Goal: Task Accomplishment & Management: Use online tool/utility

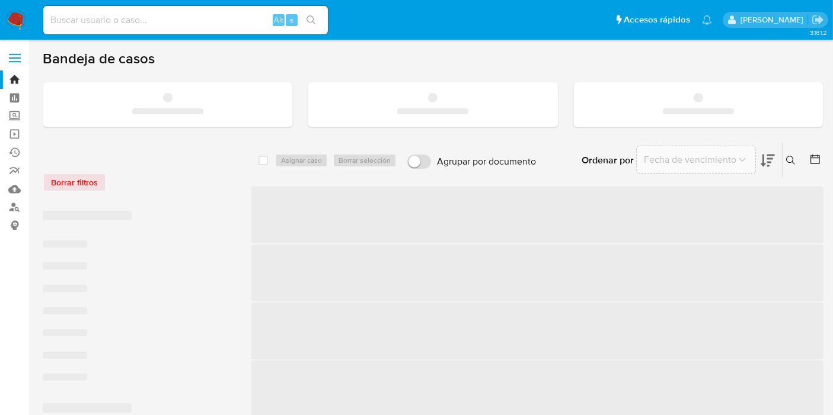
click at [175, 20] on input at bounding box center [185, 19] width 284 height 15
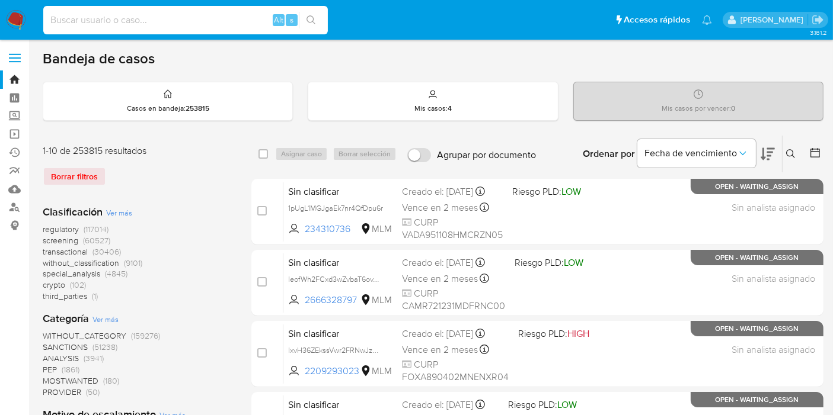
paste input "89HCncmzTz6ynODfP1j5rIuM"
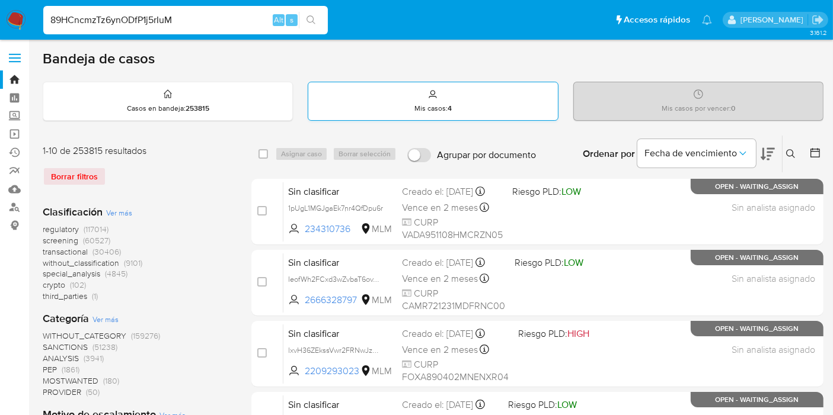
type input "89HCncmzTz6ynODfP1j5rIuM"
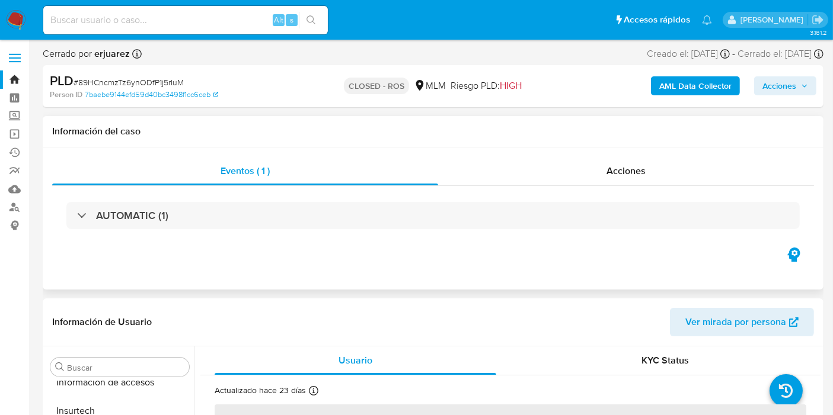
scroll to position [557, 0]
select select "10"
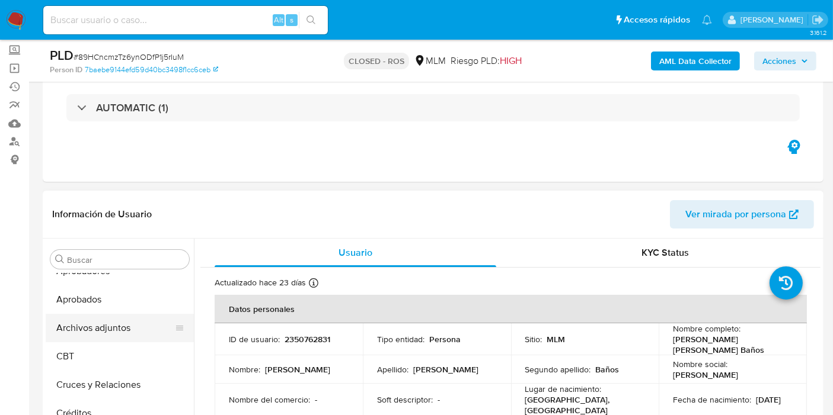
scroll to position [66, 0]
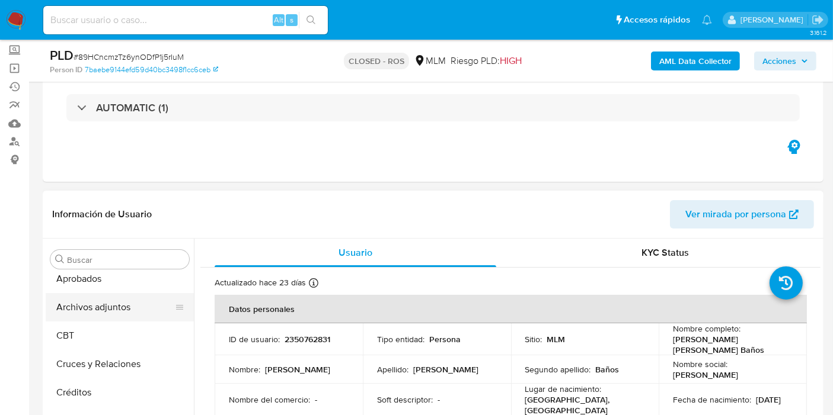
click at [115, 307] on button "Archivos adjuntos" at bounding box center [115, 307] width 139 height 28
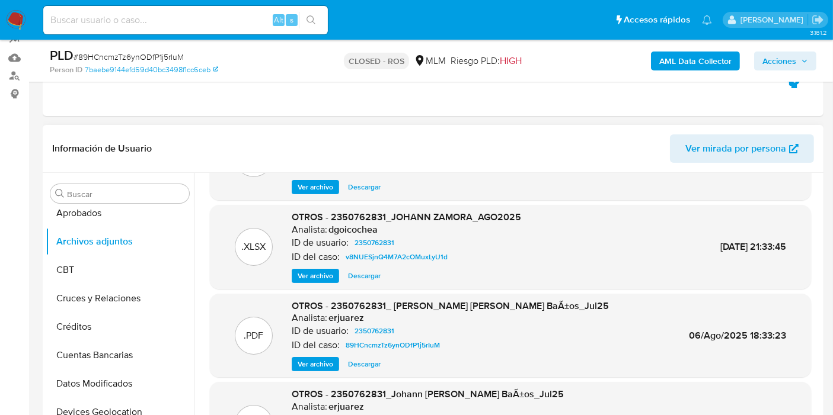
click at [316, 364] on span "Ver archivo" at bounding box center [316, 365] width 36 height 12
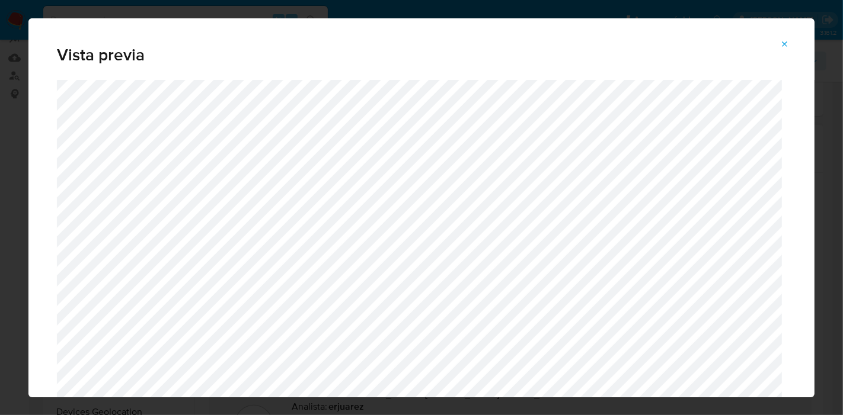
click at [792, 44] on button "Attachment preview" at bounding box center [785, 44] width 26 height 19
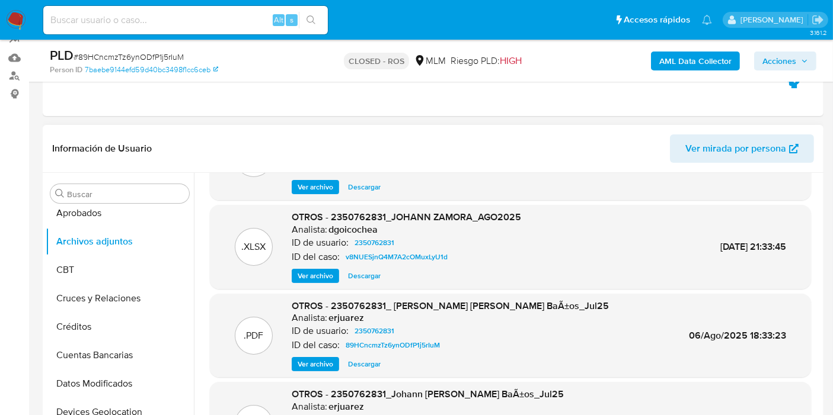
click at [198, 15] on input at bounding box center [185, 19] width 284 height 15
paste input "M404qDf1dCd9jL61fHasL622"
type input "M404qDf1dCd9jL61fHasL622"
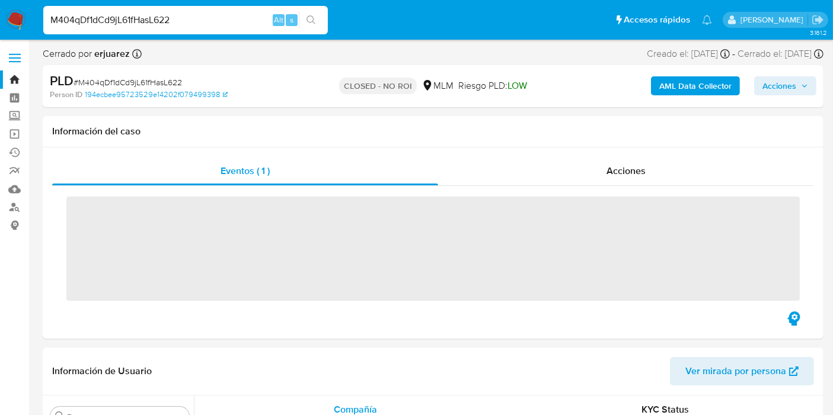
scroll to position [557, 0]
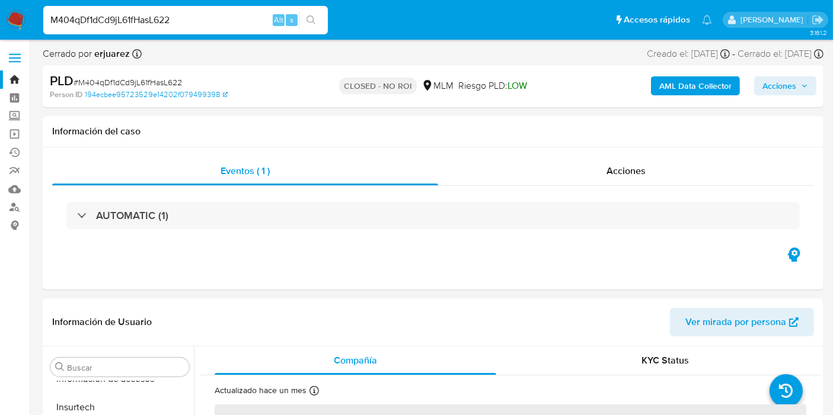
select select "10"
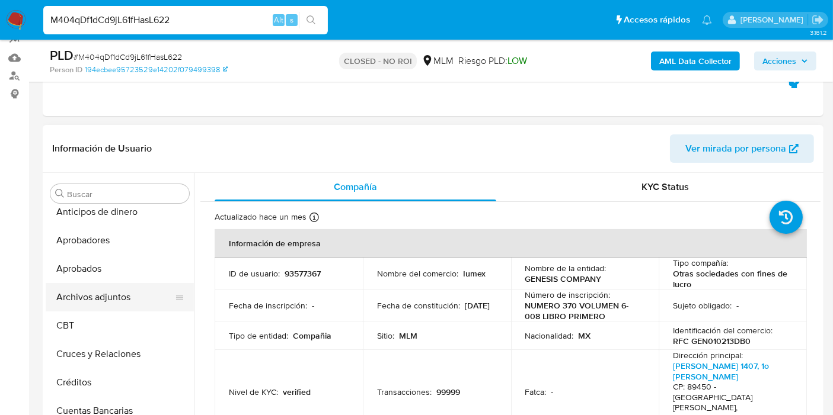
scroll to position [0, 0]
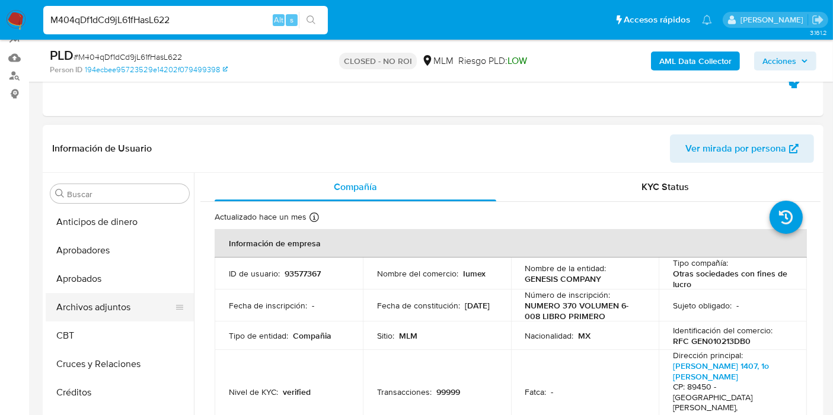
click at [102, 308] on button "Archivos adjuntos" at bounding box center [115, 307] width 139 height 28
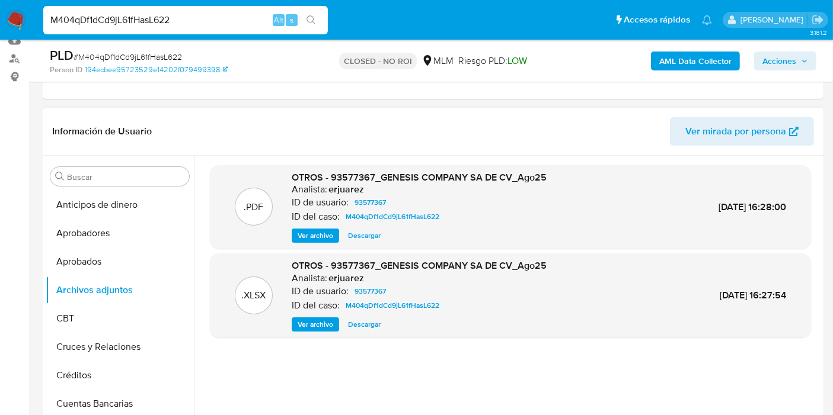
scroll to position [132, 0]
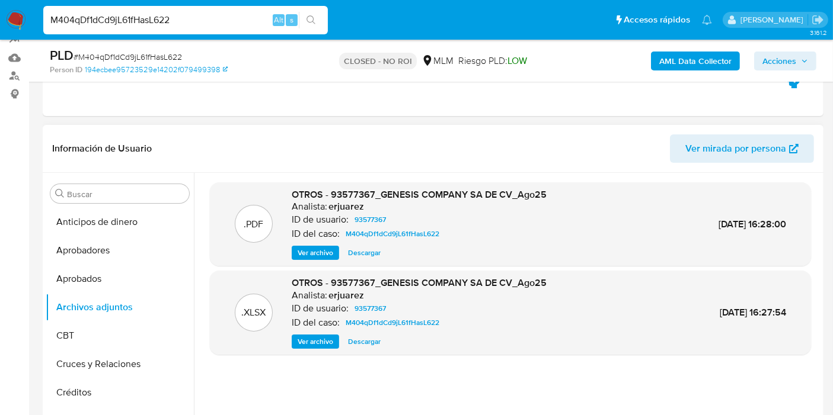
click at [314, 255] on span "Ver archivo" at bounding box center [316, 253] width 36 height 12
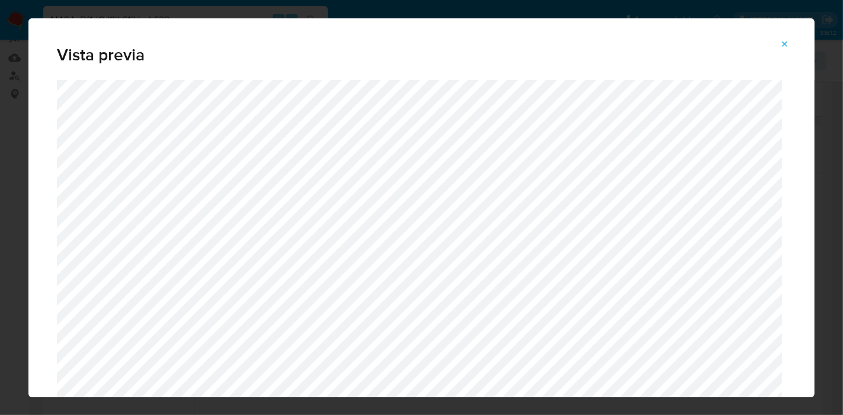
drag, startPoint x: 785, startPoint y: 42, endPoint x: 794, endPoint y: 47, distance: 9.9
click at [785, 42] on icon "Attachment preview" at bounding box center [784, 44] width 9 height 9
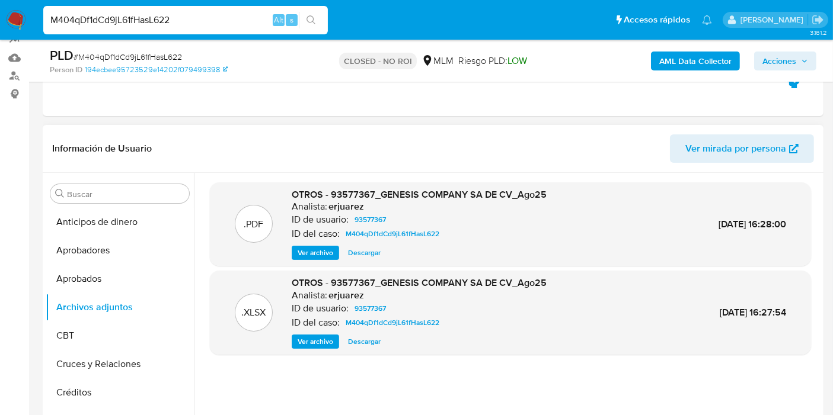
click at [315, 257] on span "Ver archivo" at bounding box center [316, 253] width 36 height 12
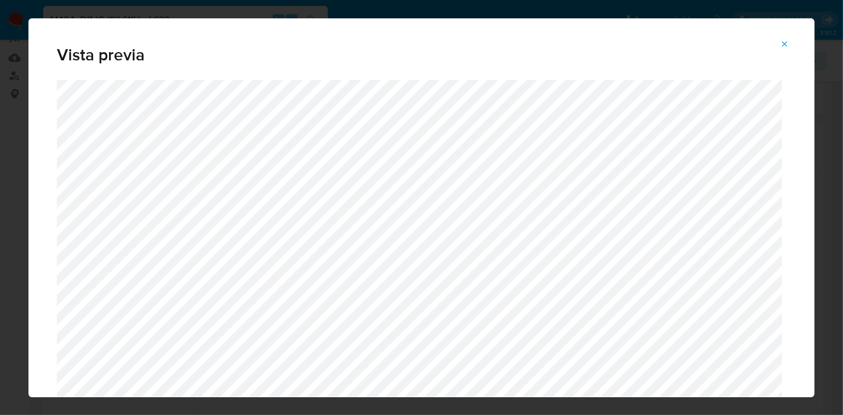
click at [781, 52] on span "Attachment preview" at bounding box center [784, 44] width 9 height 17
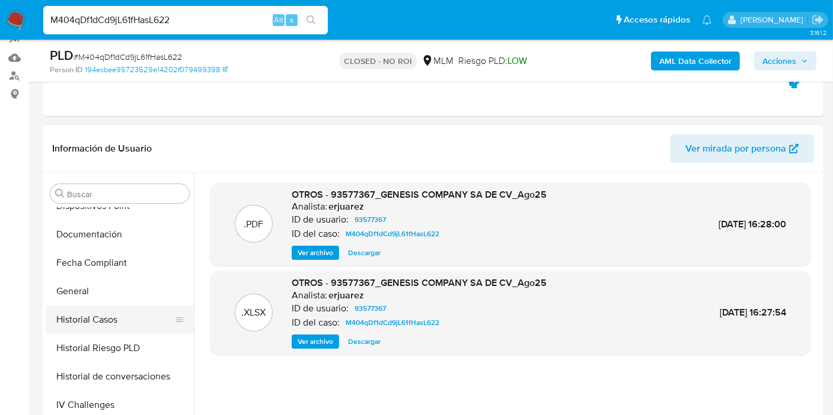
scroll to position [461, 0]
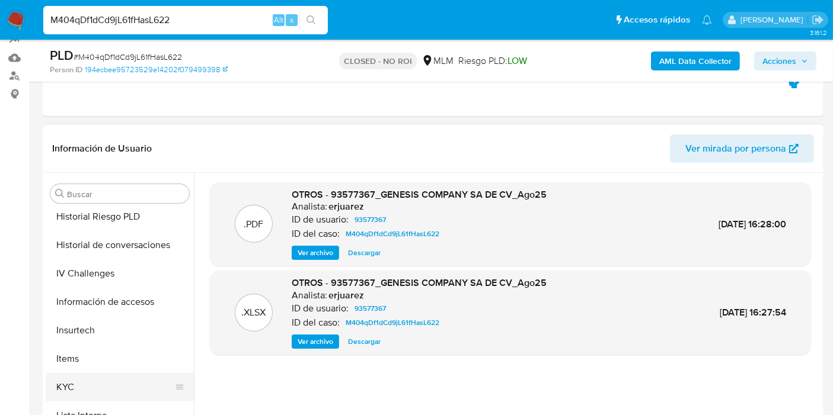
drag, startPoint x: 83, startPoint y: 383, endPoint x: 107, endPoint y: 381, distance: 23.8
click at [84, 382] on button "KYC" at bounding box center [115, 387] width 139 height 28
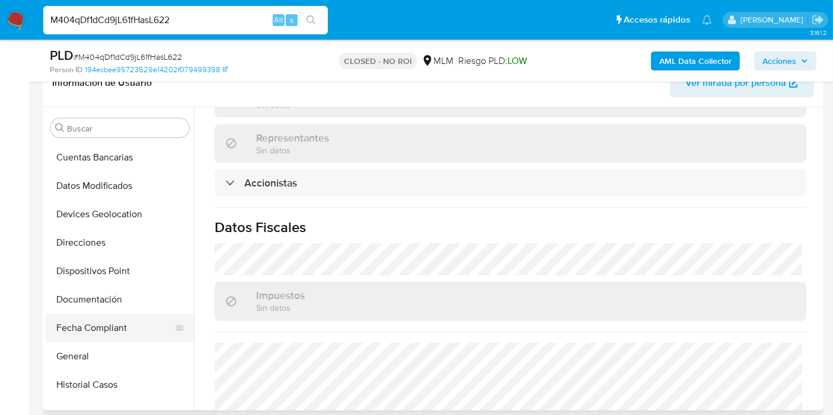
scroll to position [263, 0]
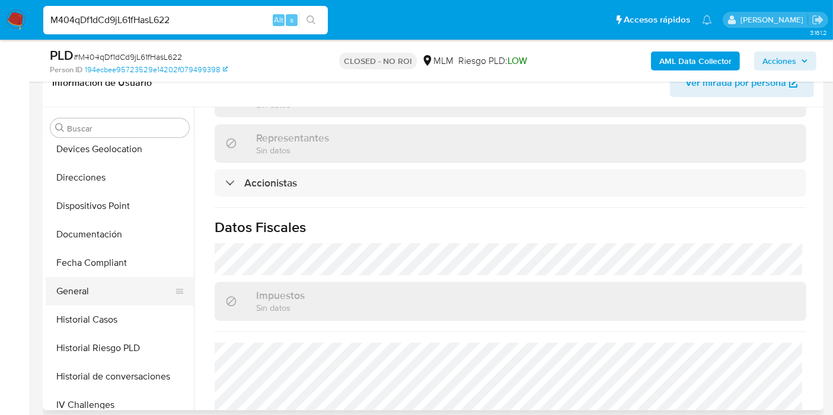
click at [94, 293] on button "General" at bounding box center [115, 291] width 139 height 28
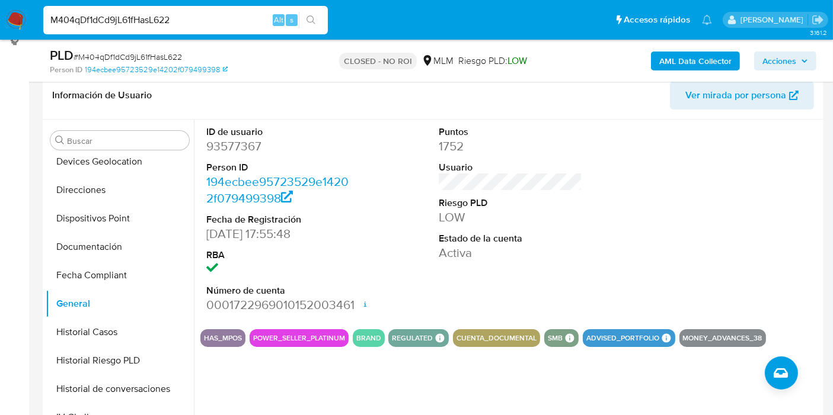
scroll to position [197, 0]
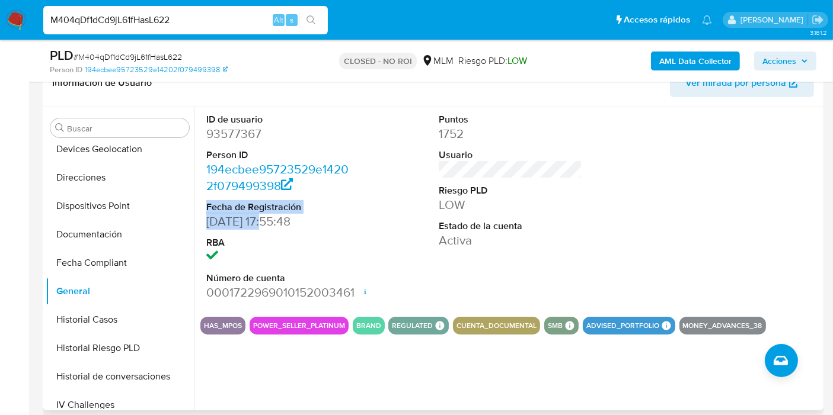
drag, startPoint x: 203, startPoint y: 206, endPoint x: 318, endPoint y: 251, distance: 124.3
click at [271, 216] on div "ID de usuario 93577367 Person ID 194ecbee95723529e14202f079499398 Fecha de Regi…" at bounding box center [277, 207] width 155 height 200
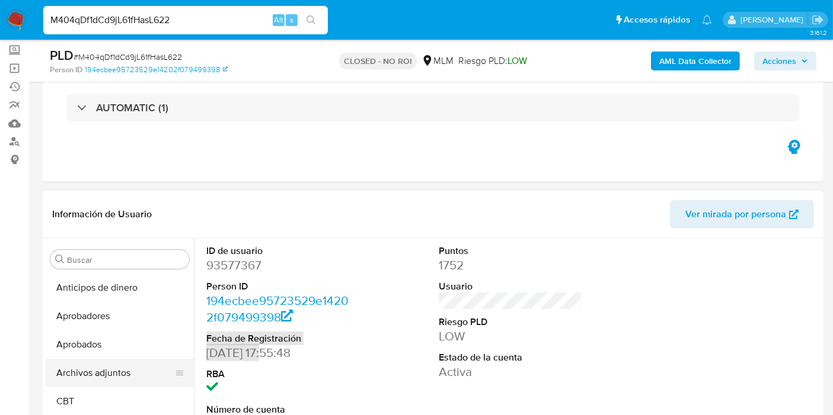
scroll to position [66, 0]
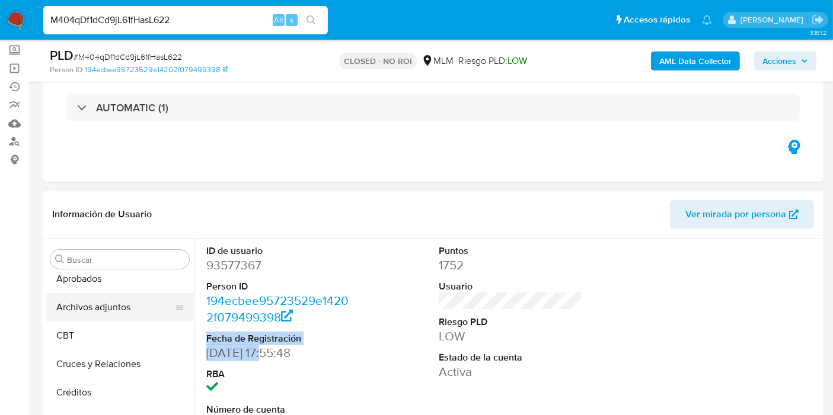
drag, startPoint x: 98, startPoint y: 311, endPoint x: 105, endPoint y: 312, distance: 7.9
click at [98, 309] on button "Archivos adjuntos" at bounding box center [115, 307] width 139 height 28
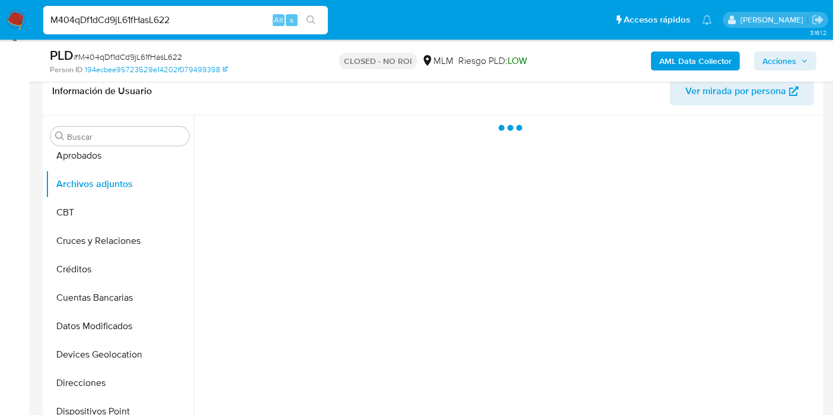
scroll to position [197, 0]
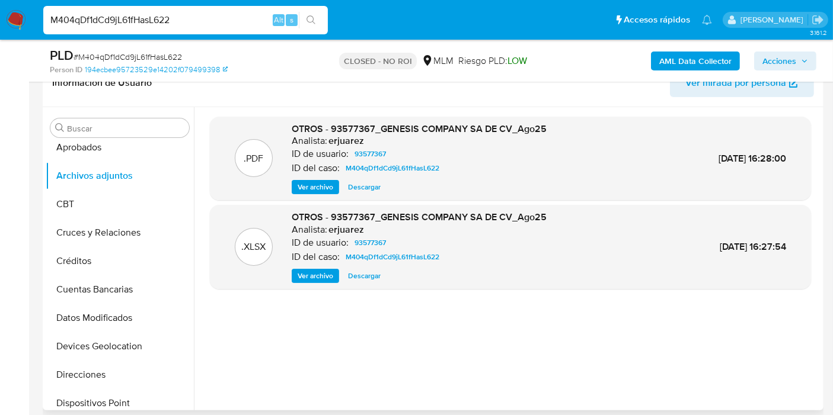
click at [327, 188] on span "Ver archivo" at bounding box center [316, 187] width 36 height 12
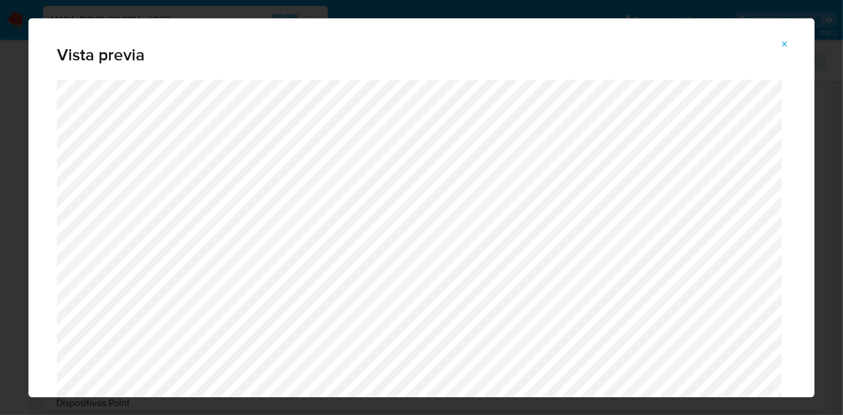
drag, startPoint x: 785, startPoint y: 47, endPoint x: 652, endPoint y: 11, distance: 138.3
click at [785, 47] on icon "Attachment preview" at bounding box center [784, 44] width 9 height 9
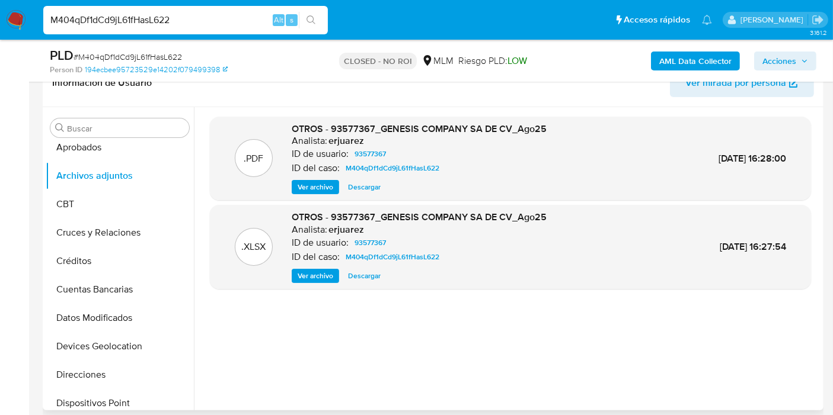
click at [169, 23] on input "M404qDf1dCd9jL61fHasL622" at bounding box center [185, 19] width 284 height 15
click at [119, 16] on input "M404qDf1dCd9jL61fHasL622" at bounding box center [185, 19] width 284 height 15
click at [105, 23] on input "M404qDf1dCd9jL61fHasL622" at bounding box center [185, 19] width 284 height 15
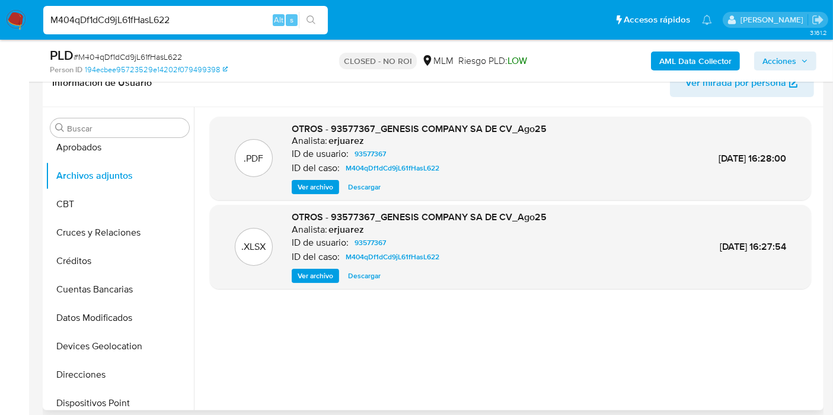
click at [105, 23] on input "M404qDf1dCd9jL61fHasL622" at bounding box center [185, 19] width 284 height 15
paste input "CE0odVZqdMCPQzR37Z4WTEu3"
type input "CE0odVZqdMCPQzR37Z4WTEu3"
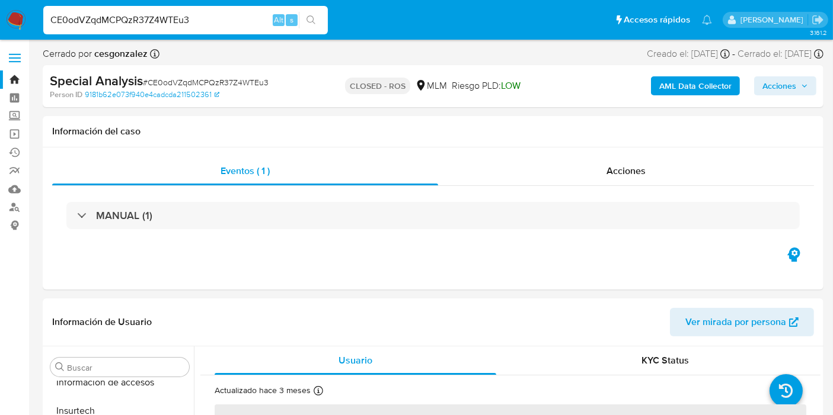
scroll to position [557, 0]
select select "10"
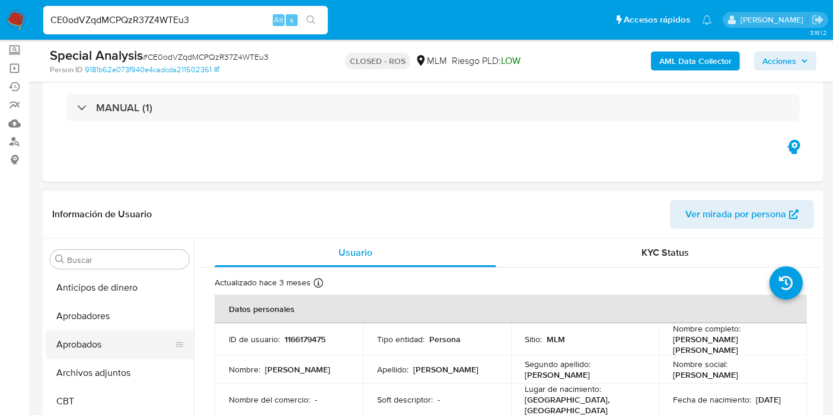
scroll to position [66, 0]
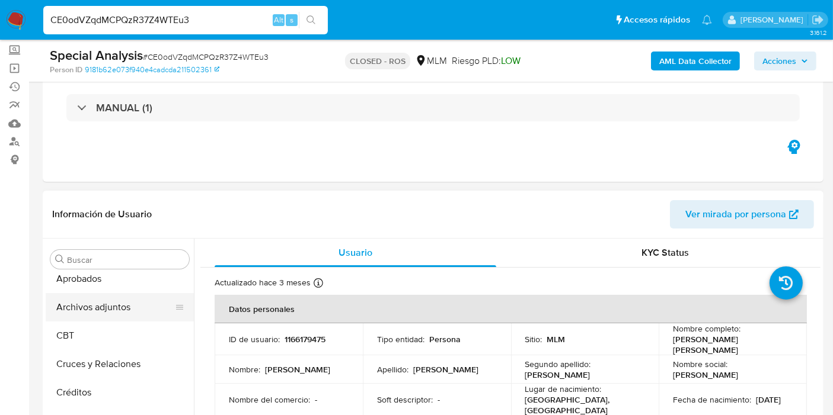
drag, startPoint x: 97, startPoint y: 311, endPoint x: 111, endPoint y: 312, distance: 14.3
click at [97, 311] on button "Archivos adjuntos" at bounding box center [115, 307] width 139 height 28
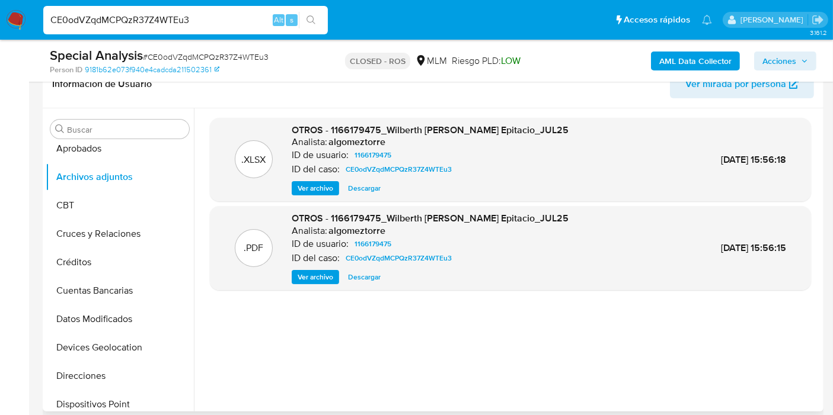
scroll to position [197, 0]
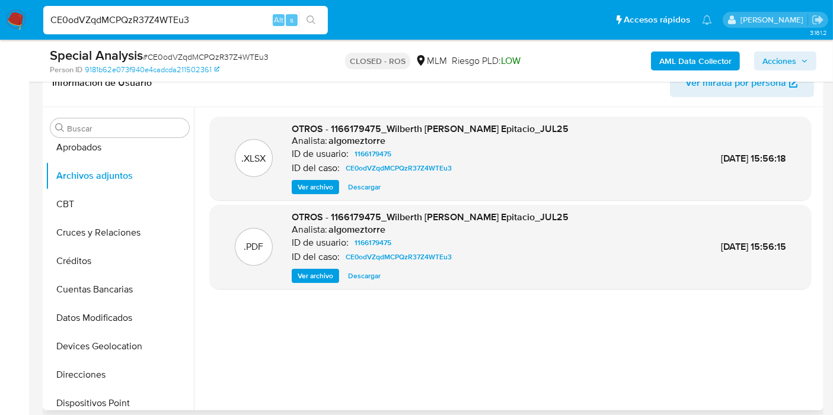
click at [332, 272] on span "Ver archivo" at bounding box center [316, 276] width 36 height 12
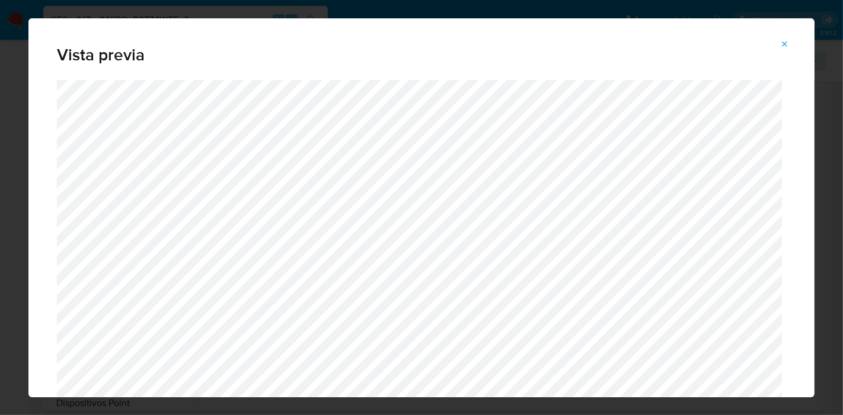
click at [789, 42] on icon "Attachment preview" at bounding box center [784, 44] width 9 height 9
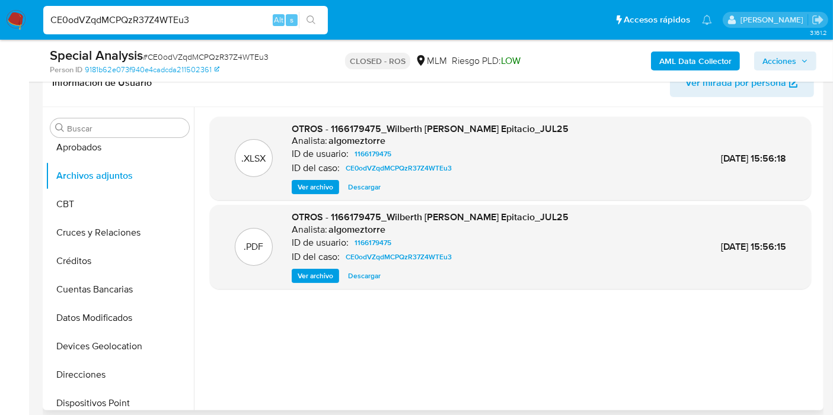
click at [210, 20] on input "CE0odVZqdMCPQzR37Z4WTEu3" at bounding box center [185, 19] width 284 height 15
paste input "5GmdRq4xGqYoq3EY2O5MXhgN"
type input "5GmdRq4xGqYoq3EY2O5MXhgN"
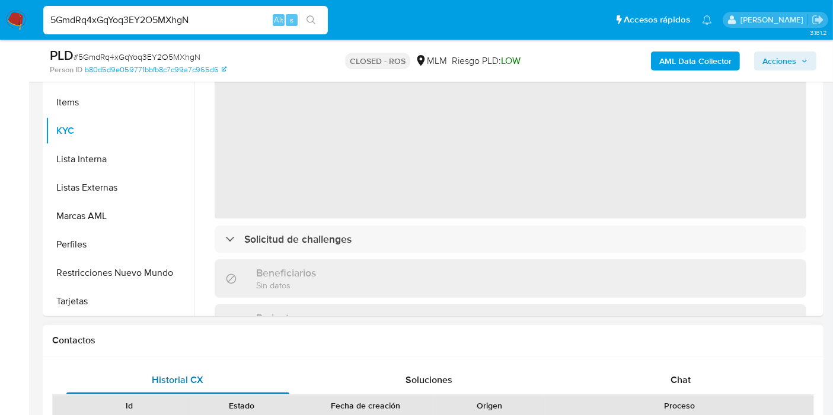
scroll to position [329, 0]
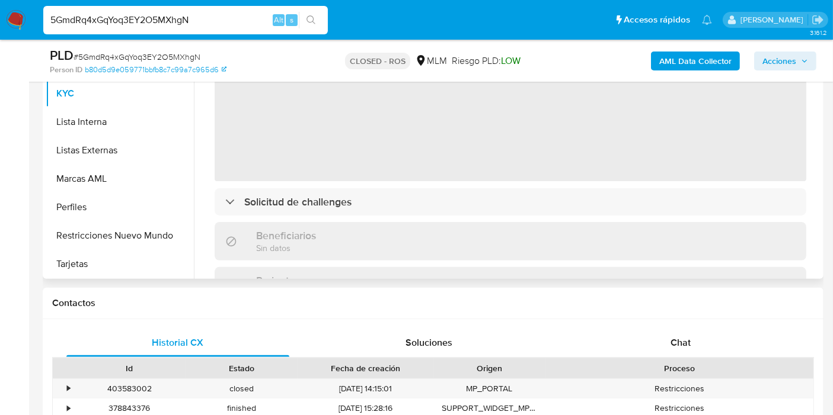
select select "10"
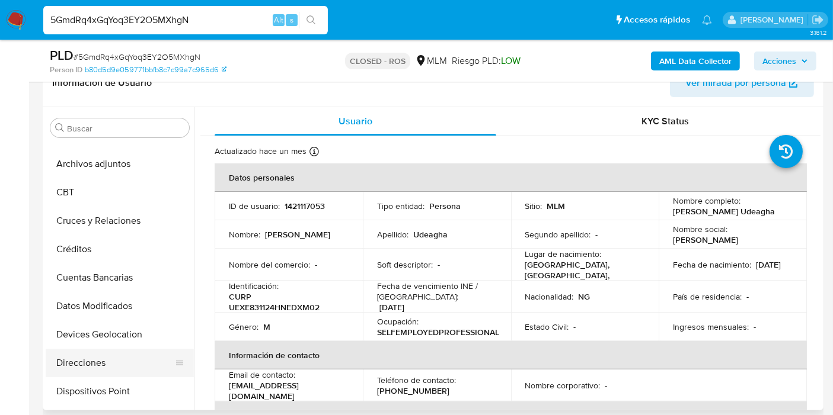
scroll to position [0, 0]
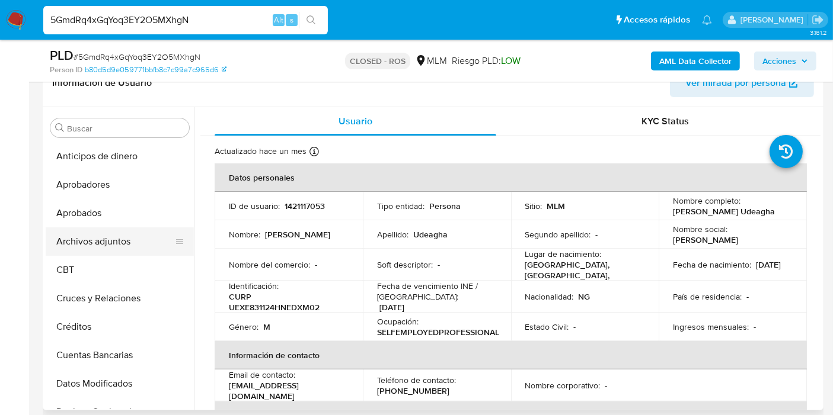
drag, startPoint x: 91, startPoint y: 249, endPoint x: 145, endPoint y: 254, distance: 53.6
click at [91, 249] on button "Archivos adjuntos" at bounding box center [115, 242] width 139 height 28
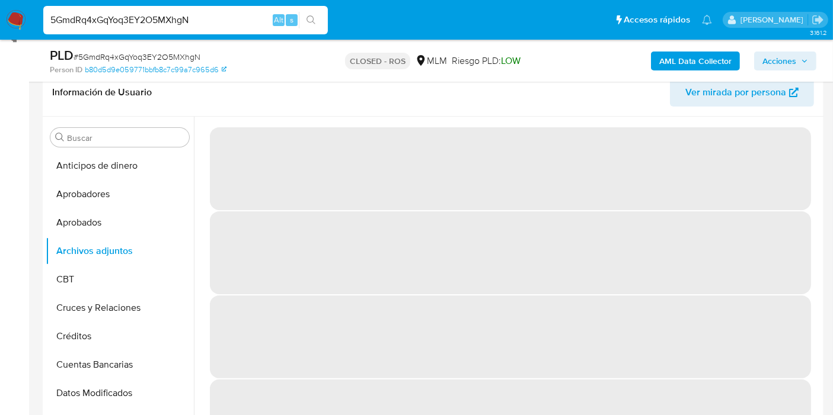
scroll to position [132, 0]
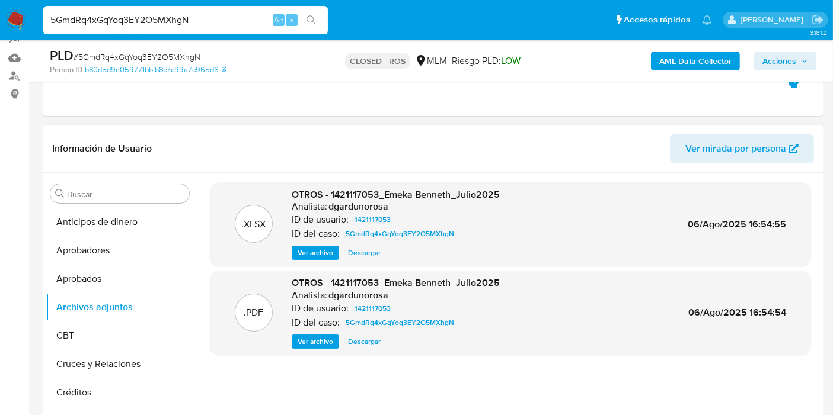
click at [323, 339] on span "Ver archivo" at bounding box center [316, 342] width 36 height 12
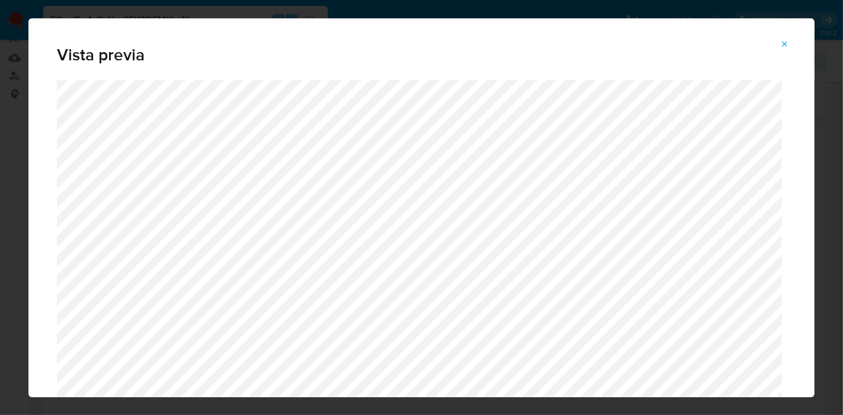
click at [786, 46] on icon "Attachment preview" at bounding box center [784, 44] width 9 height 9
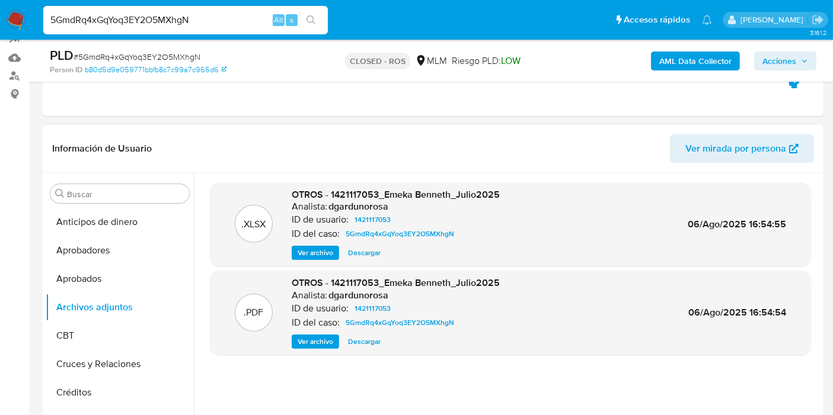
click at [164, 26] on input "5GmdRq4xGqYoq3EY2O5MXhgN" at bounding box center [185, 19] width 284 height 15
paste input "CE0odVZqdMCPQzR37Z4WTEu3"
type input "CE0odVZqdMCPQzR37Z4WTEu3"
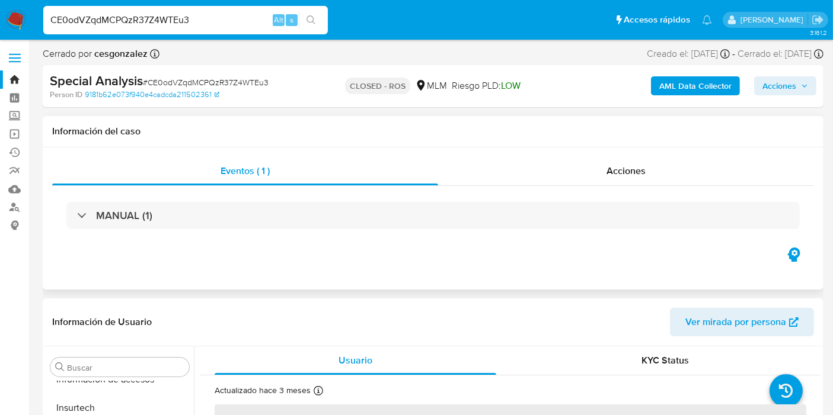
scroll to position [557, 0]
select select "10"
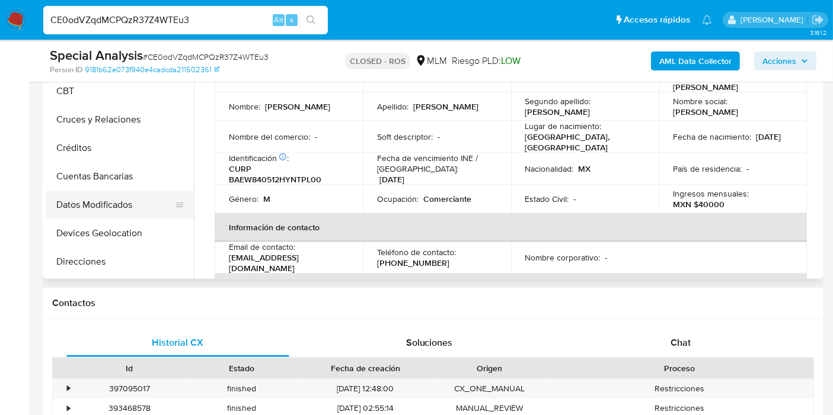
scroll to position [0, 0]
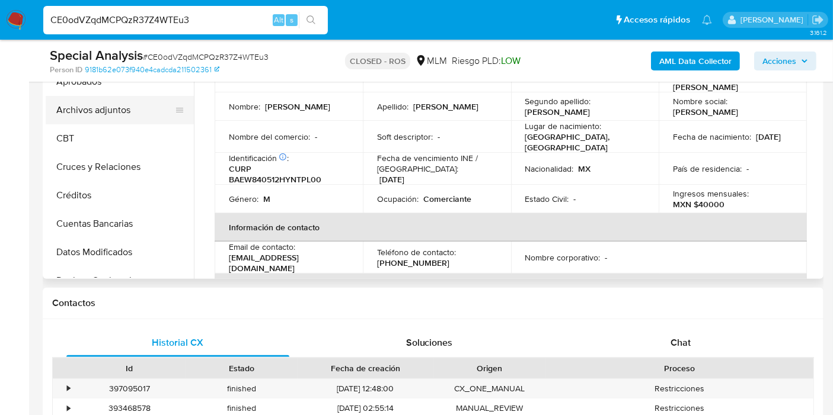
click at [116, 111] on button "Archivos adjuntos" at bounding box center [115, 110] width 139 height 28
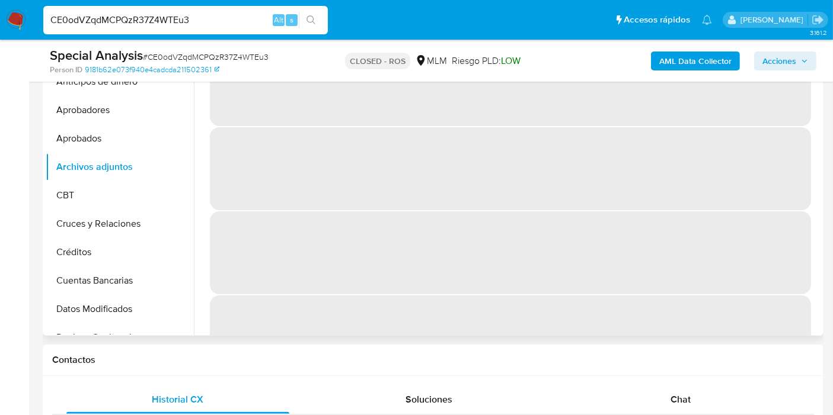
scroll to position [197, 0]
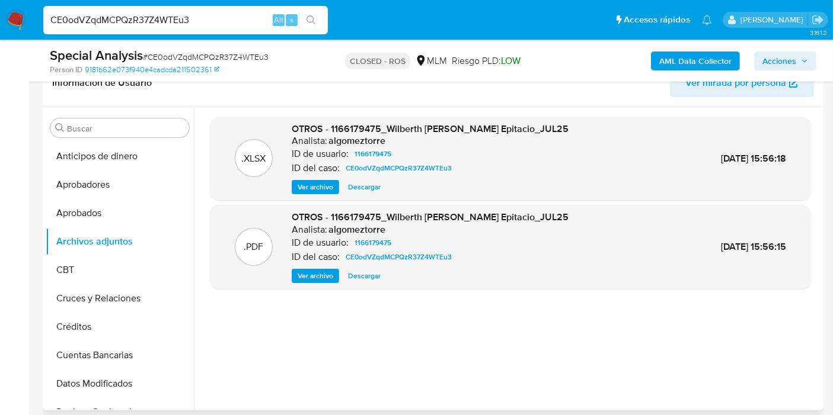
click at [318, 273] on span "Ver archivo" at bounding box center [316, 276] width 36 height 12
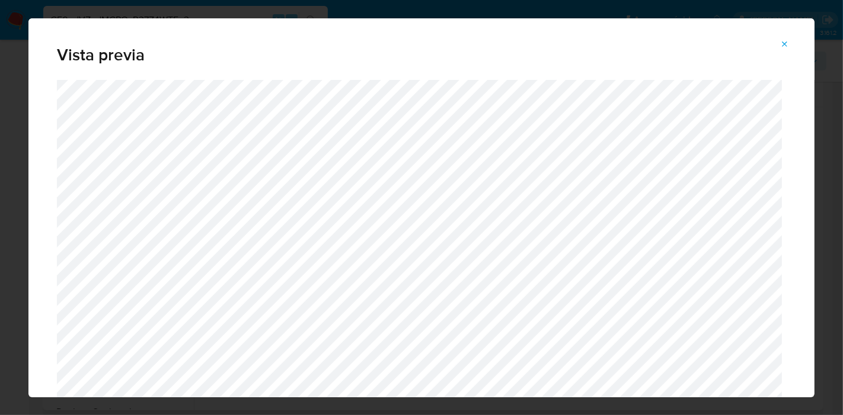
click at [775, 46] on button "Attachment preview" at bounding box center [785, 44] width 26 height 19
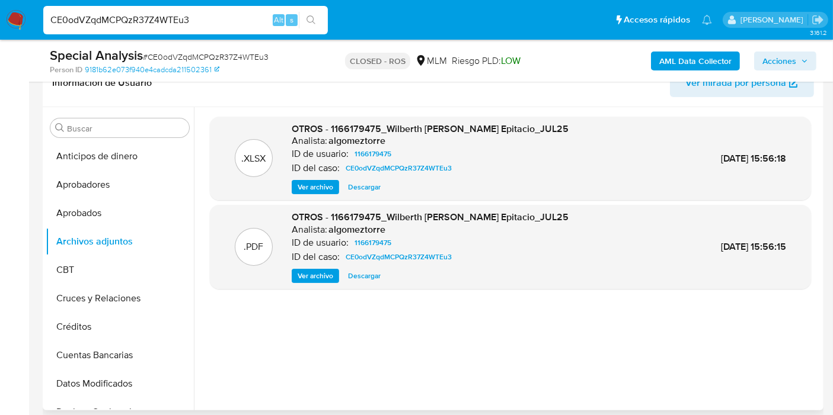
click at [225, 29] on div "CE0odVZqdMCPQzR37Z4WTEu3 Alt s" at bounding box center [185, 20] width 284 height 28
click at [226, 21] on input "CE0odVZqdMCPQzR37Z4WTEu3" at bounding box center [185, 19] width 284 height 15
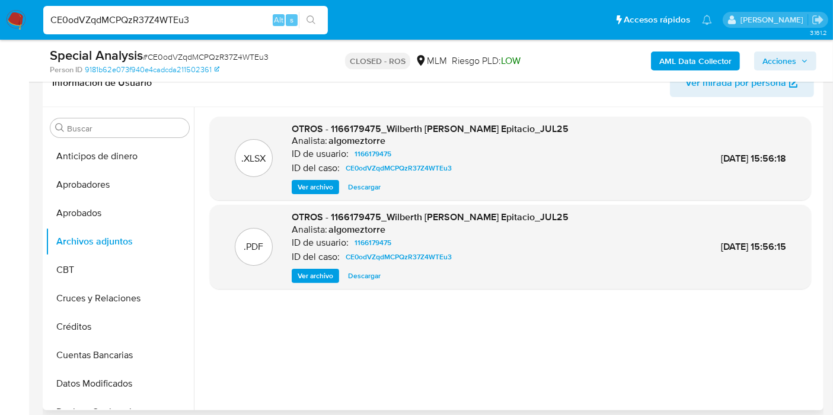
paste input "5GmdRq4xGqYoq3EY2O5MXhgN"
type input "5GmdRq4xGqYoq3EY2O5MXhgN"
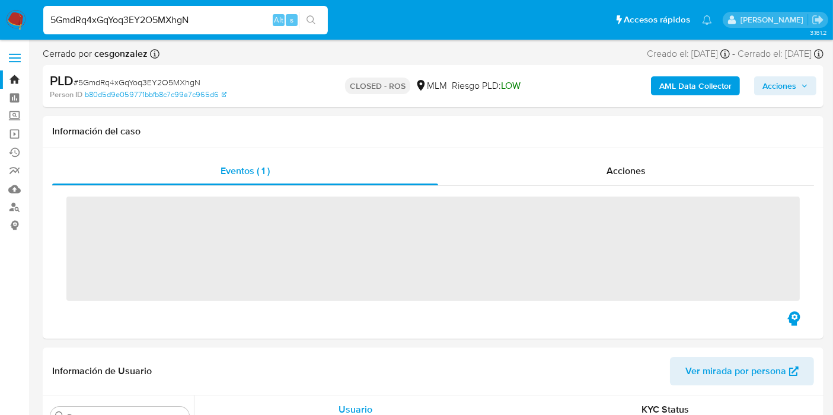
scroll to position [557, 0]
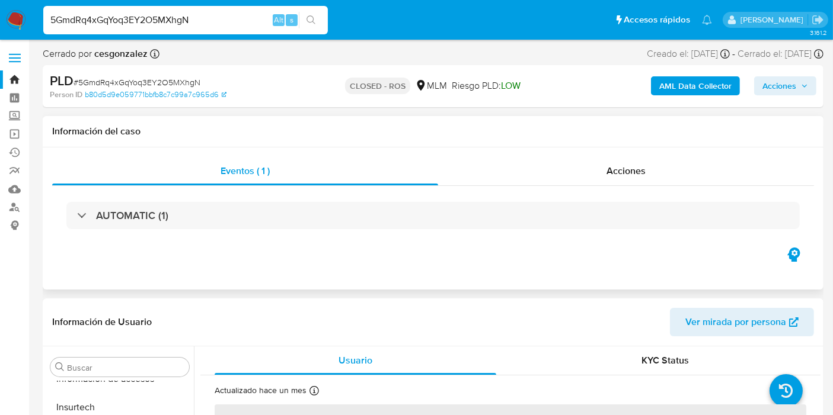
select select "10"
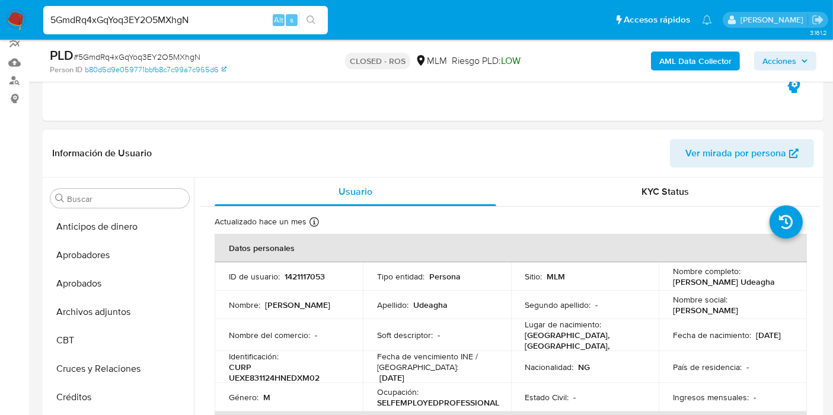
scroll to position [66, 0]
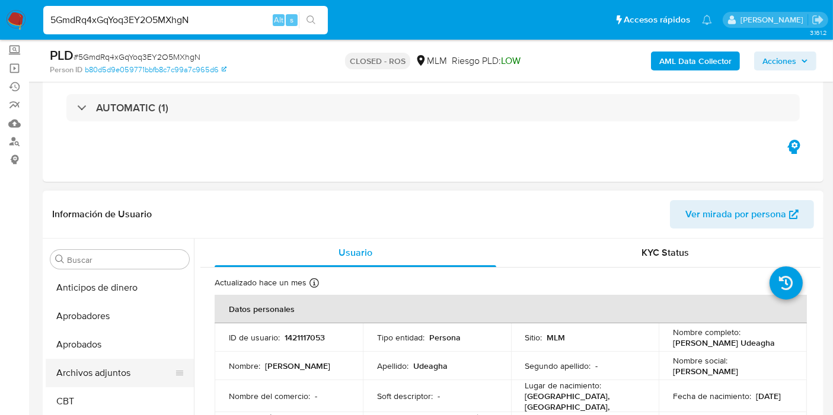
drag, startPoint x: 85, startPoint y: 370, endPoint x: 105, endPoint y: 370, distance: 19.6
click at [86, 370] on button "Archivos adjuntos" at bounding box center [115, 373] width 139 height 28
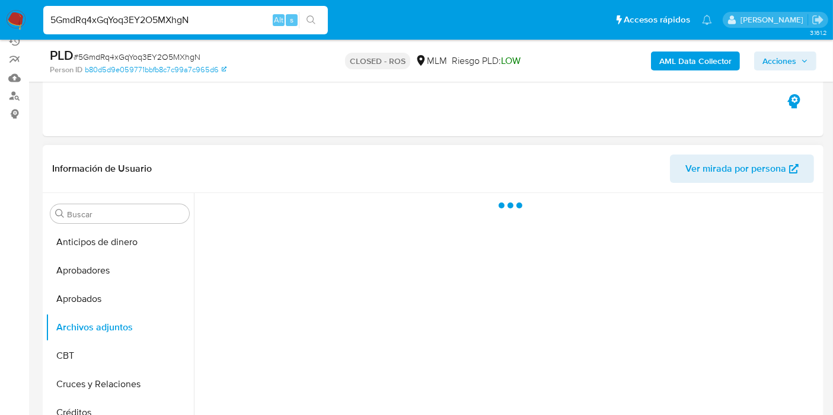
scroll to position [132, 0]
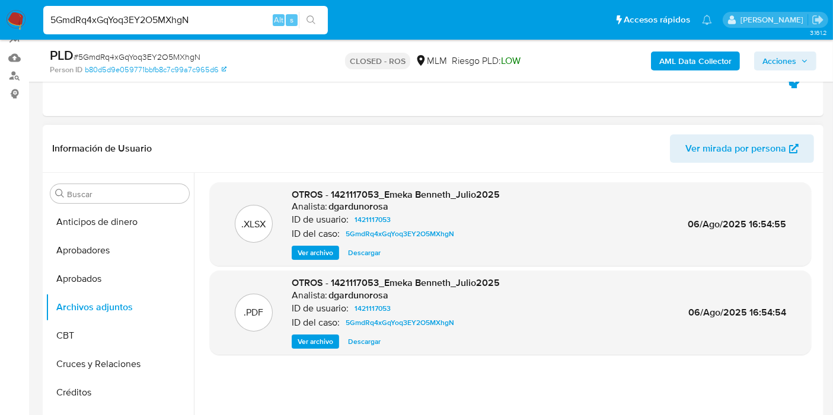
click at [299, 347] on span "Ver archivo" at bounding box center [316, 342] width 36 height 12
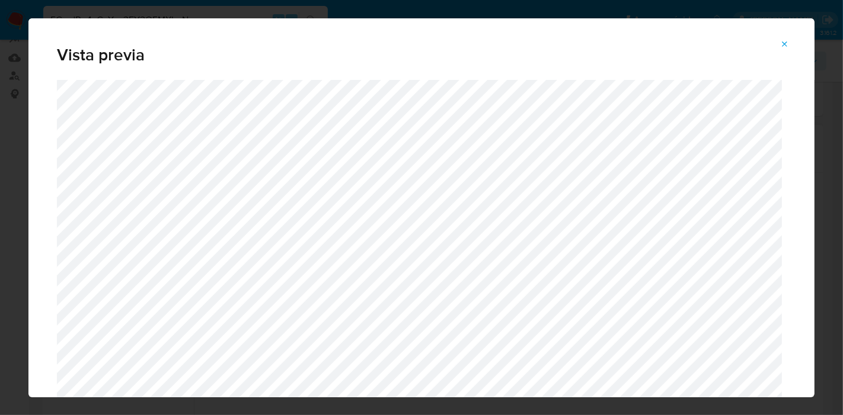
click at [788, 39] on span "Attachment preview" at bounding box center [784, 44] width 9 height 17
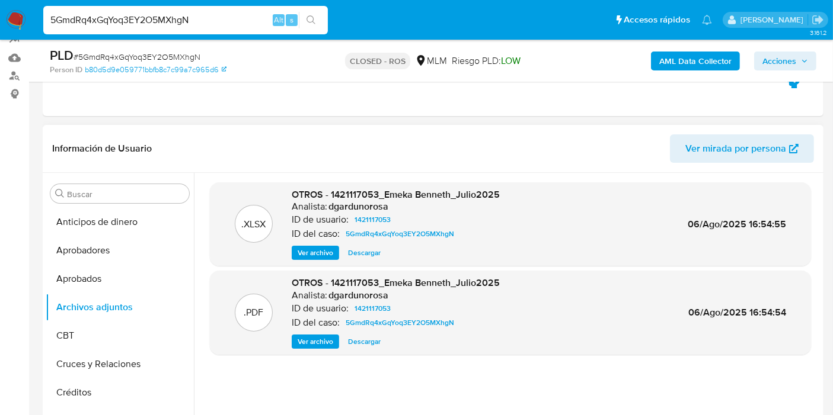
click at [137, 23] on input "5GmdRq4xGqYoq3EY2O5MXhgN" at bounding box center [185, 19] width 284 height 15
click at [137, 21] on input "5GmdRq4xGqYoq3EY2O5MXhgN" at bounding box center [185, 19] width 284 height 15
paste input "HWpi1CxjJ9QjWHuvkxhdZvAe"
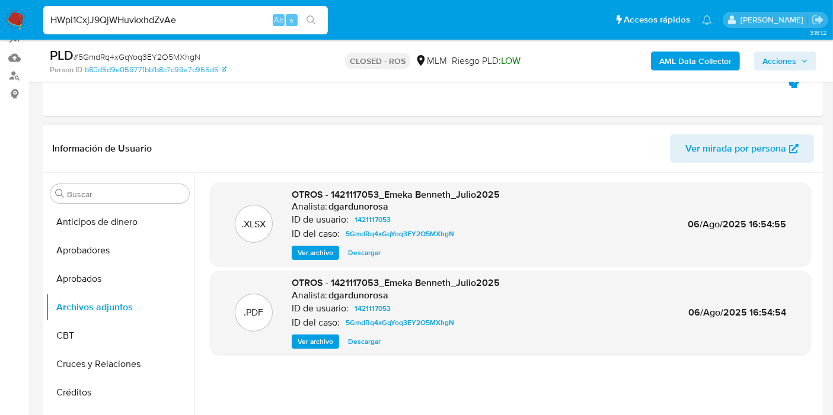
type input "HWpi1CxjJ9QjWHuvkxhdZvAe"
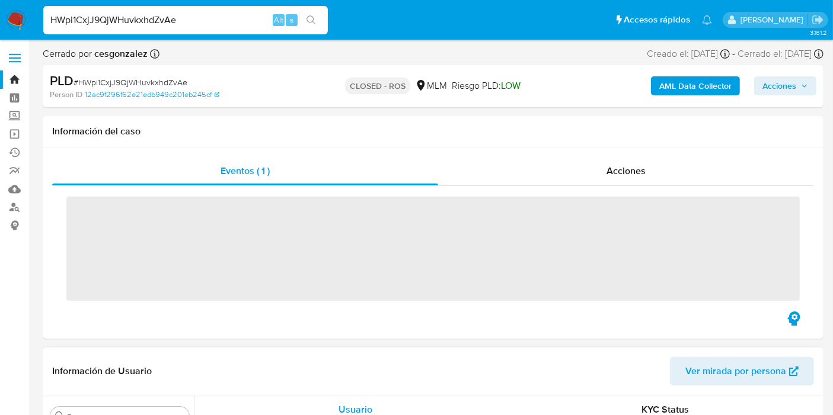
scroll to position [557, 0]
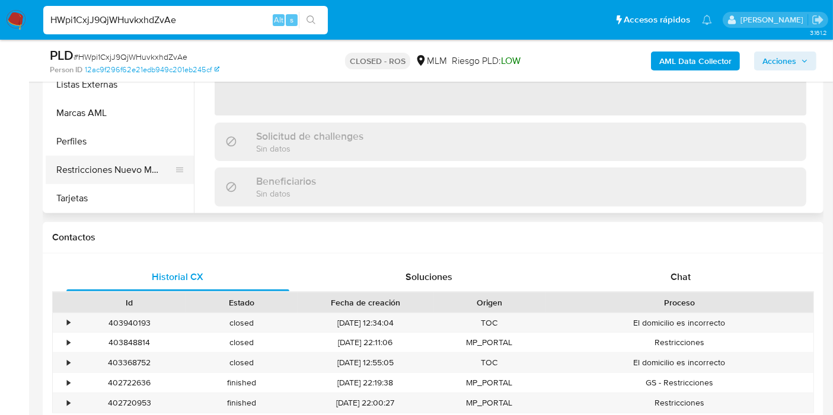
select select "10"
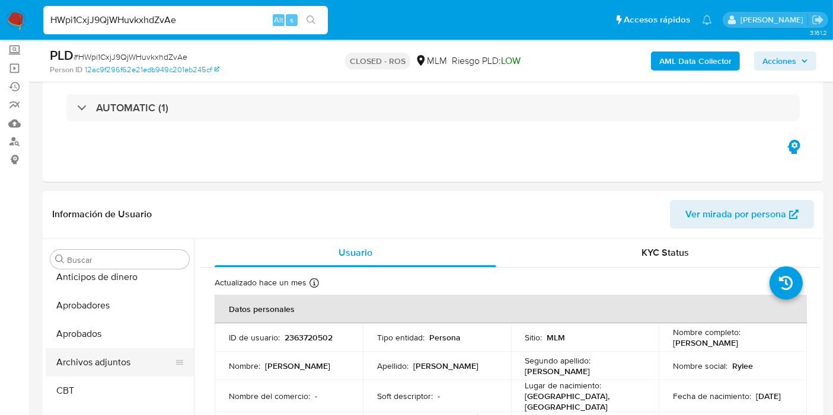
scroll to position [0, 0]
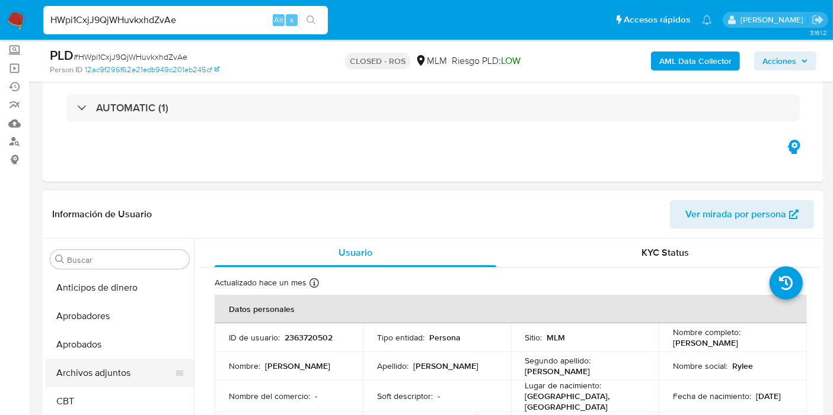
click at [104, 376] on button "Archivos adjuntos" at bounding box center [115, 373] width 139 height 28
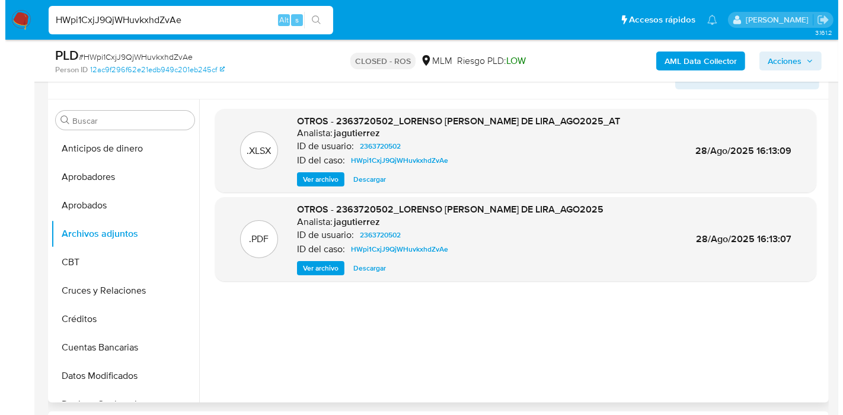
scroll to position [132, 0]
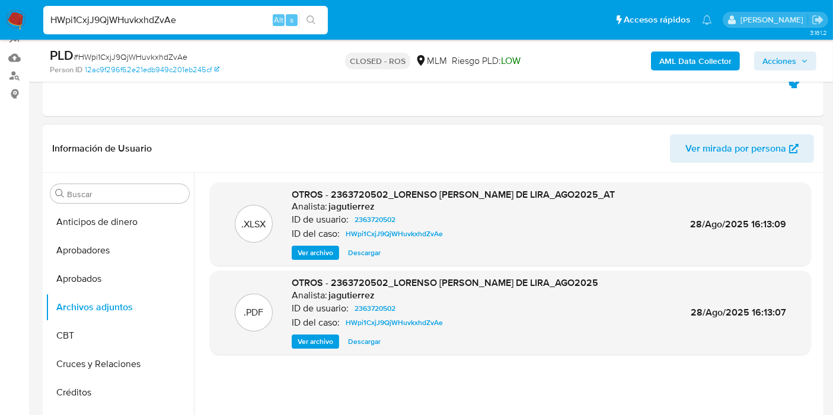
click at [306, 336] on span "Ver archivo" at bounding box center [316, 342] width 36 height 12
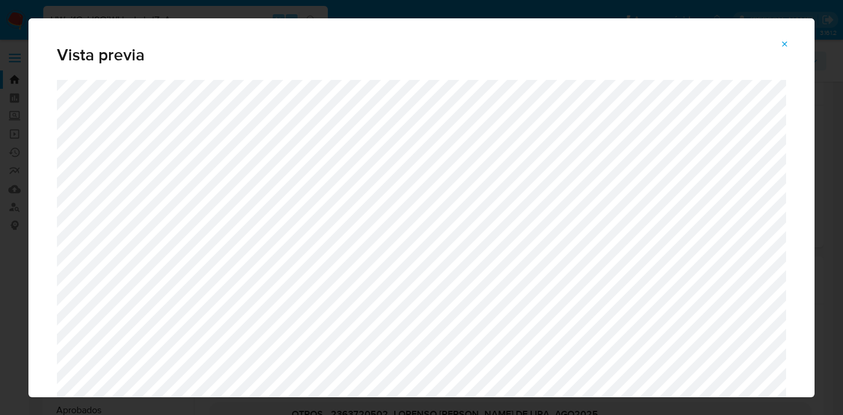
select select "10"
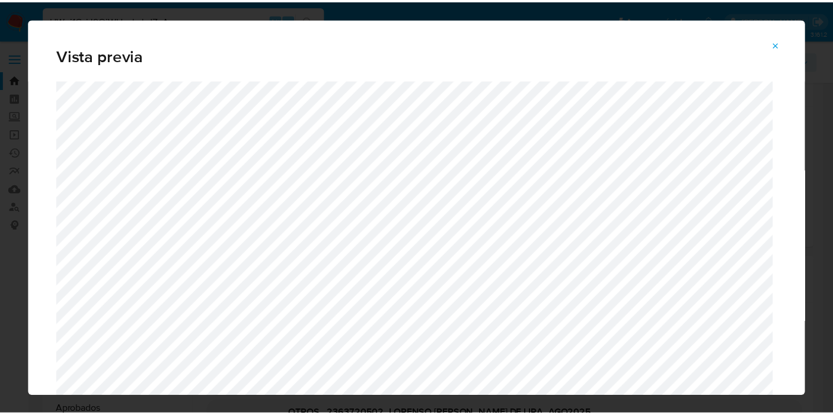
scroll to position [132, 0]
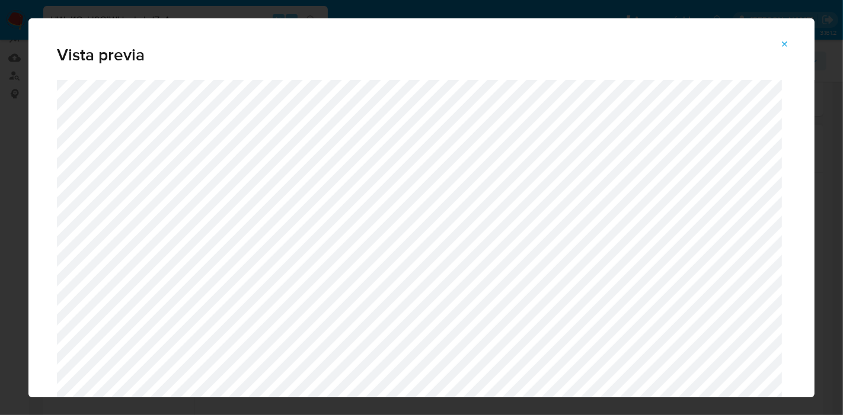
click at [793, 47] on button "Attachment preview" at bounding box center [785, 44] width 26 height 19
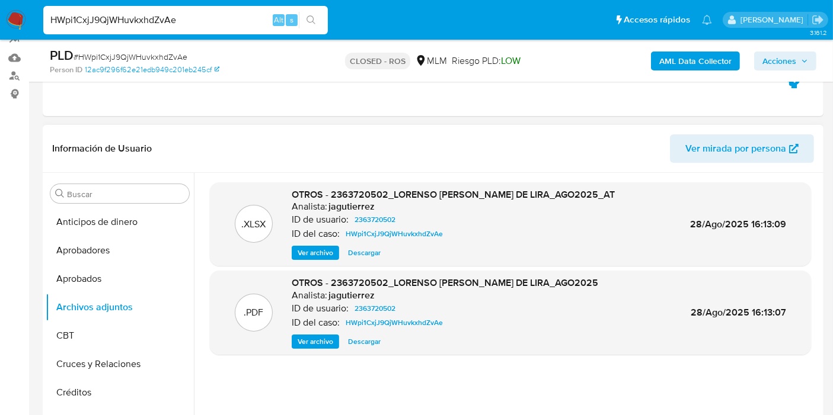
click at [88, 15] on input "HWpi1CxjJ9QjWHuvkxhdZvAe" at bounding box center [185, 19] width 284 height 15
click at [88, 14] on input "HWpi1CxjJ9QjWHuvkxhdZvAe" at bounding box center [185, 19] width 284 height 15
paste input "g2hKIAIQcKgQTH3z4NOG7pB4"
type input "g2hKIAIQcKgQTH3z4NOG7pB4"
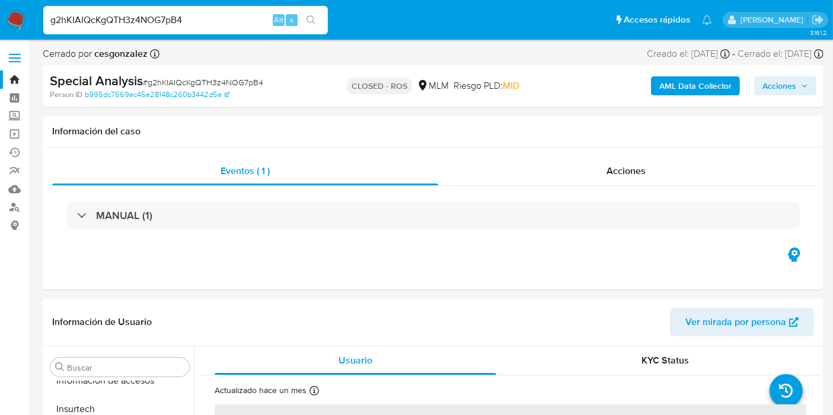
scroll to position [557, 0]
select select "10"
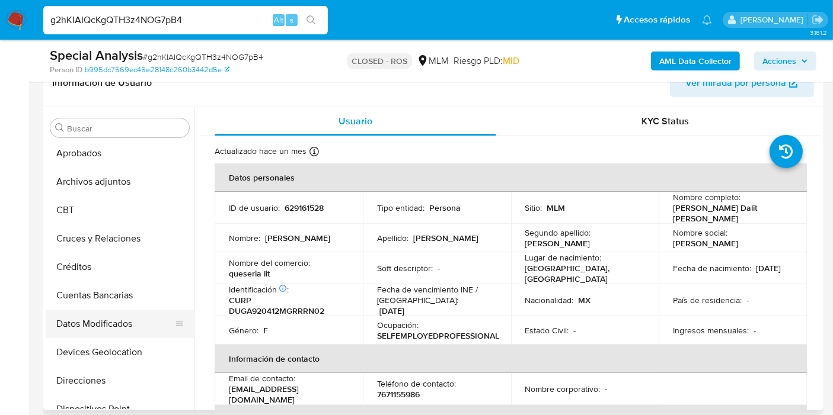
scroll to position [0, 0]
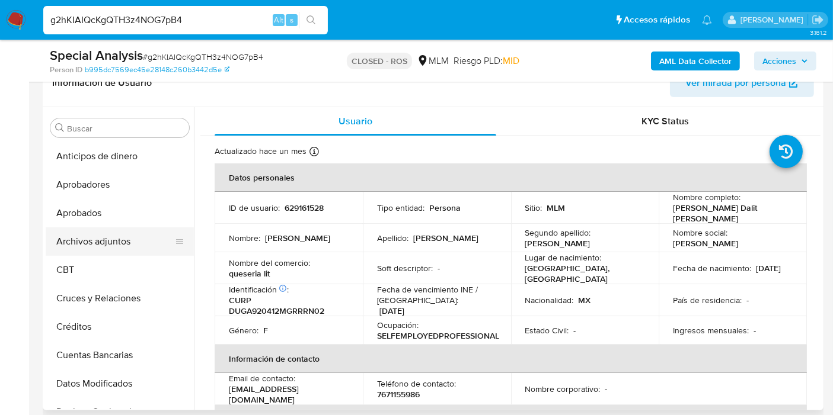
click at [98, 244] on button "Archivos adjuntos" at bounding box center [115, 242] width 139 height 28
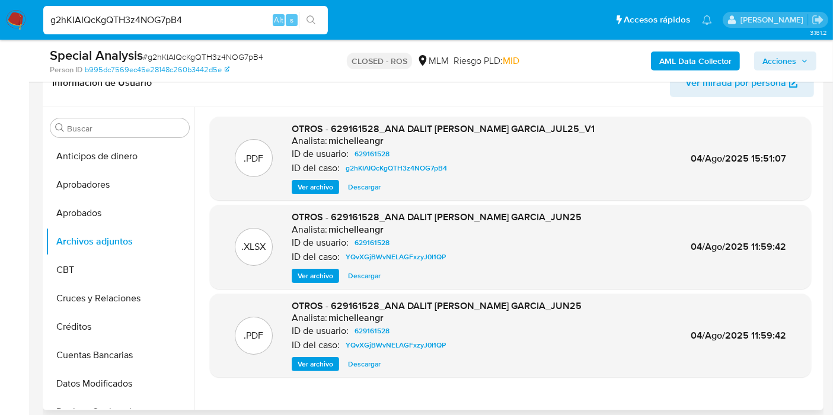
click at [306, 185] on span "Ver archivo" at bounding box center [316, 187] width 36 height 12
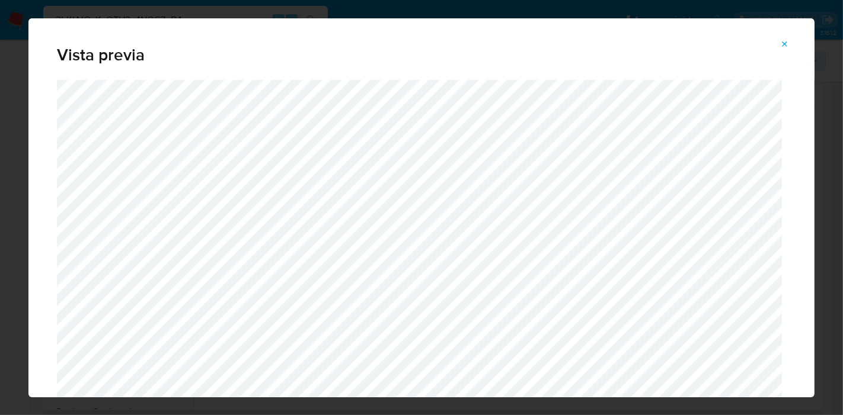
drag, startPoint x: 784, startPoint y: 46, endPoint x: 760, endPoint y: 56, distance: 25.8
click at [784, 46] on icon "Attachment preview" at bounding box center [784, 44] width 9 height 9
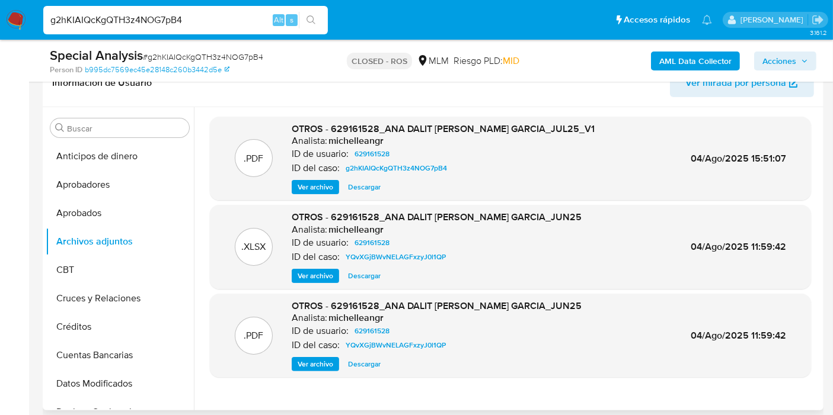
click at [167, 14] on input "g2hKIAIQcKgQTH3z4NOG7pB4" at bounding box center [185, 19] width 284 height 15
paste input "tE0NvdNx3af52GZfYUrh28fR"
type input "tE0NvdNx3af52GZfYUrh28fR"
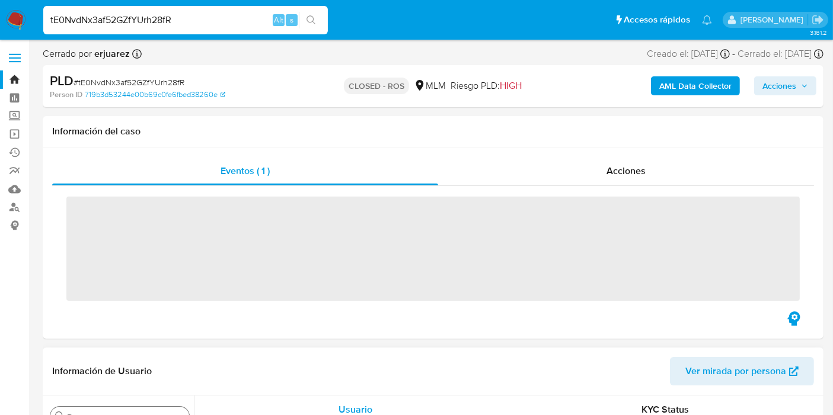
scroll to position [557, 0]
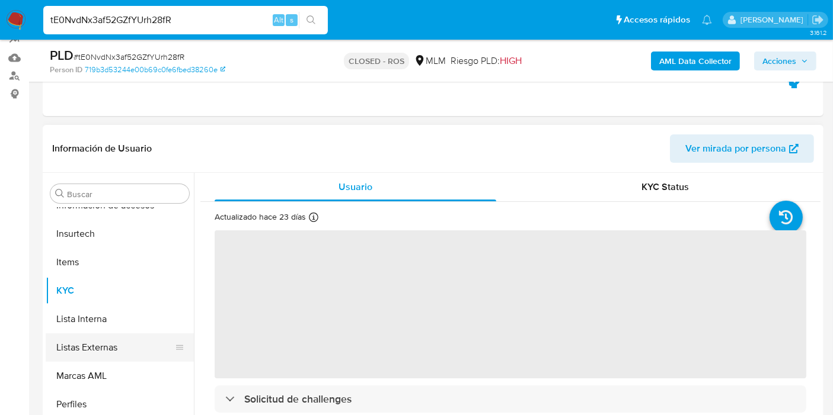
select select "10"
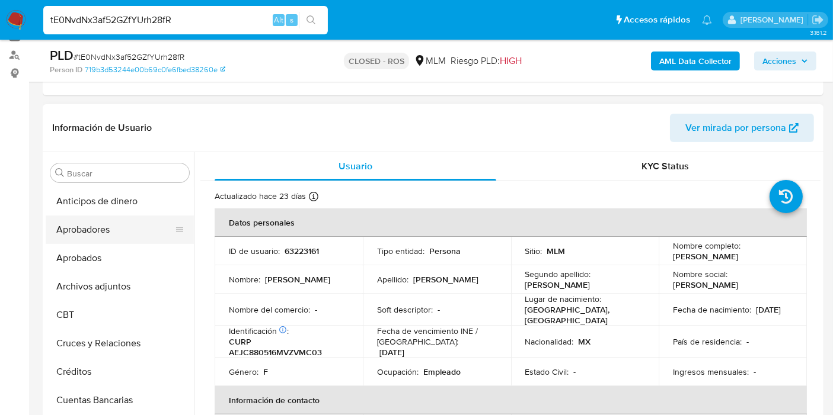
scroll to position [132, 0]
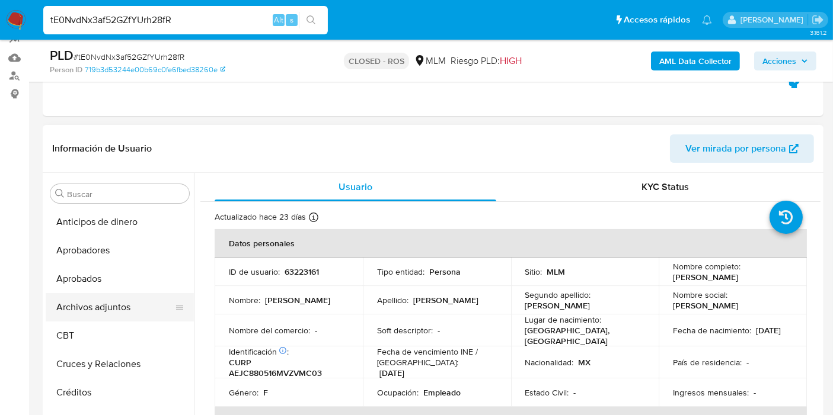
click at [101, 303] on button "Archivos adjuntos" at bounding box center [115, 307] width 139 height 28
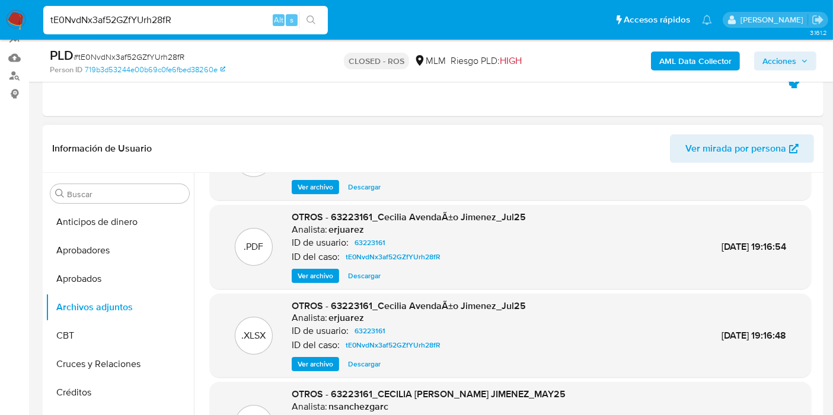
scroll to position [0, 0]
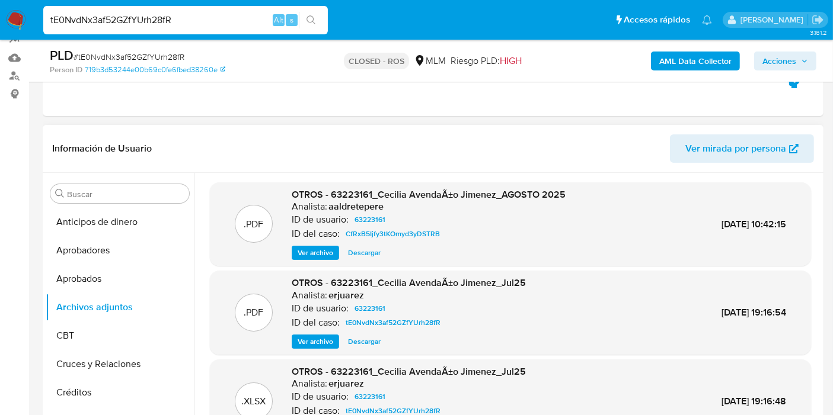
click at [313, 340] on span "Ver archivo" at bounding box center [316, 342] width 36 height 12
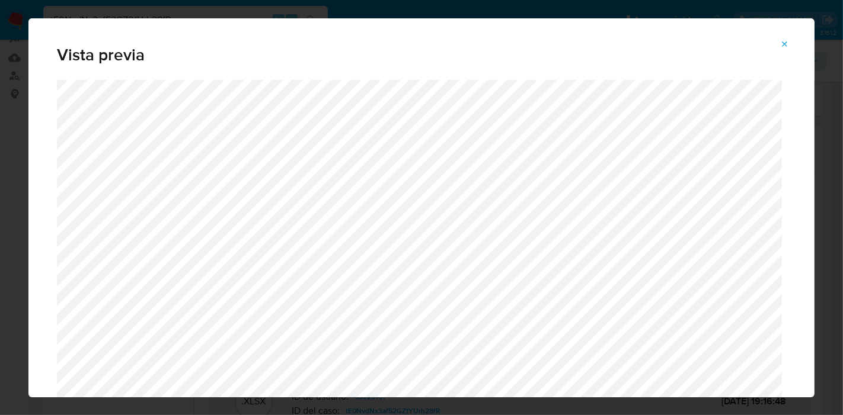
click at [784, 42] on icon "Attachment preview" at bounding box center [784, 44] width 9 height 9
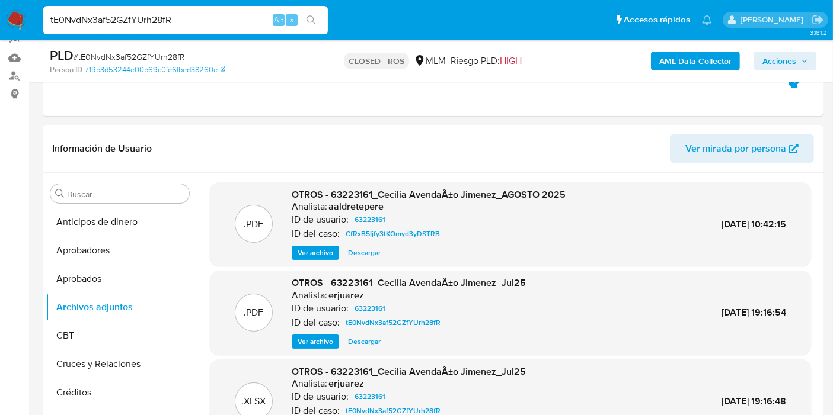
click at [322, 343] on span "Ver archivo" at bounding box center [316, 342] width 36 height 12
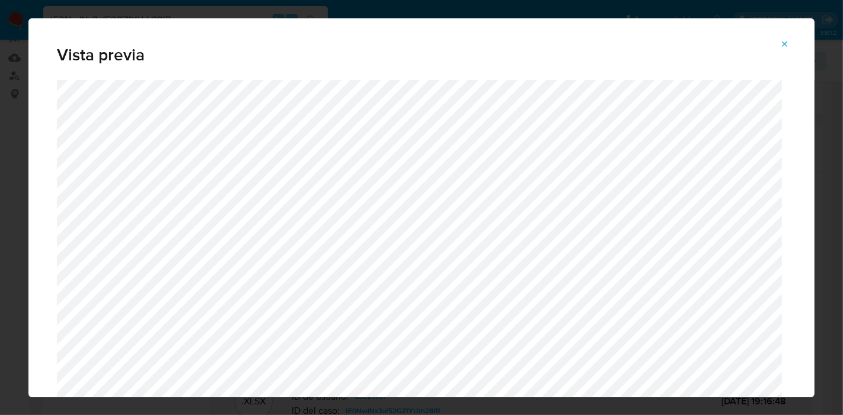
click at [794, 49] on button "Attachment preview" at bounding box center [785, 44] width 26 height 19
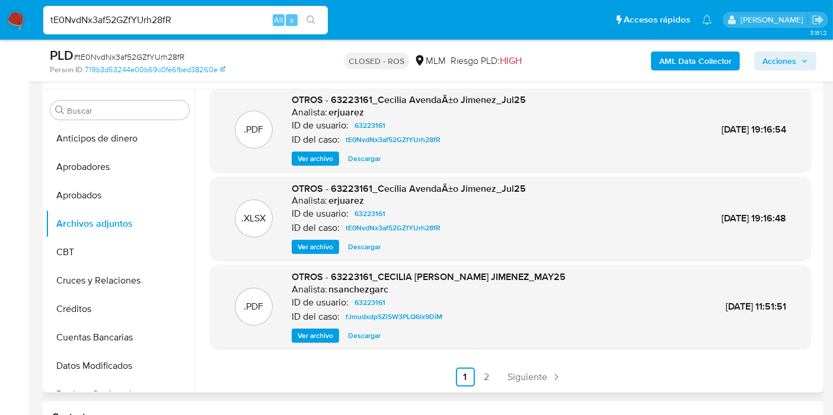
scroll to position [263, 0]
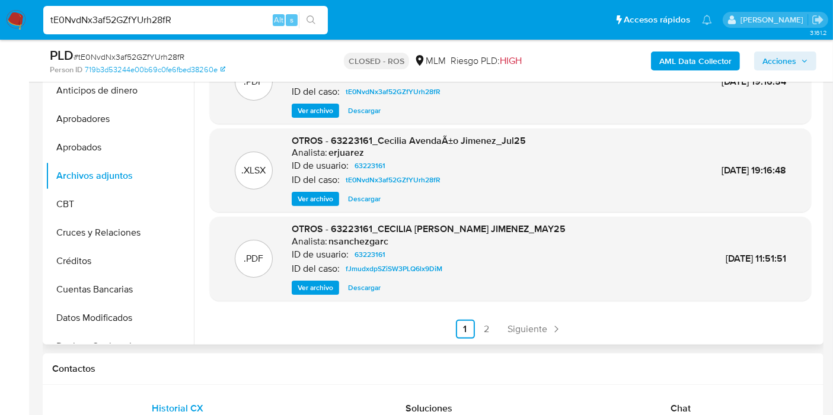
click at [327, 285] on span "Ver archivo" at bounding box center [316, 288] width 36 height 12
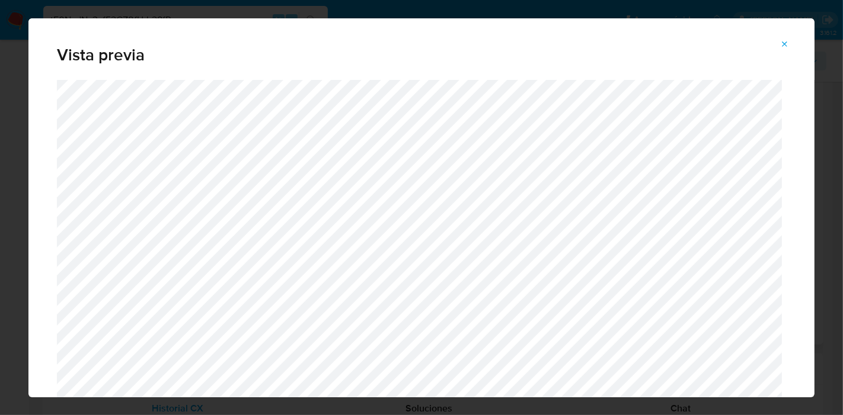
click at [788, 46] on icon "Attachment preview" at bounding box center [784, 44] width 9 height 9
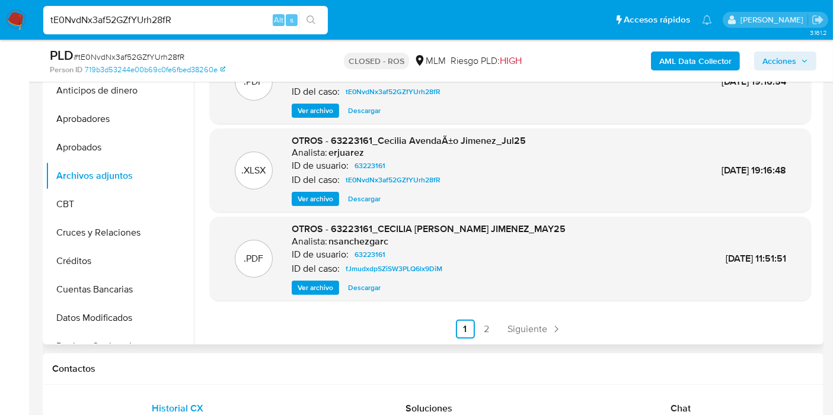
click at [147, 23] on input "tE0NvdNx3af52GZfYUrh28fR" at bounding box center [185, 19] width 284 height 15
paste input "G8jXDi83jUKvMXo5FBShnpNc"
type input "G8jXDi83jUKvMXo5FBShnpNc"
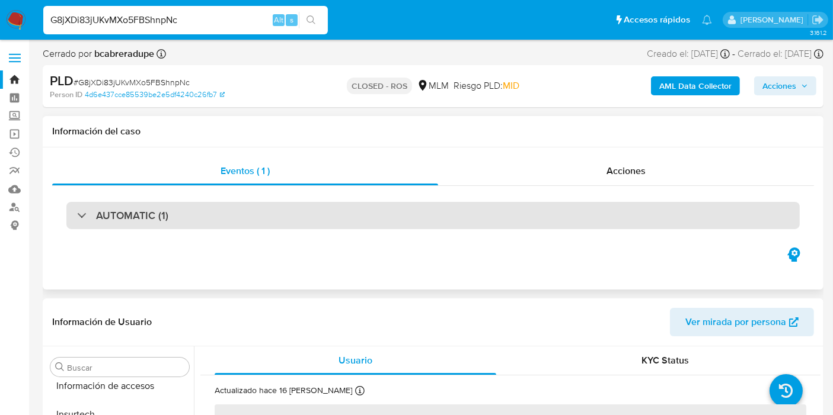
scroll to position [557, 0]
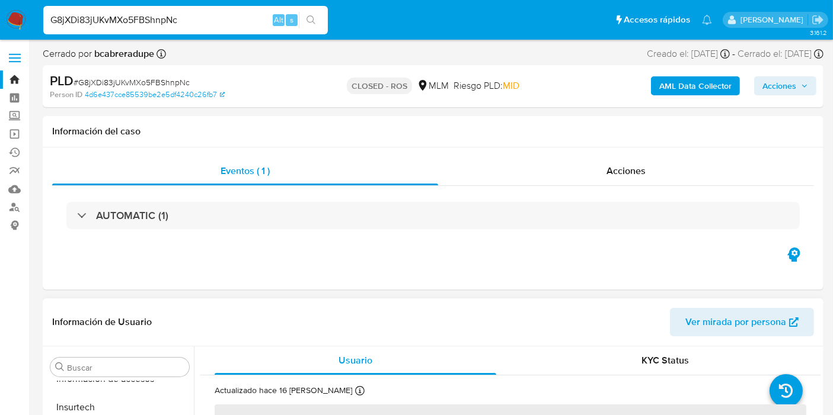
select select "10"
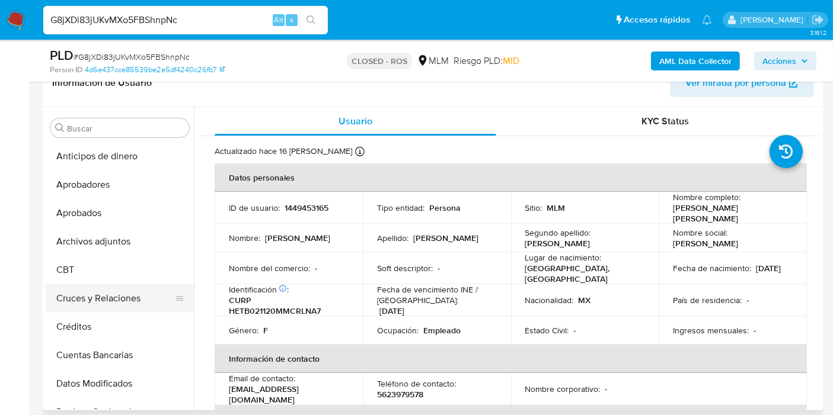
scroll to position [132, 0]
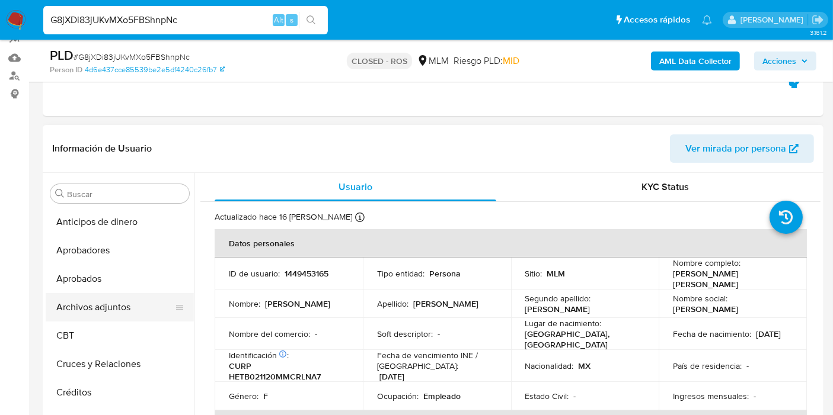
click at [89, 312] on button "Archivos adjuntos" at bounding box center [115, 307] width 139 height 28
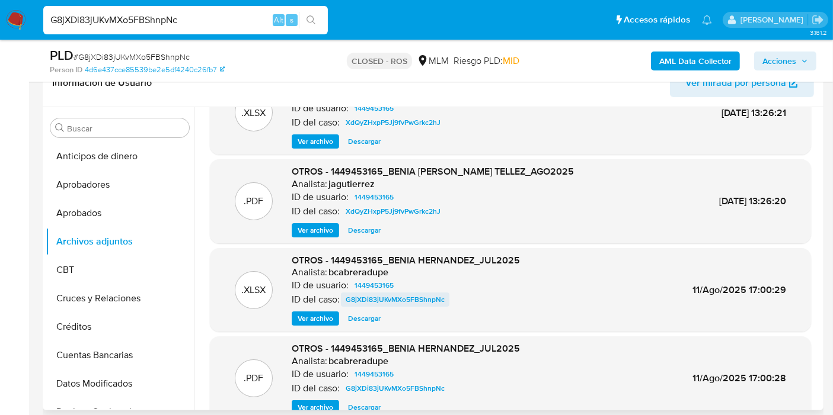
scroll to position [66, 0]
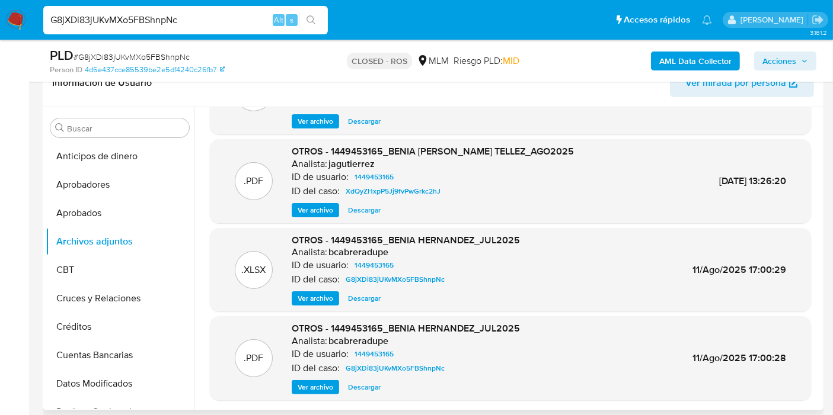
click at [305, 389] on span "Ver archivo" at bounding box center [316, 388] width 36 height 12
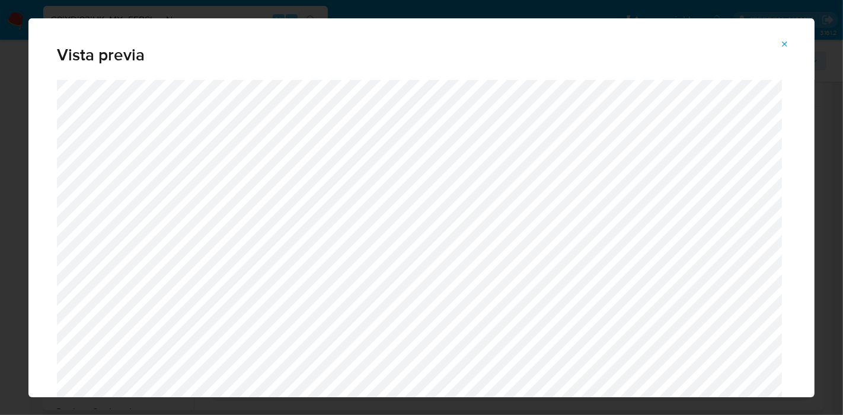
drag, startPoint x: 784, startPoint y: 44, endPoint x: 767, endPoint y: 45, distance: 17.2
click at [784, 44] on icon "Attachment preview" at bounding box center [784, 43] width 5 height 5
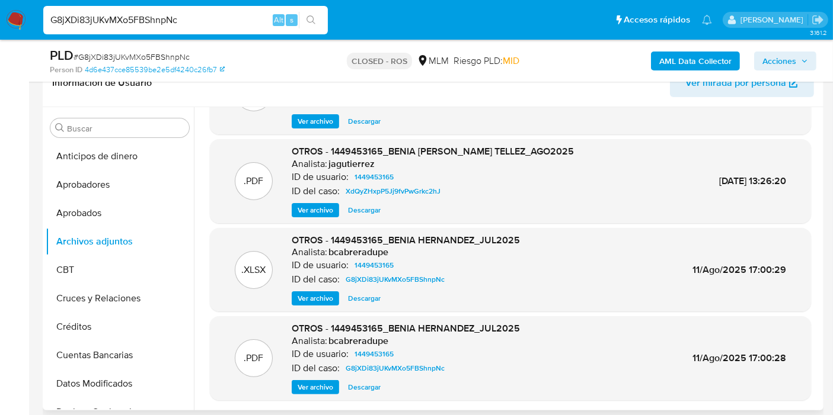
click at [195, 30] on div "G8jXDi83jUKvMXo5FBShnpNc Alt s" at bounding box center [185, 20] width 284 height 28
click at [198, 24] on input "G8jXDi83jUKvMXo5FBShnpNc" at bounding box center [185, 19] width 284 height 15
paste input "JPif1BTGHvskIiGvcqjZFJEt"
type input "JPif1BTGHvskIiGvcqjZFJEt"
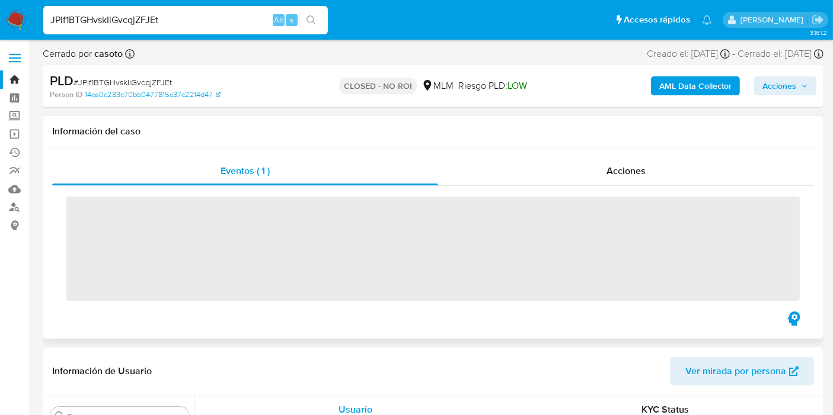
scroll to position [557, 0]
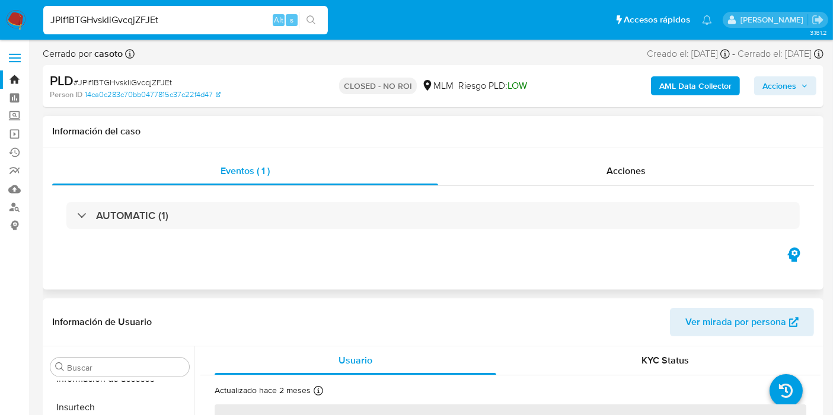
select select "10"
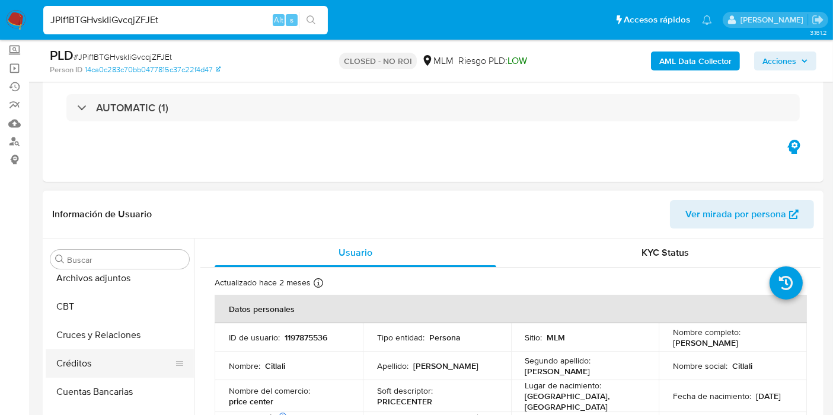
scroll to position [66, 0]
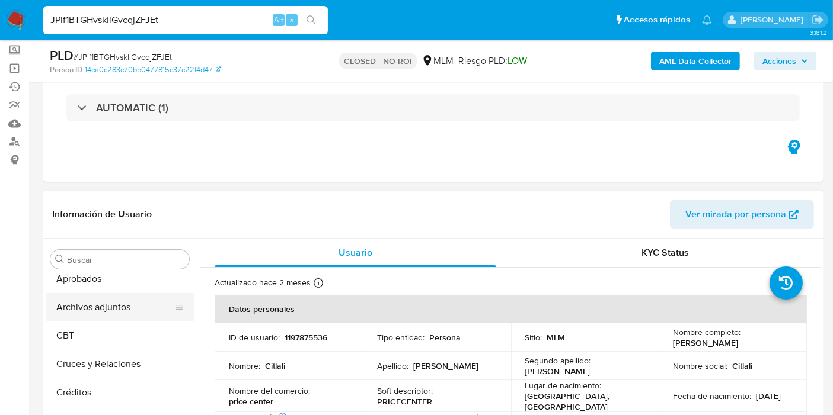
click at [95, 311] on button "Archivos adjuntos" at bounding box center [115, 307] width 139 height 28
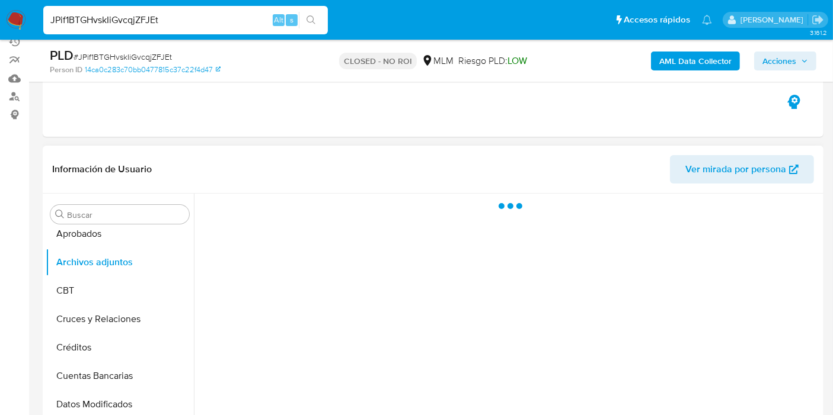
scroll to position [132, 0]
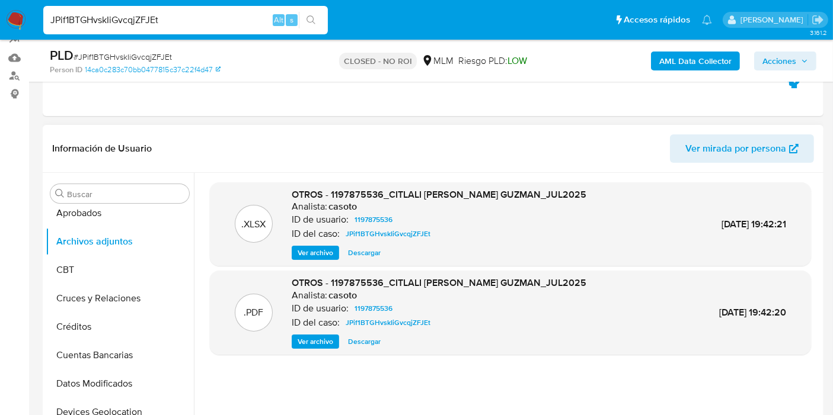
drag, startPoint x: 305, startPoint y: 336, endPoint x: 313, endPoint y: 343, distance: 10.6
click at [305, 337] on span "Ver archivo" at bounding box center [316, 342] width 36 height 12
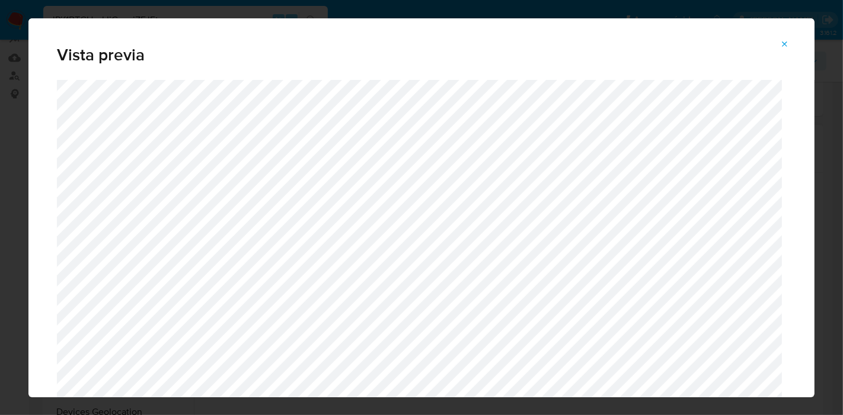
drag, startPoint x: 794, startPoint y: 41, endPoint x: 781, endPoint y: 47, distance: 14.9
click at [794, 41] on button "Attachment preview" at bounding box center [785, 44] width 26 height 19
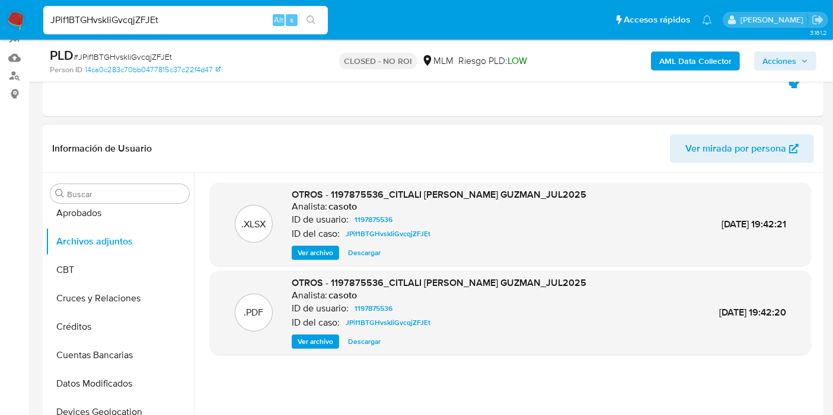
click at [133, 14] on input "JPif1BTGHvskIiGvcqjZFJEt" at bounding box center [185, 19] width 284 height 15
paste input "qwBlmkBShgHBq56HMsqAMCWe"
type input "qwBlmkBShgHBq56HMsqAMCWe"
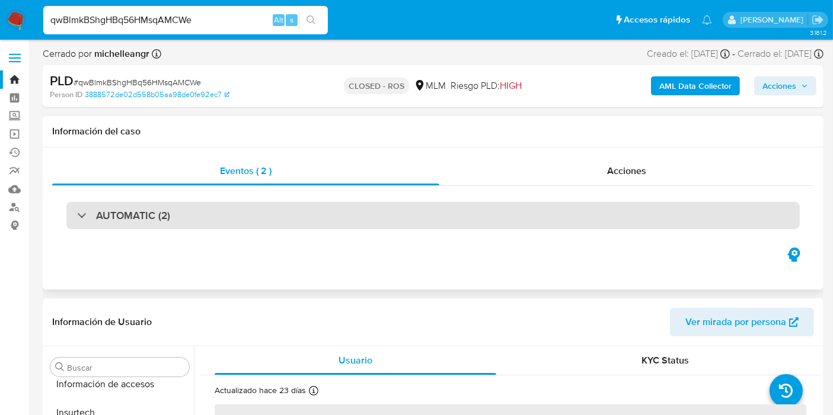
scroll to position [557, 0]
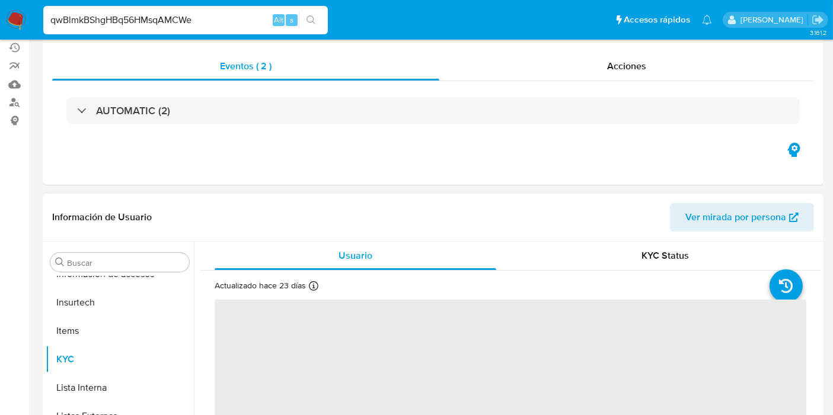
select select "10"
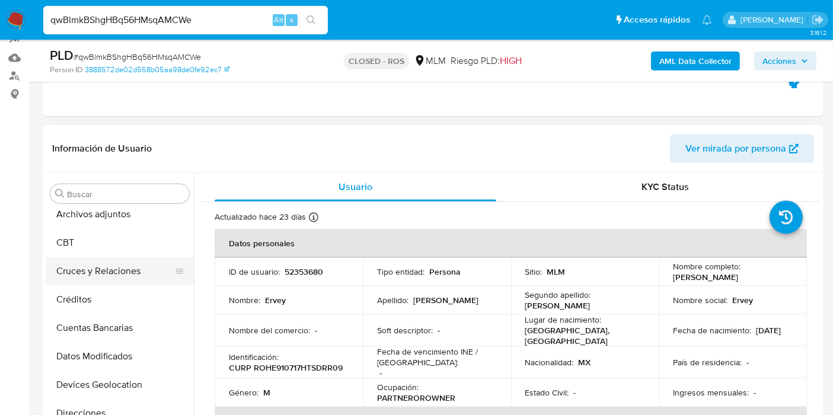
scroll to position [30, 0]
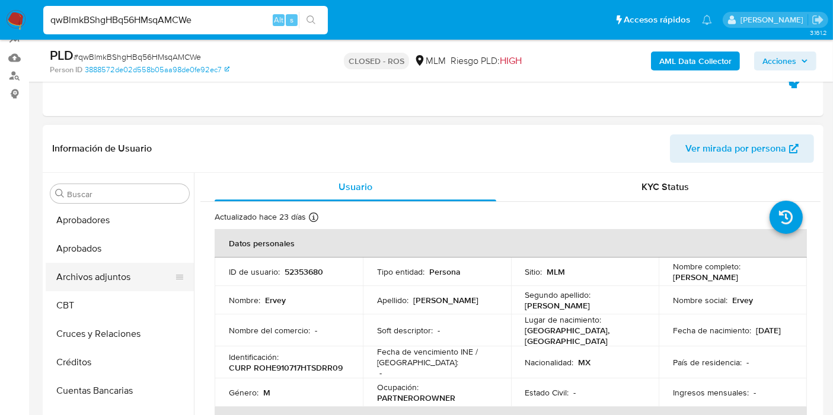
click at [83, 277] on button "Archivos adjuntos" at bounding box center [115, 277] width 139 height 28
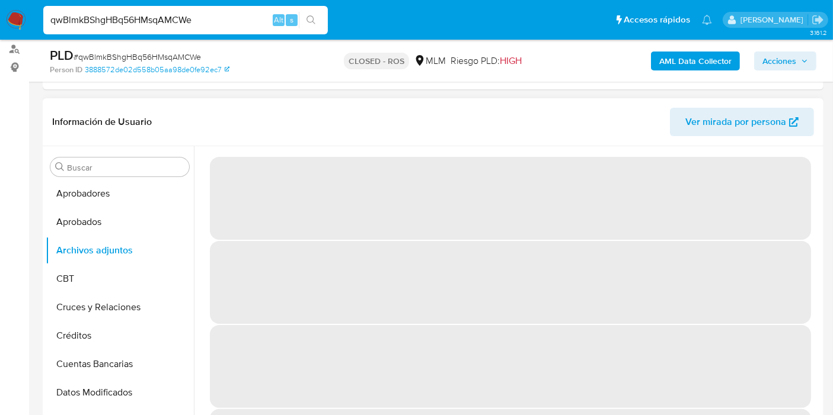
scroll to position [132, 0]
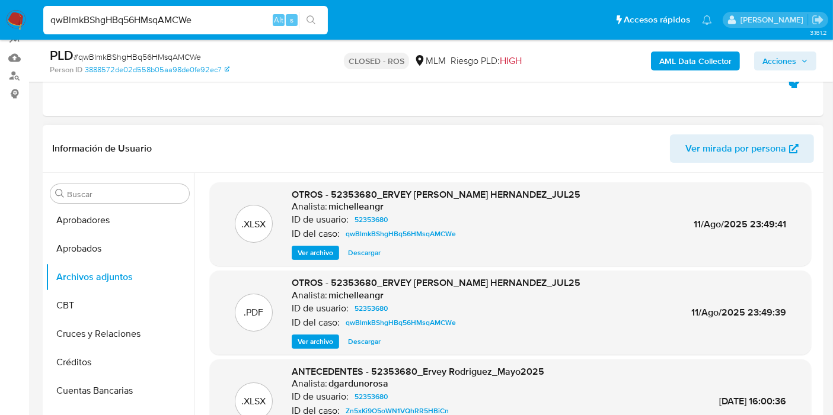
click at [313, 338] on span "Ver archivo" at bounding box center [316, 342] width 36 height 12
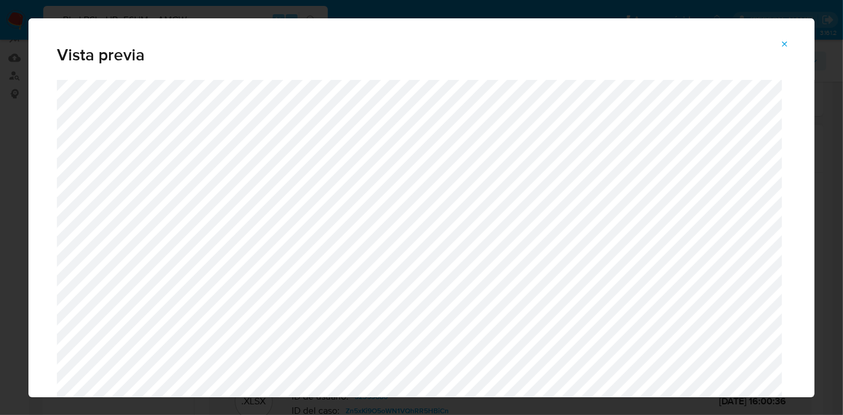
click at [783, 38] on span "Attachment preview" at bounding box center [784, 44] width 9 height 17
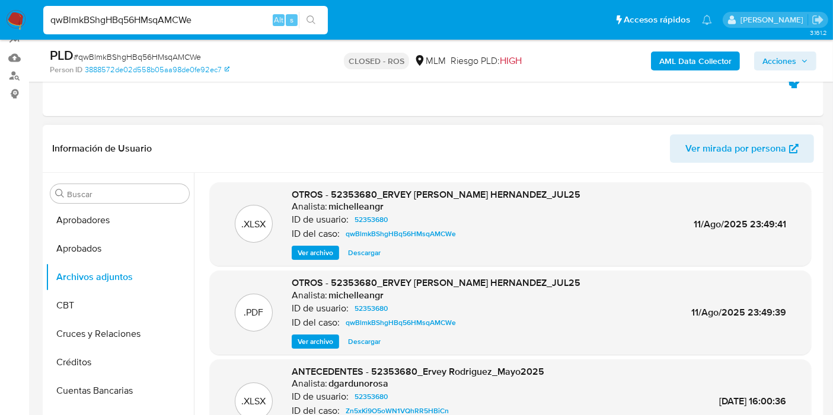
click at [184, 14] on input "qwBlmkBShgHBq56HMsqAMCWe" at bounding box center [185, 19] width 284 height 15
click at [184, 13] on input "qwBlmkBShgHBq56HMsqAMCWe" at bounding box center [185, 19] width 284 height 15
click at [159, 22] on input "qwBlmkBShgHBq56HMsqAMCWe" at bounding box center [185, 19] width 284 height 15
paste input "DshjTavMmdZ2yNitWxoui6TP"
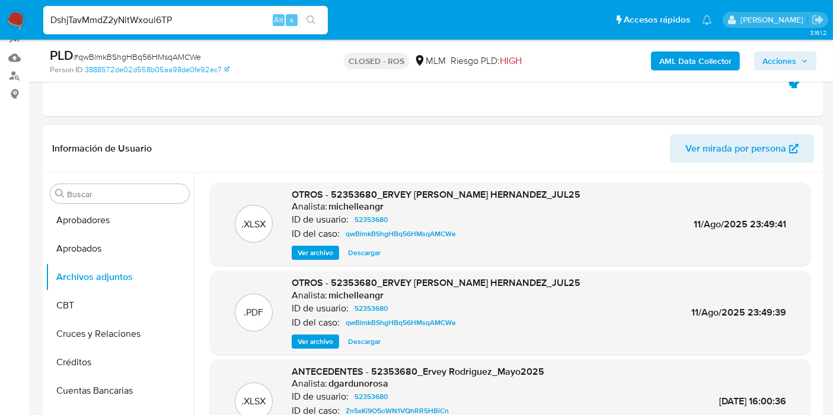
type input "DshjTavMmdZ2yNitWxoui6TP"
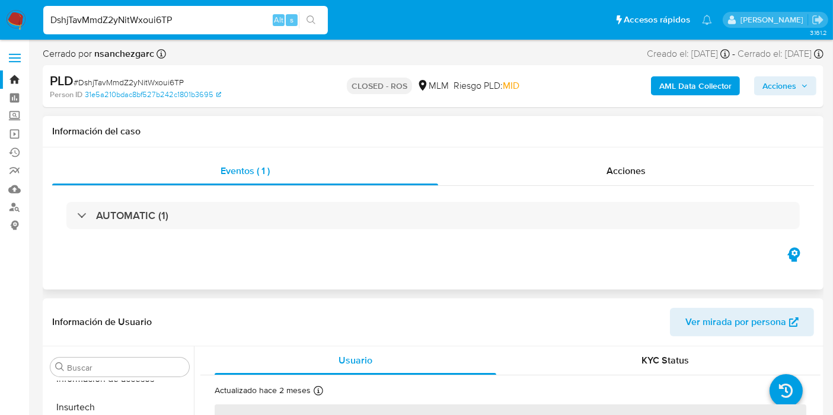
scroll to position [557, 0]
select select "10"
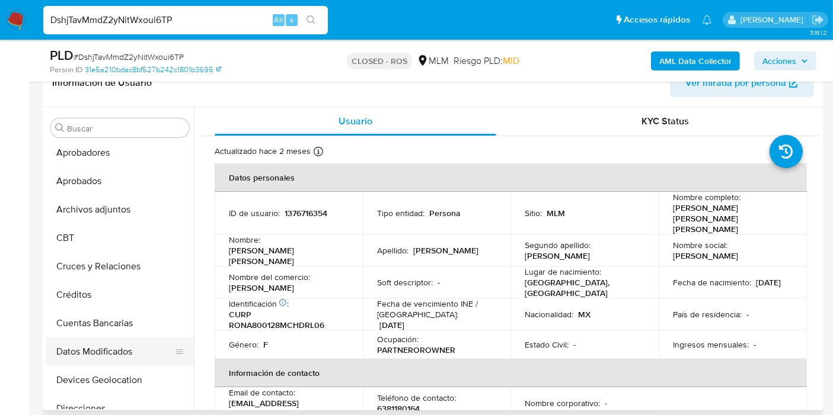
scroll to position [0, 0]
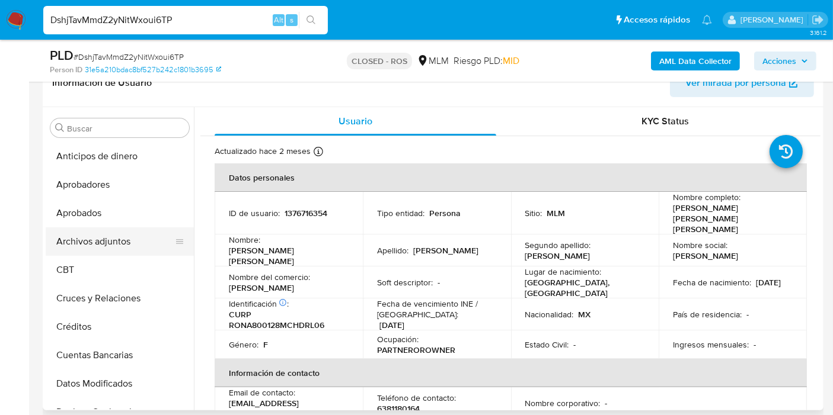
drag, startPoint x: 88, startPoint y: 244, endPoint x: 108, endPoint y: 247, distance: 20.3
click at [88, 244] on button "Archivos adjuntos" at bounding box center [115, 242] width 139 height 28
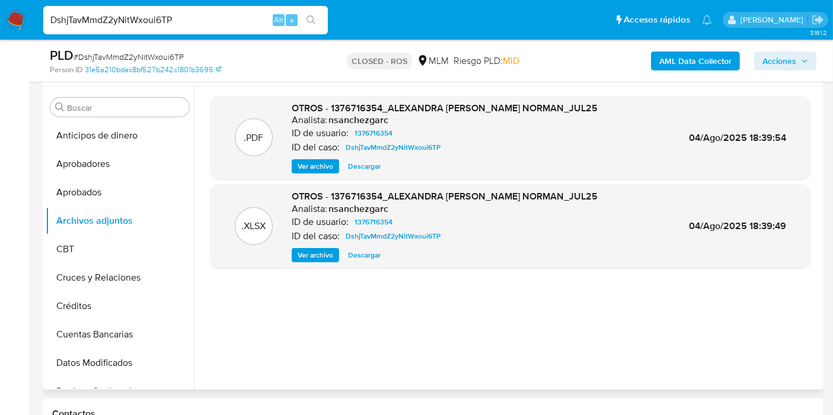
scroll to position [197, 0]
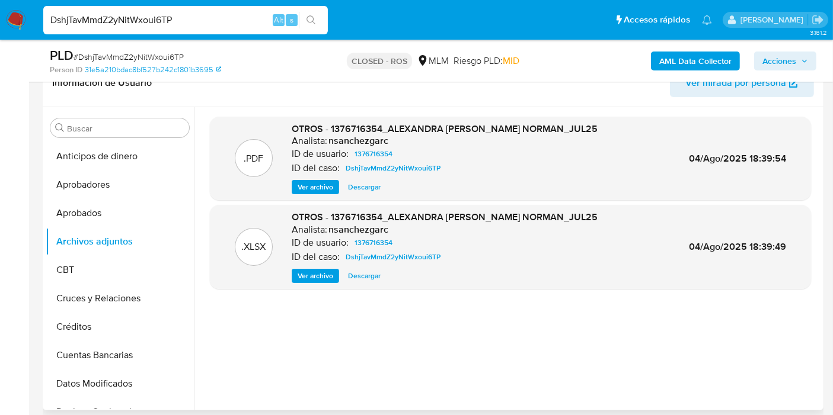
click at [324, 191] on span "Ver archivo" at bounding box center [316, 187] width 36 height 12
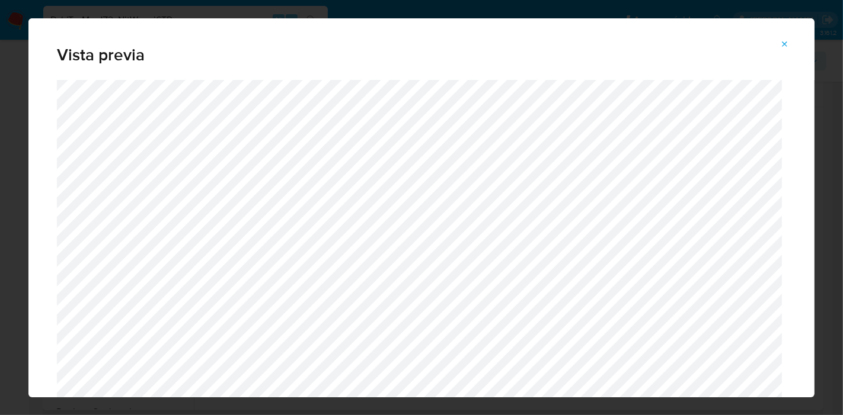
click at [791, 41] on button "Attachment preview" at bounding box center [785, 44] width 26 height 19
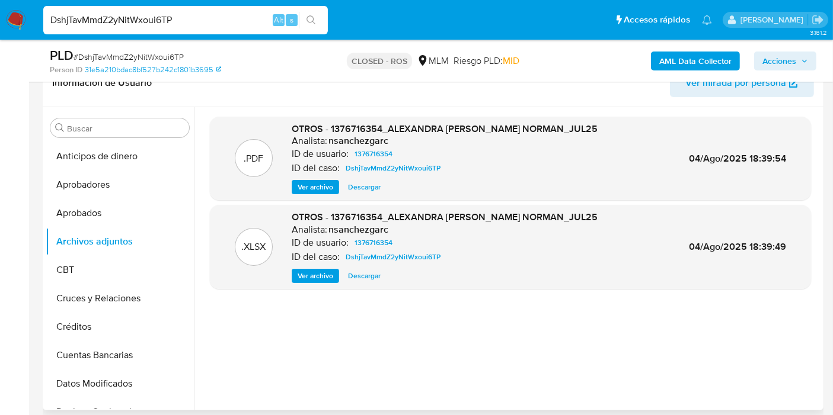
click at [130, 20] on input "DshjTavMmdZ2yNitWxoui6TP" at bounding box center [185, 19] width 284 height 15
paste input "dJrVI1bydw7QFSYtJBJEY8pb"
type input "dJrVI1bydw7QFSYtJBJEY8pb"
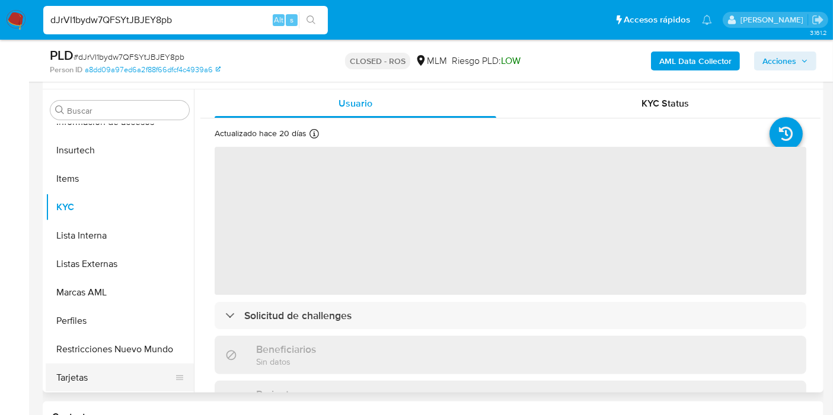
scroll to position [263, 0]
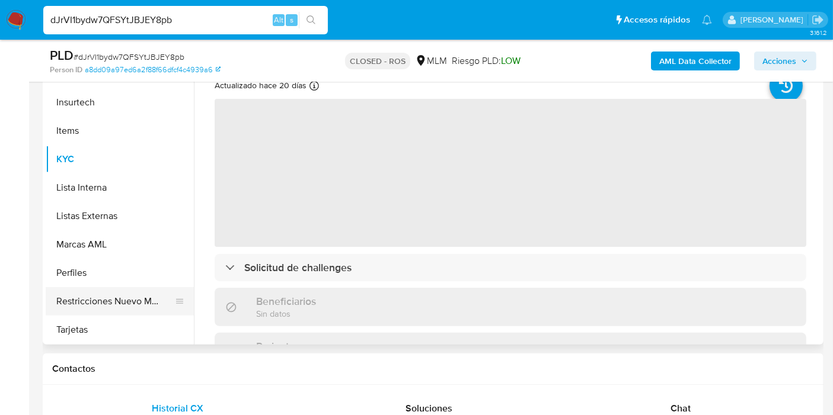
select select "10"
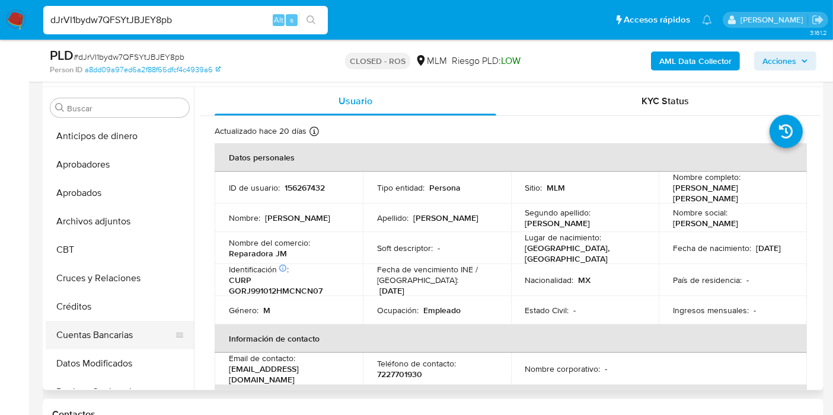
scroll to position [197, 0]
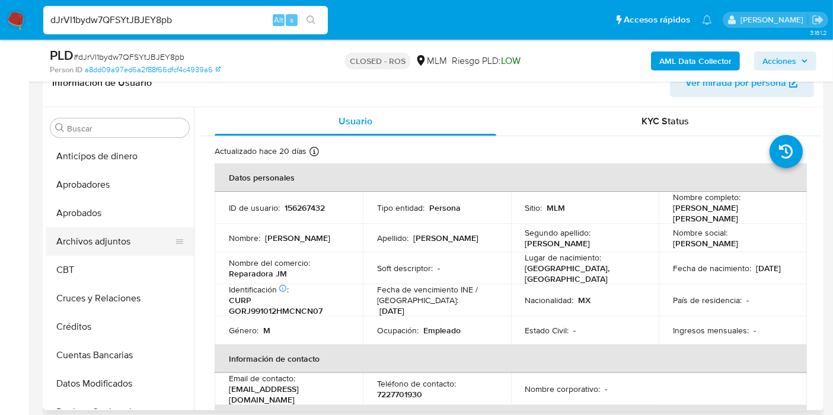
click at [92, 231] on button "Archivos adjuntos" at bounding box center [115, 242] width 139 height 28
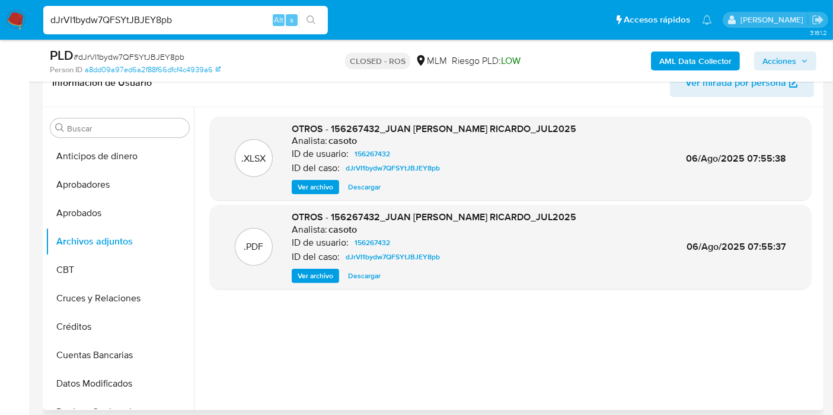
click at [323, 275] on span "Ver archivo" at bounding box center [316, 276] width 36 height 12
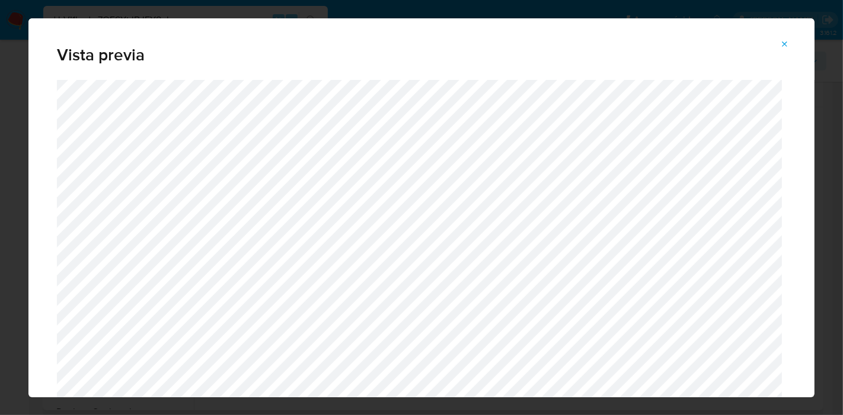
drag, startPoint x: 788, startPoint y: 40, endPoint x: 787, endPoint y: 58, distance: 18.4
click at [788, 40] on icon "Attachment preview" at bounding box center [784, 44] width 9 height 9
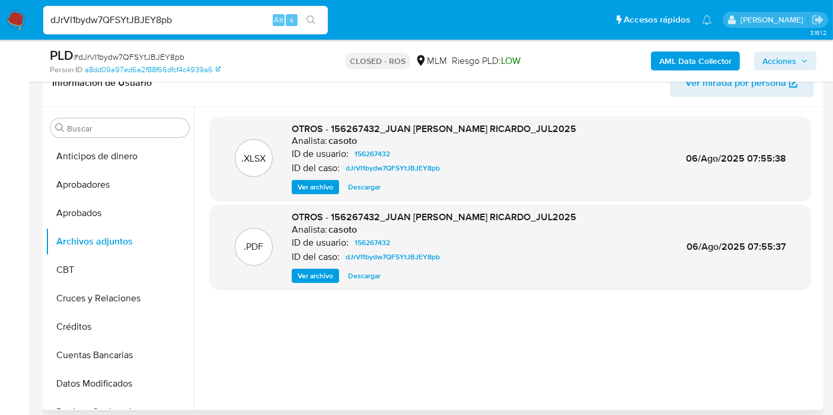
click at [318, 277] on span "Ver archivo" at bounding box center [316, 276] width 36 height 12
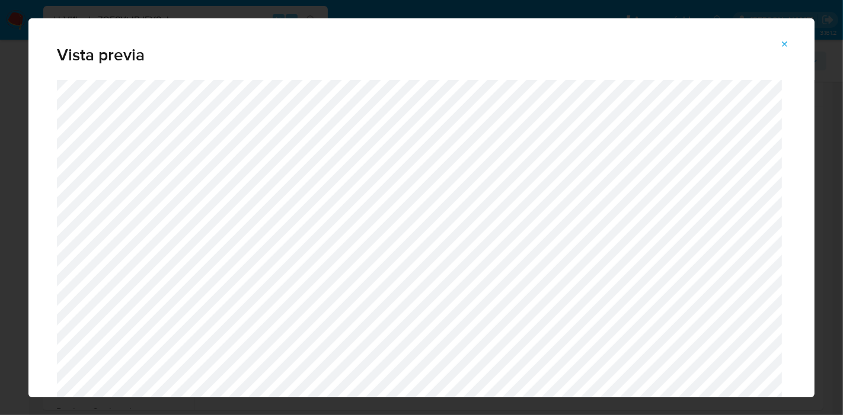
drag, startPoint x: 787, startPoint y: 47, endPoint x: 621, endPoint y: 39, distance: 166.1
click at [788, 47] on icon "Attachment preview" at bounding box center [784, 44] width 9 height 9
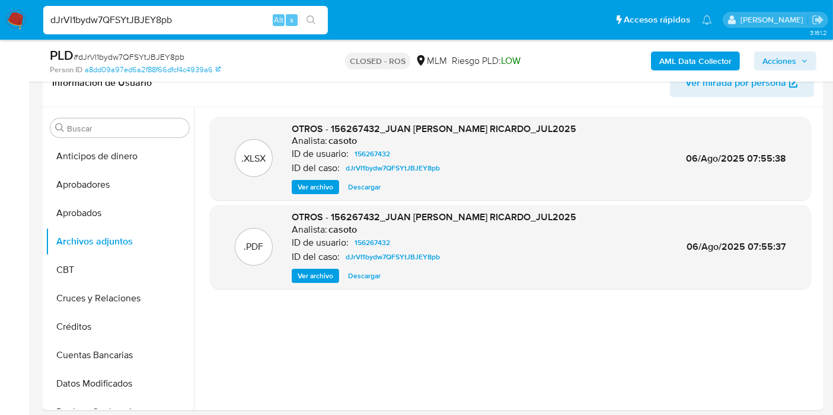
click at [159, 20] on input "dJrVI1bydw7QFSYtJBJEY8pb" at bounding box center [185, 19] width 284 height 15
paste input "REKxwgU8dVwVdvnhKEIhREUG"
type input "REKxwgU8dVwVdvnhKEIhREUG"
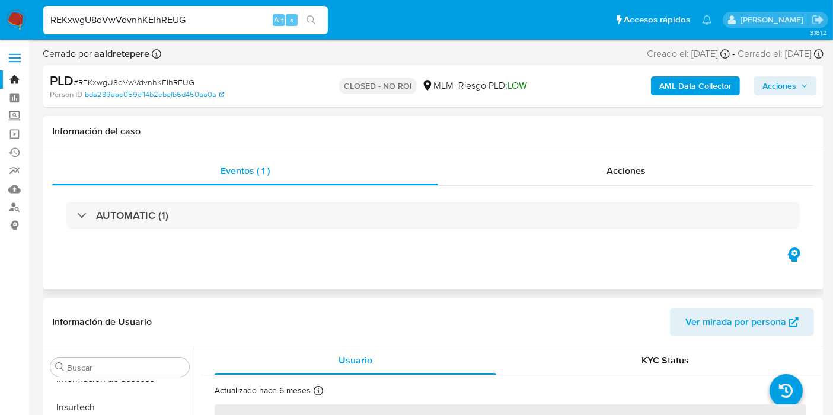
scroll to position [52, 0]
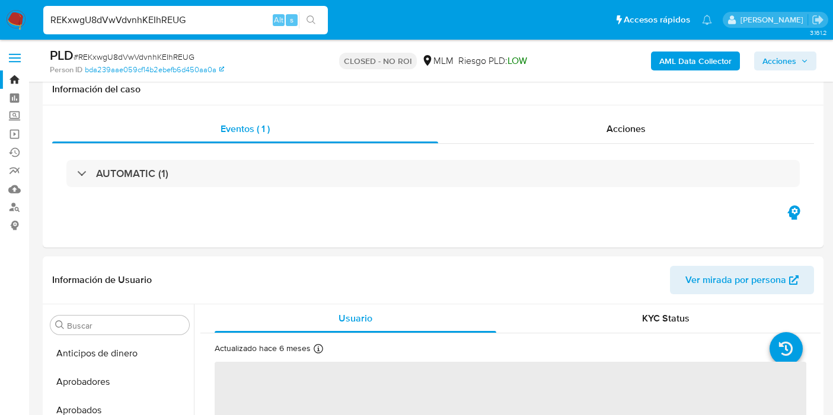
select select "10"
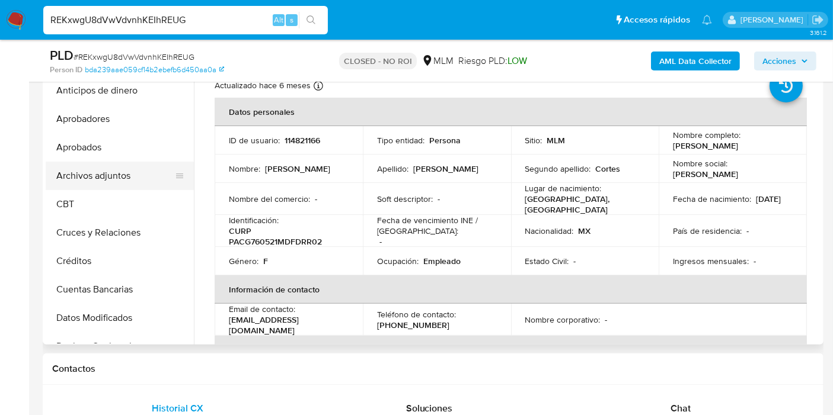
click at [130, 180] on button "Archivos adjuntos" at bounding box center [115, 176] width 139 height 28
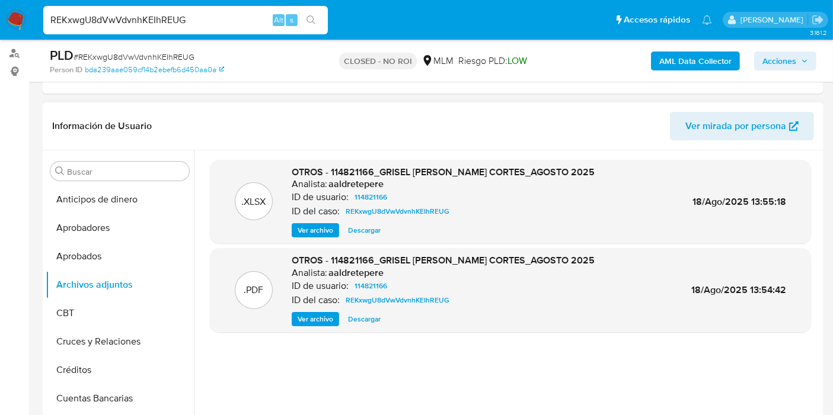
scroll to position [132, 0]
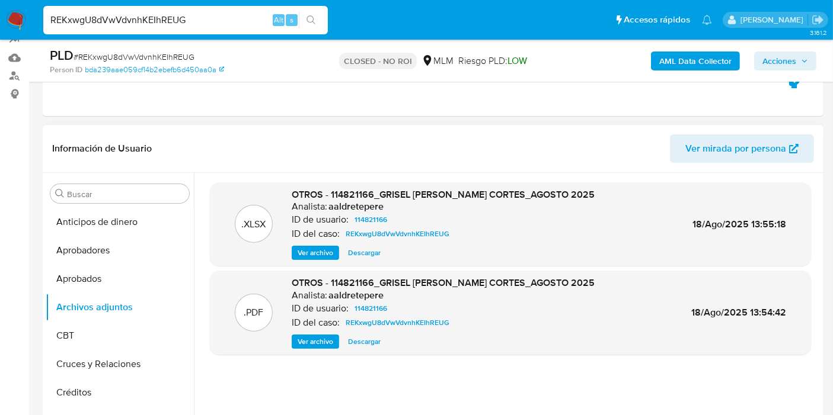
click at [323, 351] on div ".PDF OTROS - 114821166_GRISEL PADILLA CORTES_AGOSTO 2025 Analista: aaldretepere…" at bounding box center [510, 313] width 601 height 84
click at [322, 340] on span "Ver archivo" at bounding box center [316, 342] width 36 height 12
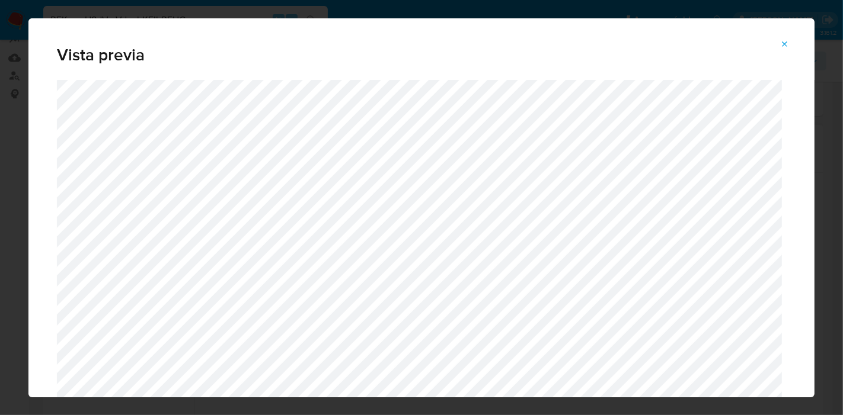
click at [792, 52] on button "Attachment preview" at bounding box center [785, 44] width 26 height 19
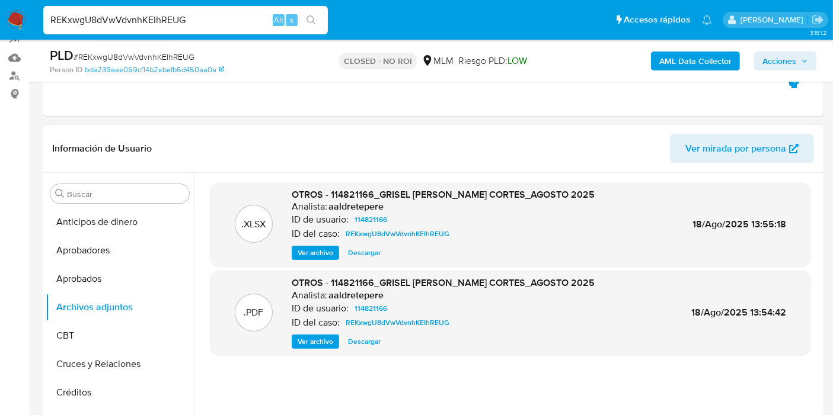
click at [89, 30] on div "REKxwgU8dVwVdvnhKEIhREUG Alt s" at bounding box center [185, 20] width 284 height 28
click at [100, 20] on input "REKxwgU8dVwVdvnhKEIhREUG" at bounding box center [185, 19] width 284 height 15
paste input "DQlgE7f7eezoT36avyP2iNp"
type input "RDQlgE7f7eezoT36avyP2iNp"
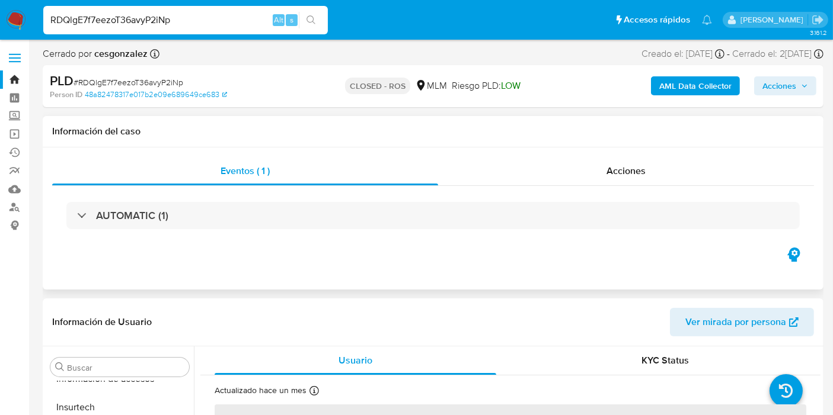
scroll to position [557, 0]
select select "10"
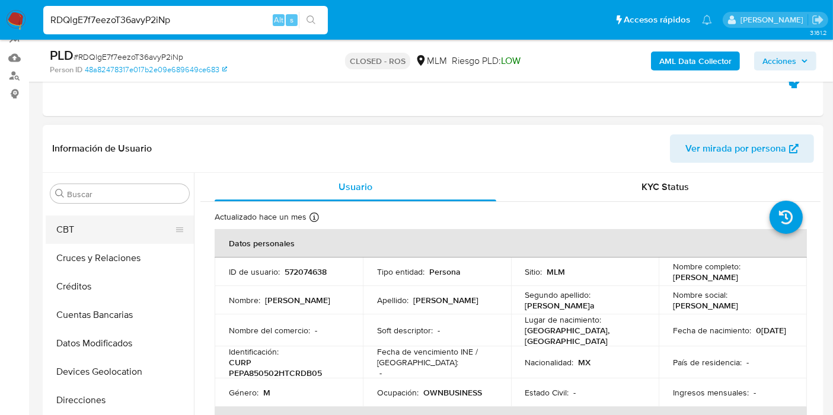
scroll to position [0, 0]
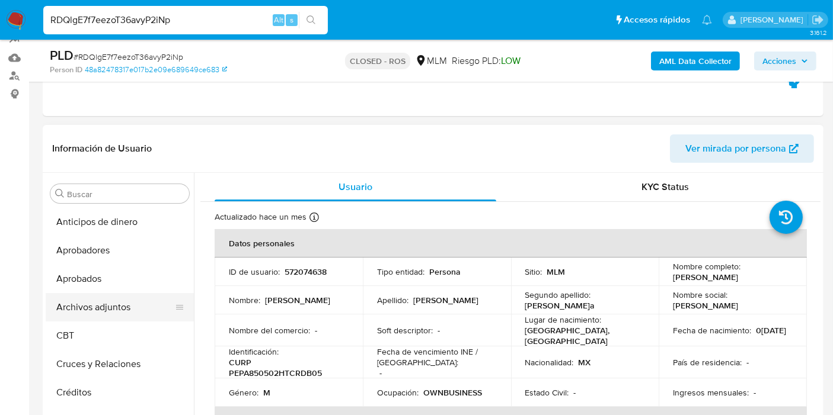
click at [94, 303] on button "Archivos adjuntos" at bounding box center [115, 307] width 139 height 28
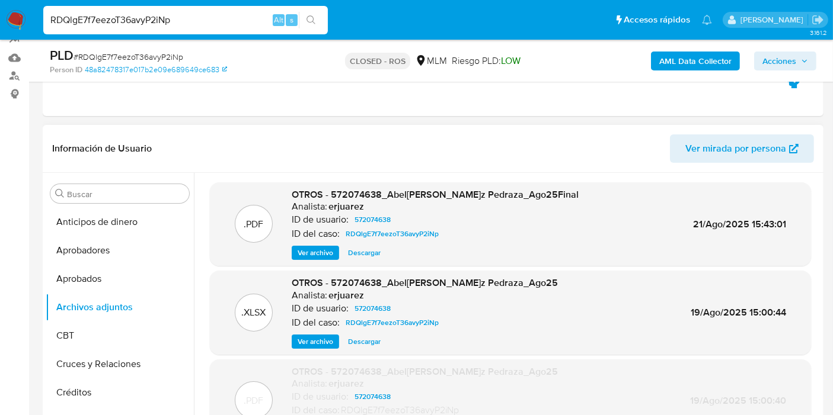
click at [315, 256] on span "Ver archivo" at bounding box center [316, 253] width 36 height 12
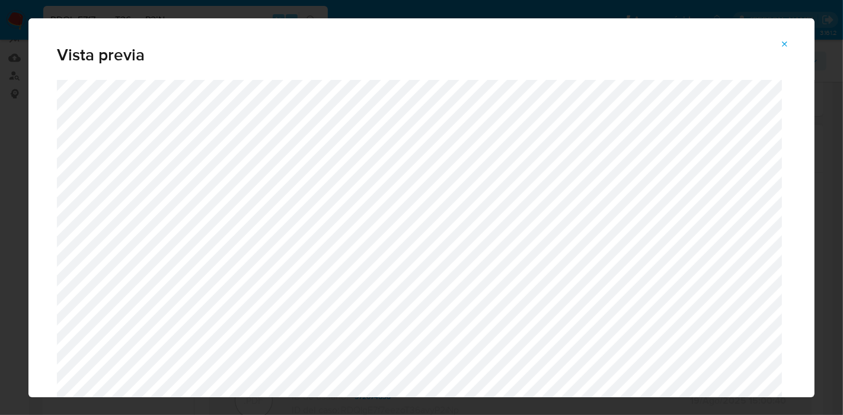
click at [779, 49] on button "Attachment preview" at bounding box center [785, 44] width 26 height 19
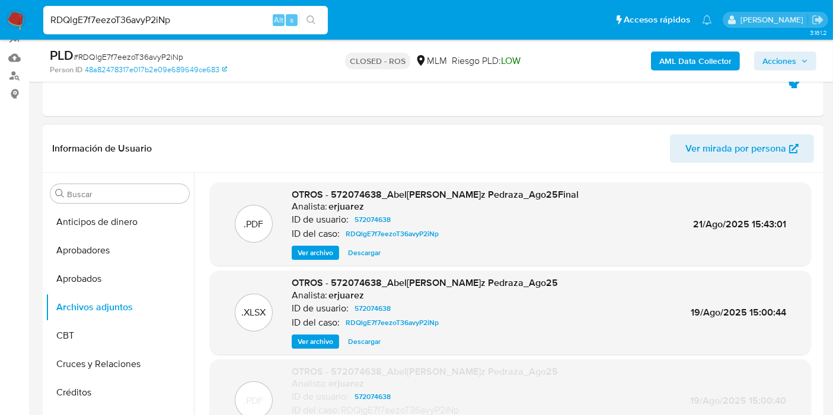
click at [170, 26] on input "RDQlgE7f7eezoT36avyP2iNp" at bounding box center [185, 19] width 284 height 15
paste input "rVwb1vnTmB9DqCRq004IkRMA"
type input "rVwb1vnTmB9DqCRq004IkRMA"
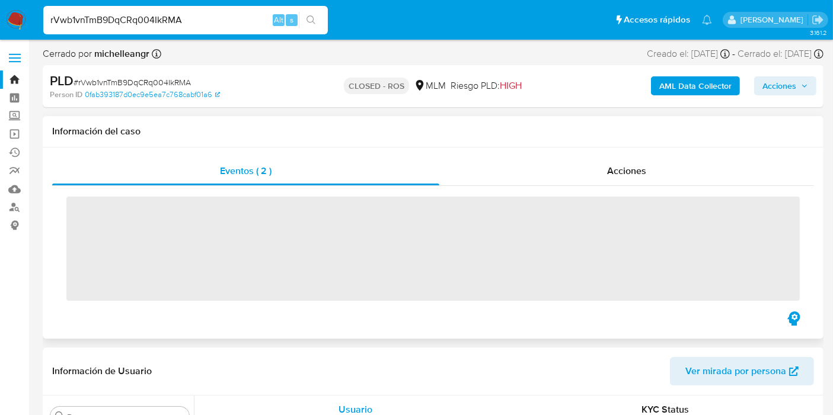
scroll to position [557, 0]
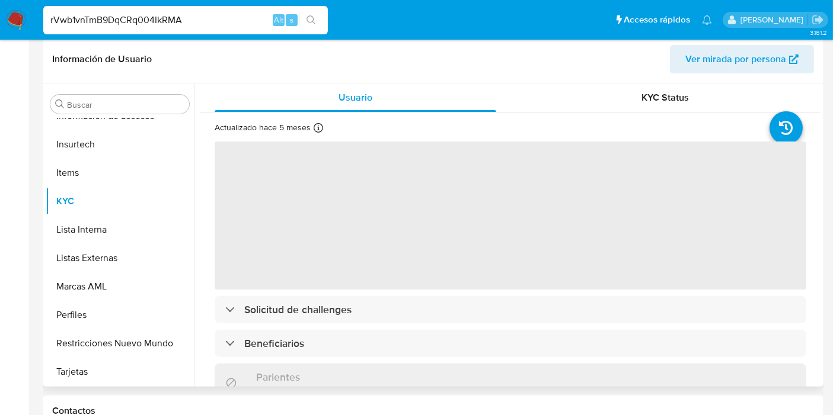
select select "10"
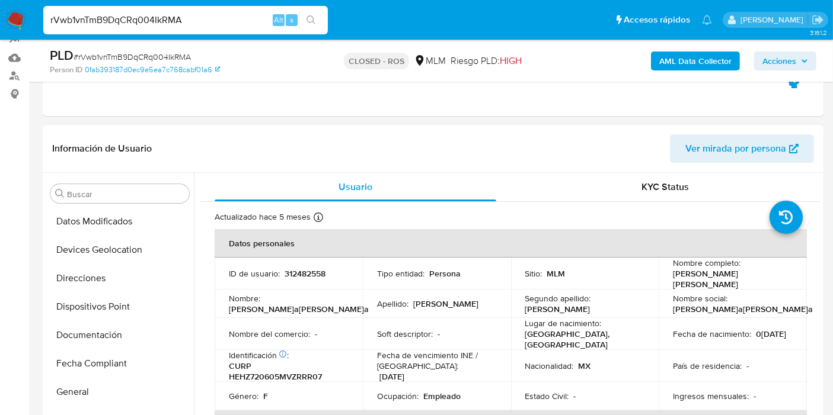
scroll to position [0, 0]
click at [111, 308] on button "Archivos adjuntos" at bounding box center [115, 307] width 139 height 28
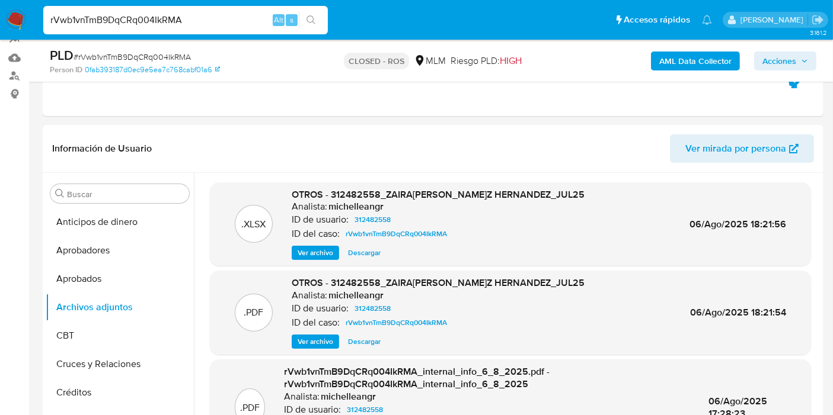
drag, startPoint x: 278, startPoint y: 348, endPoint x: 293, endPoint y: 350, distance: 15.0
click at [277, 348] on div ".PDF OTROS - 312482558_ZAIRA VICTORIA HERNANDEZ HERNANDEZ_JUL25 Analista: miche…" at bounding box center [510, 313] width 601 height 84
click at [322, 341] on span "Ver archivo" at bounding box center [316, 342] width 36 height 12
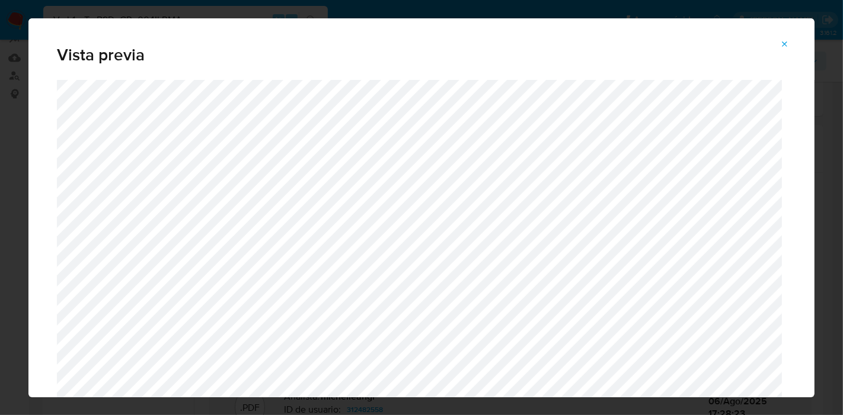
click at [785, 46] on icon "Attachment preview" at bounding box center [784, 44] width 9 height 9
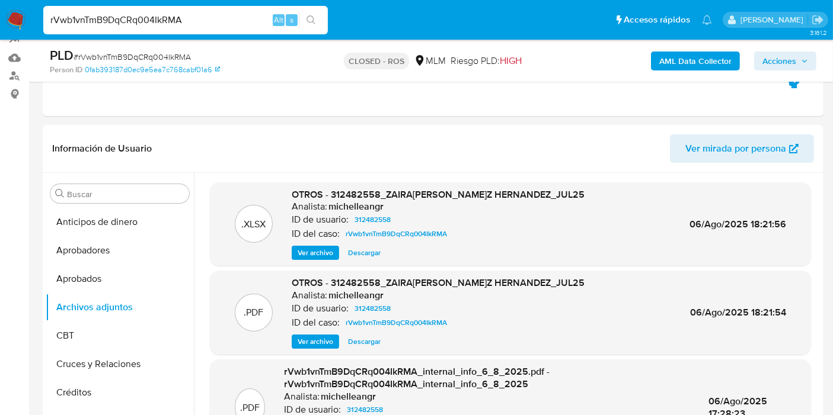
click at [140, 21] on input "rVwb1vnTmB9DqCRq004IkRMA" at bounding box center [185, 19] width 284 height 15
paste input "tQcYI30wENjW3dHIdEhcGJYJ"
type input "tQcYI30wENjW3dHIdEhcGJYJ"
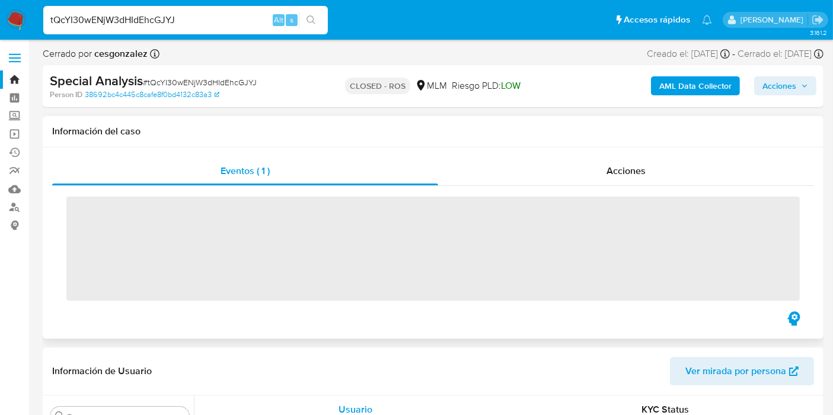
scroll to position [557, 0]
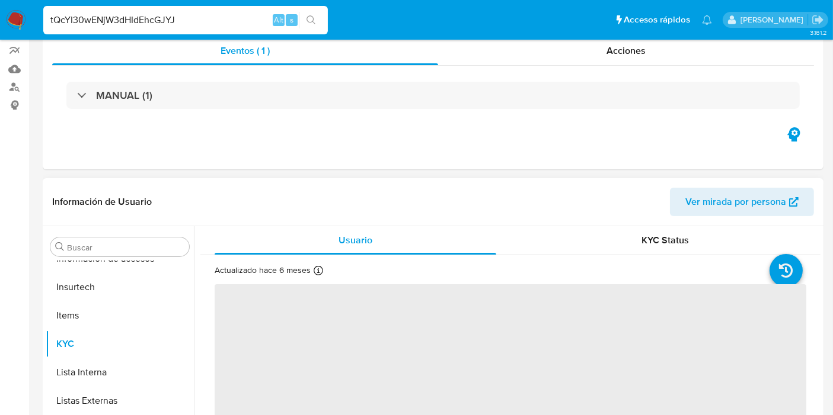
select select "10"
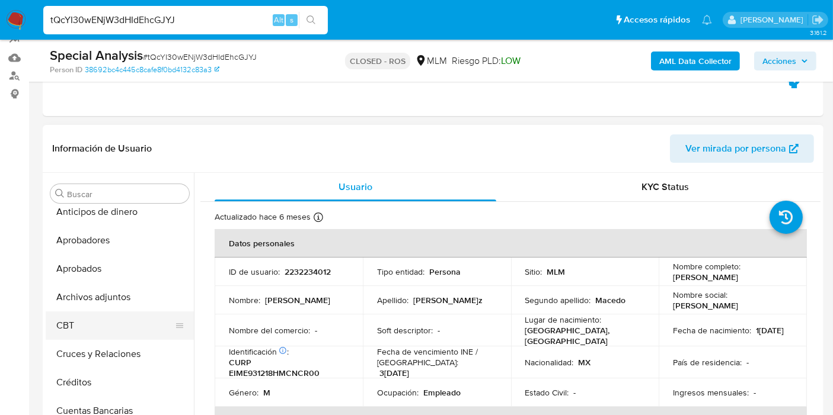
scroll to position [0, 0]
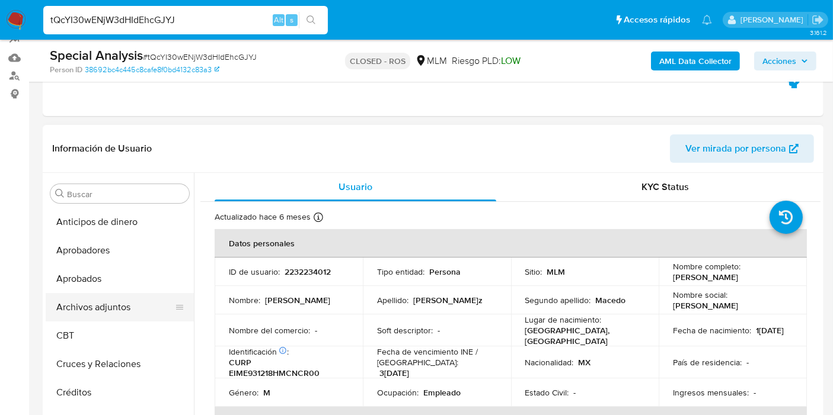
click at [119, 311] on button "Archivos adjuntos" at bounding box center [115, 307] width 139 height 28
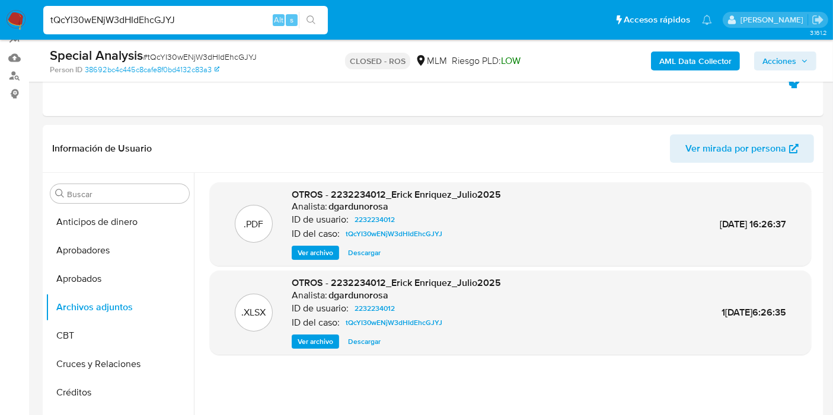
click at [309, 256] on span "Ver archivo" at bounding box center [316, 253] width 36 height 12
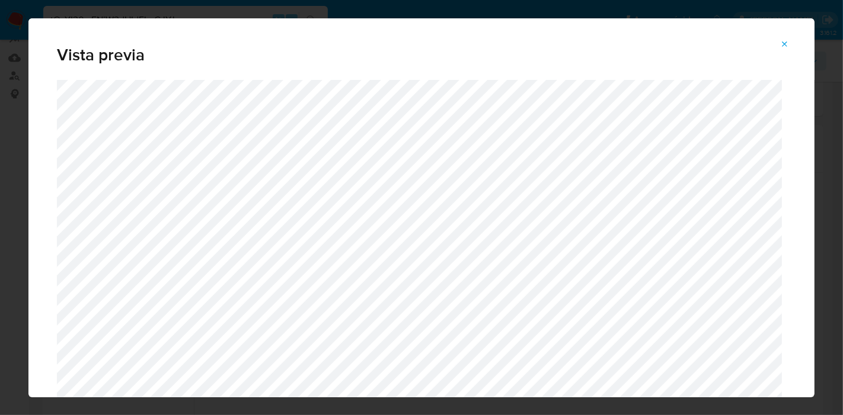
click at [792, 44] on button "Attachment preview" at bounding box center [785, 44] width 26 height 19
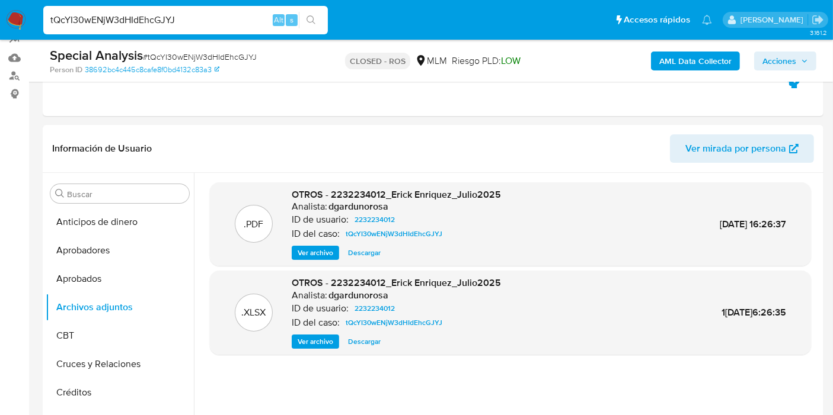
click at [119, 26] on input "tQcYI30wENjW3dHIdEhcGJYJ" at bounding box center [185, 19] width 284 height 15
paste input "D1FHvkSq40ErhkV0KB31uv4s"
type input "D1FHvkSq40ErhkV0KB31uv4s"
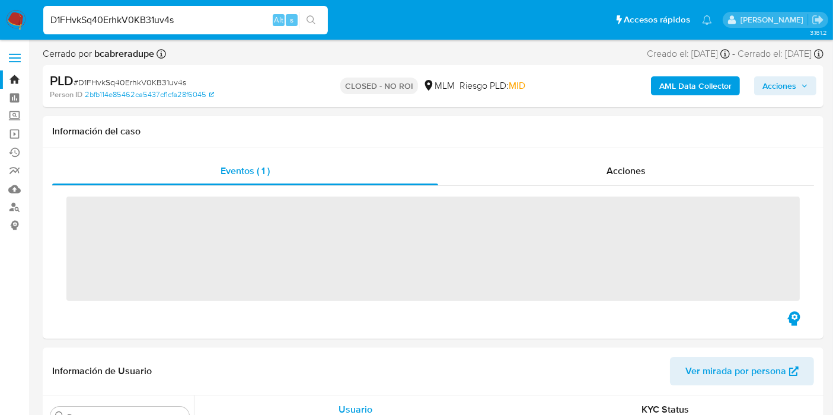
scroll to position [557, 0]
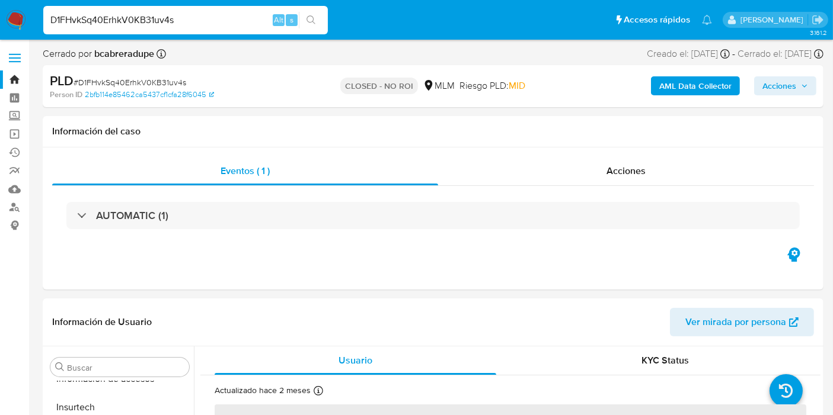
select select "10"
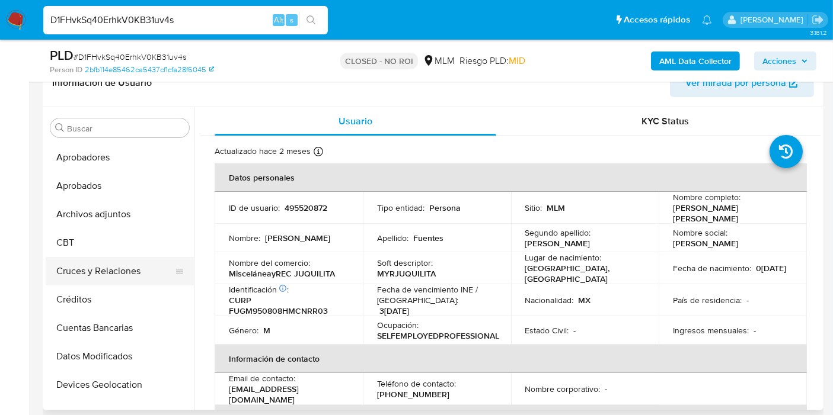
scroll to position [0, 0]
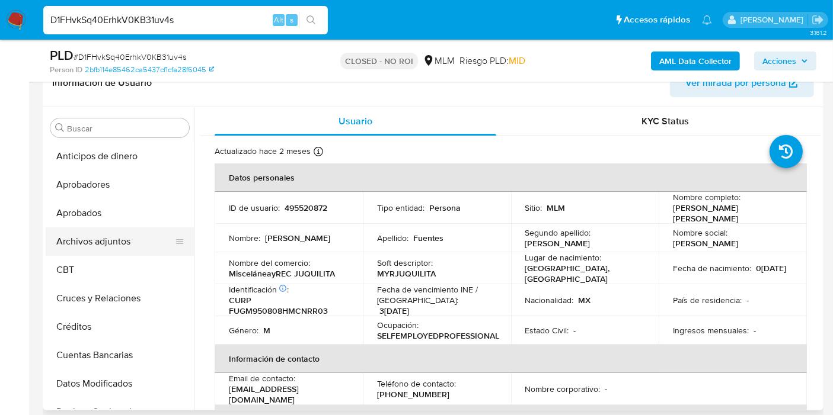
click at [94, 242] on button "Archivos adjuntos" at bounding box center [115, 242] width 139 height 28
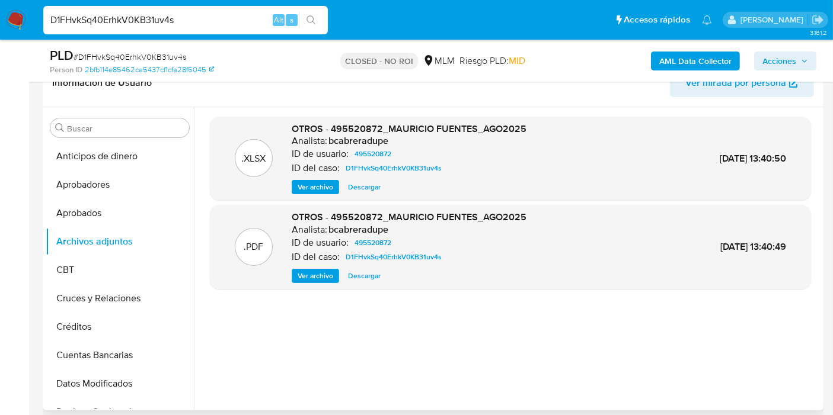
click at [306, 271] on span "Ver archivo" at bounding box center [316, 276] width 36 height 12
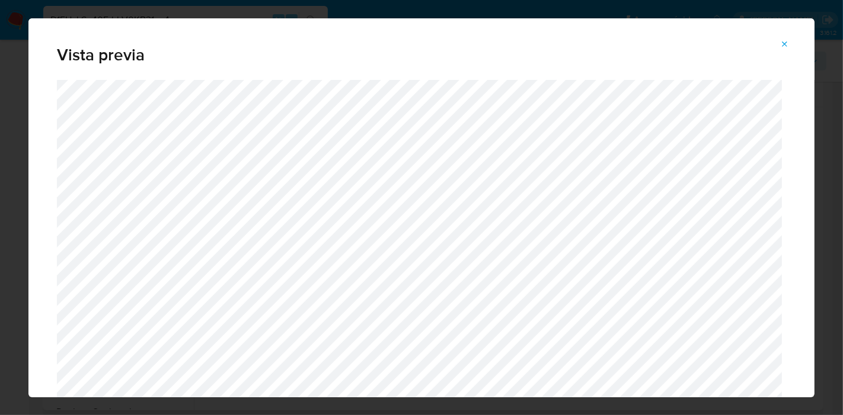
click at [792, 48] on button "Attachment preview" at bounding box center [785, 44] width 26 height 19
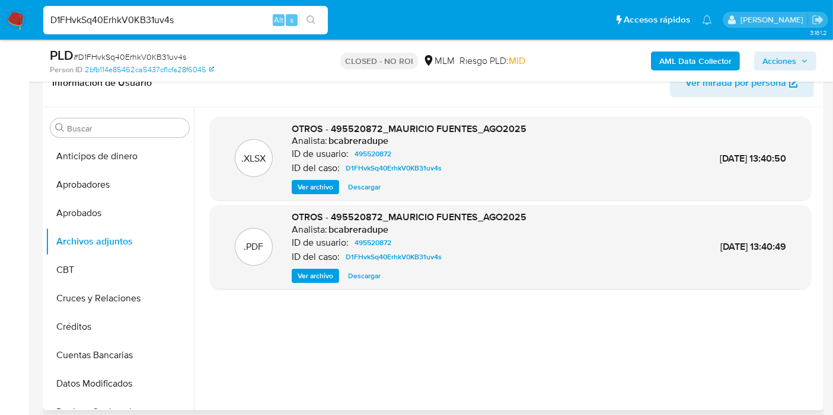
click at [140, 15] on input "D1FHvkSq40ErhkV0KB31uv4s" at bounding box center [185, 19] width 284 height 15
paste input "uOHBDRgXSG6Ub6Ja40EVLuCQ"
type input "uOHBDRgXSG6Ub6Ja40EVLuCQ"
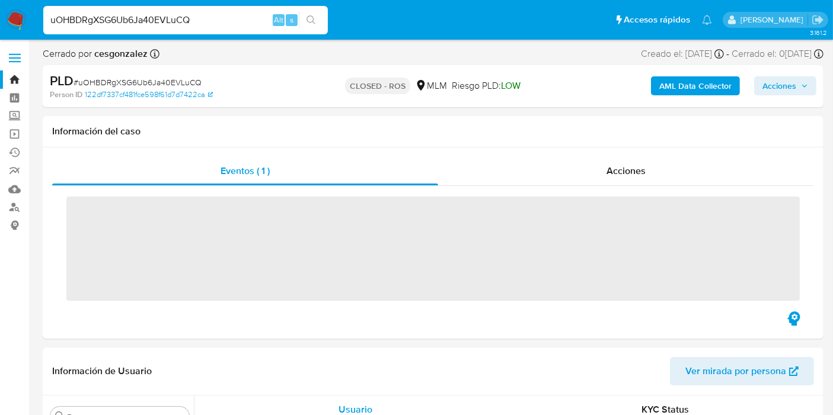
scroll to position [557, 0]
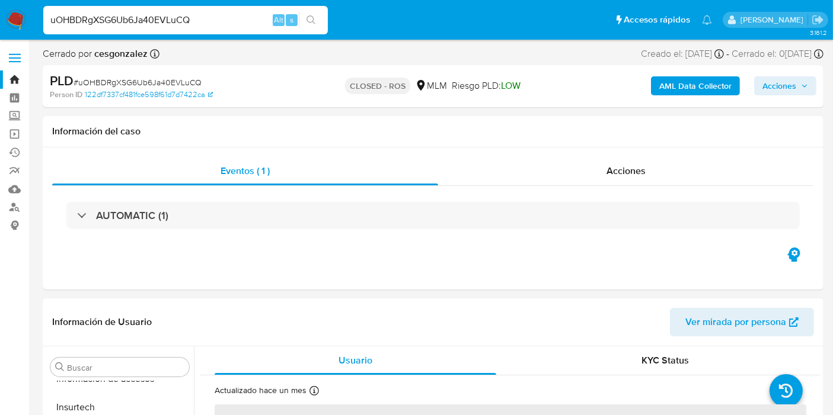
select select "10"
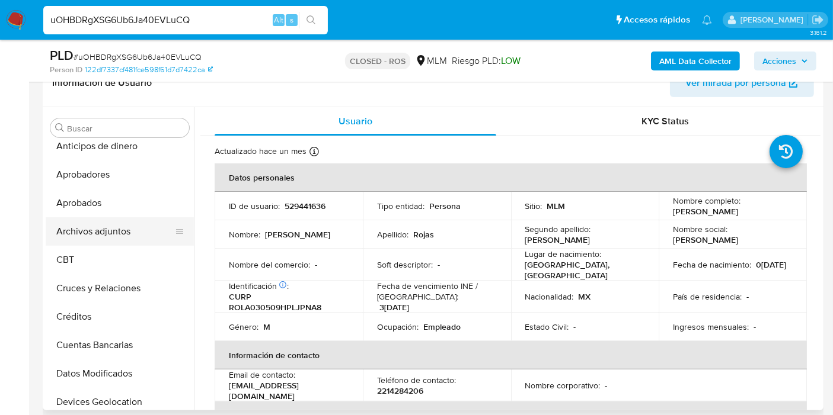
scroll to position [0, 0]
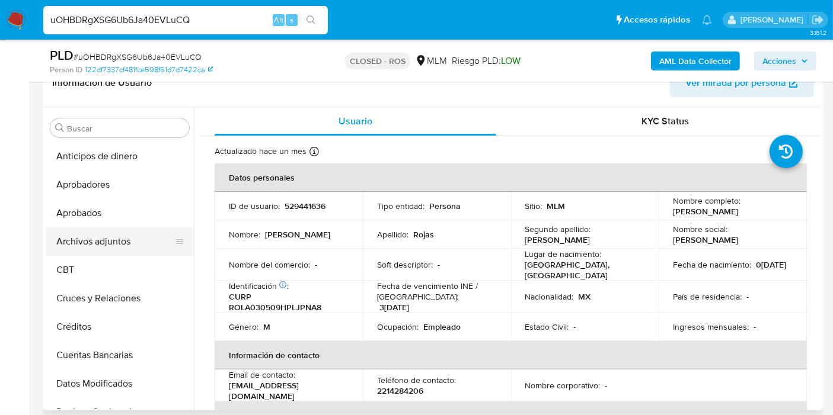
drag, startPoint x: 86, startPoint y: 239, endPoint x: 121, endPoint y: 247, distance: 36.4
click at [86, 239] on button "Archivos adjuntos" at bounding box center [115, 242] width 139 height 28
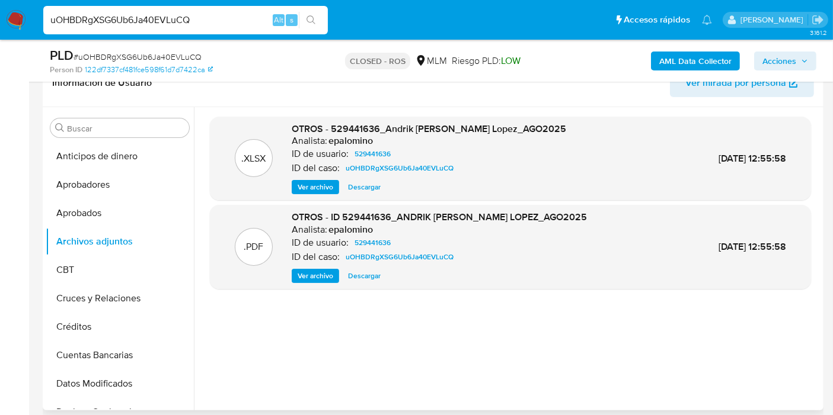
drag, startPoint x: 332, startPoint y: 268, endPoint x: 342, endPoint y: 270, distance: 10.2
click at [332, 270] on span "Ver archivo" at bounding box center [316, 276] width 36 height 12
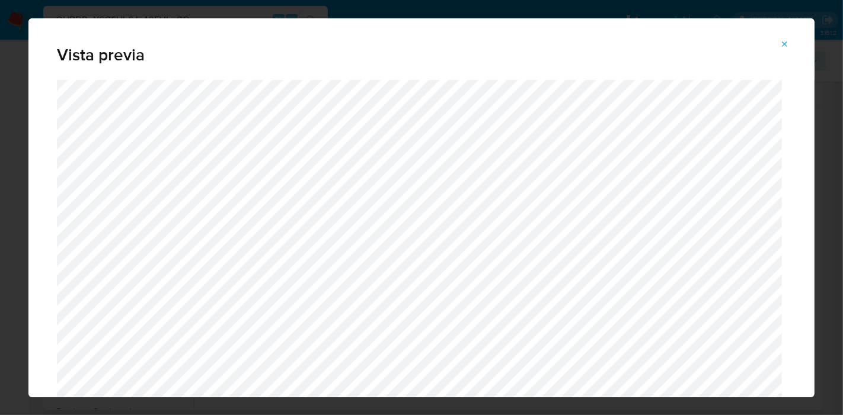
click at [791, 46] on button "Attachment preview" at bounding box center [785, 44] width 26 height 19
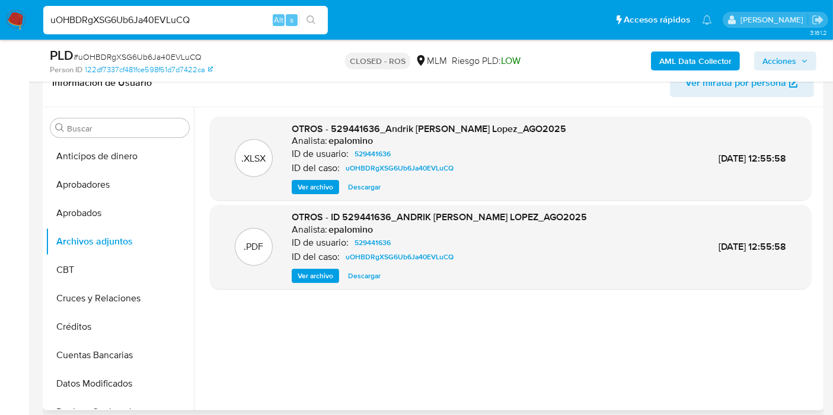
click at [137, 18] on input "uOHBDRgXSG6Ub6Ja40EVLuCQ" at bounding box center [185, 19] width 284 height 15
paste input "vVpCdFDnzS4oqy1O3dJqEljM"
type input "vVpCdFDnzS4oqy1O3dJqEljM"
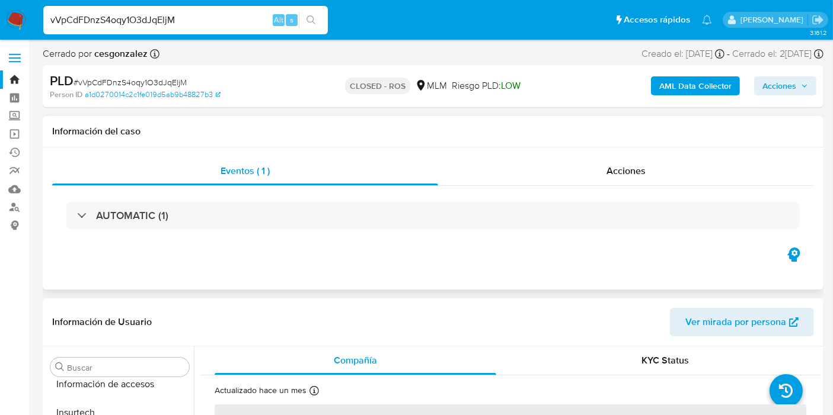
scroll to position [557, 0]
select select "10"
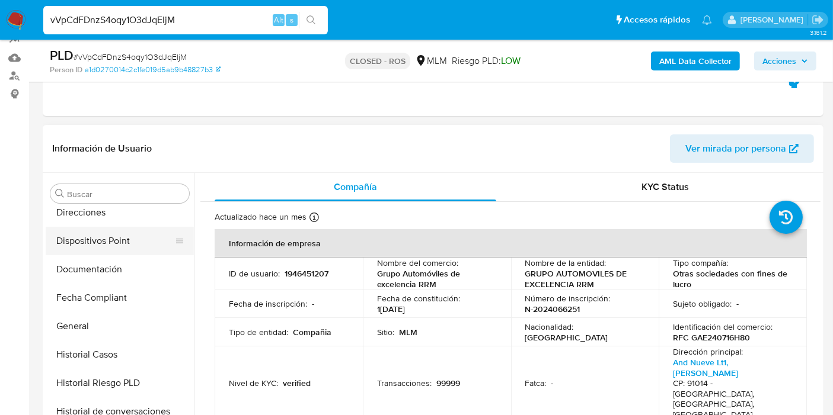
scroll to position [0, 0]
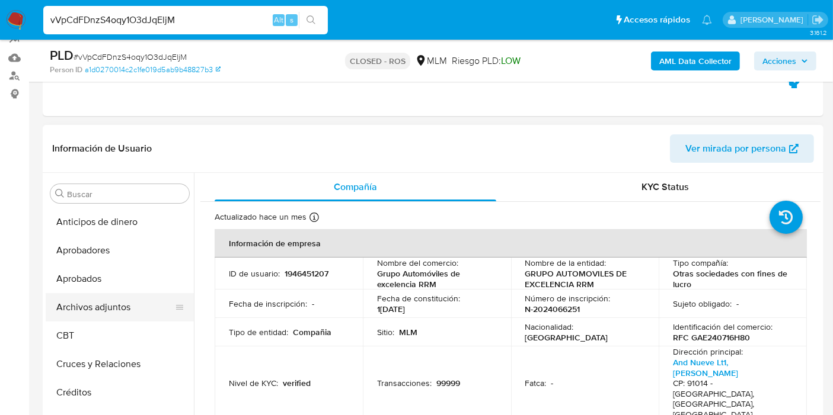
click at [107, 302] on button "Archivos adjuntos" at bounding box center [115, 307] width 139 height 28
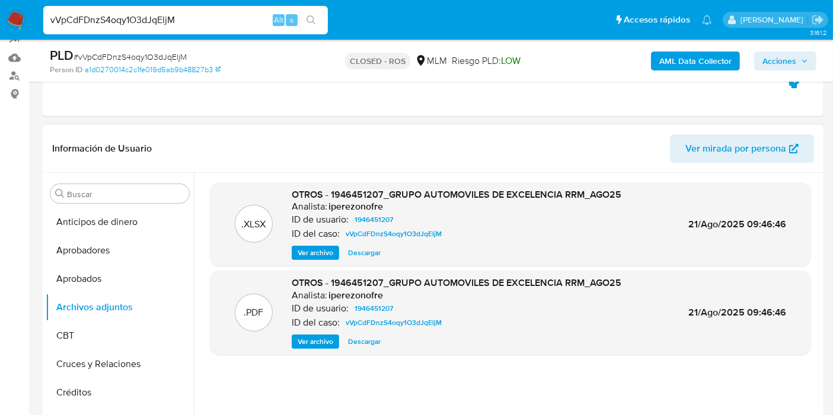
click at [308, 339] on span "Ver archivo" at bounding box center [316, 342] width 36 height 12
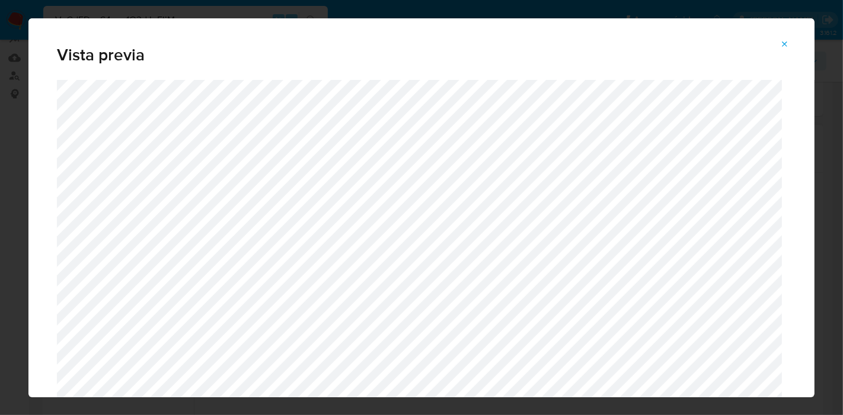
click at [781, 44] on icon "Attachment preview" at bounding box center [784, 44] width 9 height 9
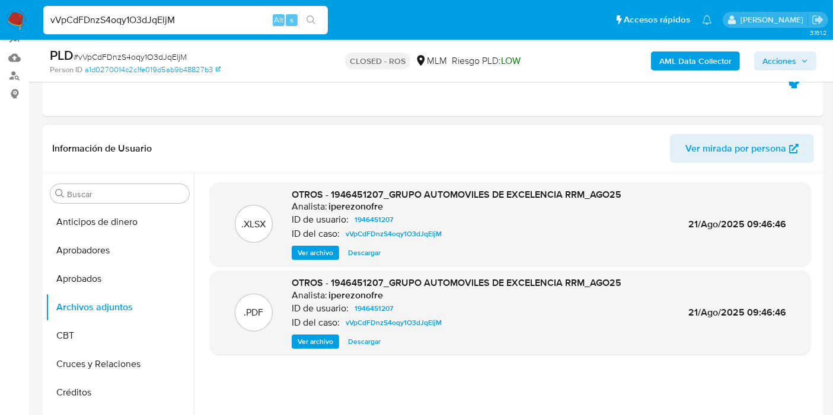
click at [167, 21] on input "vVpCdFDnzS4oqy1O3dJqEljM" at bounding box center [185, 19] width 284 height 15
paste input "BADy7sEecoDJv4D4KGQLrGca"
type input "BADy7sEecoDJv4D4KGQLrGca"
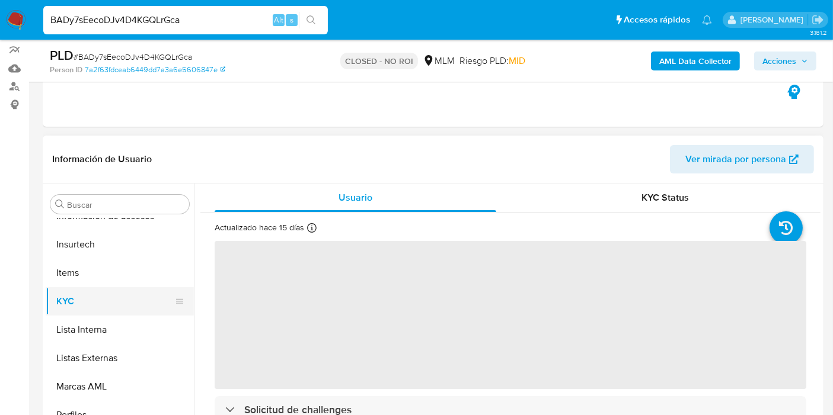
scroll to position [132, 0]
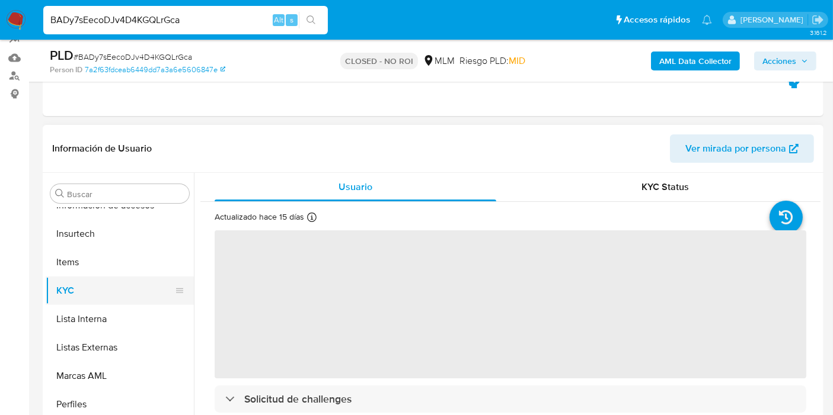
select select "10"
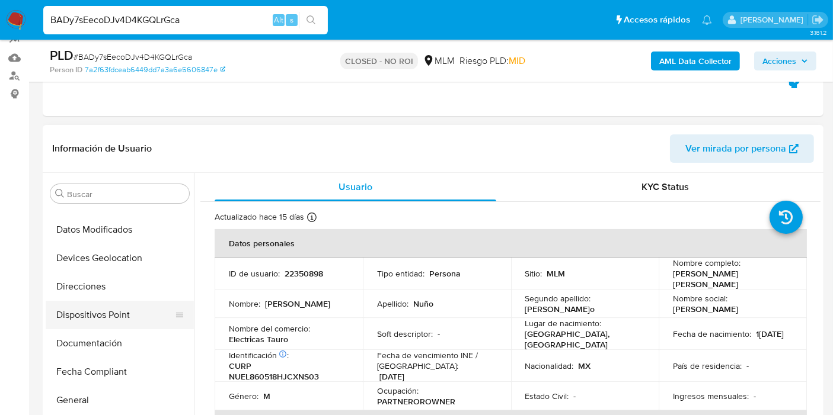
scroll to position [30, 0]
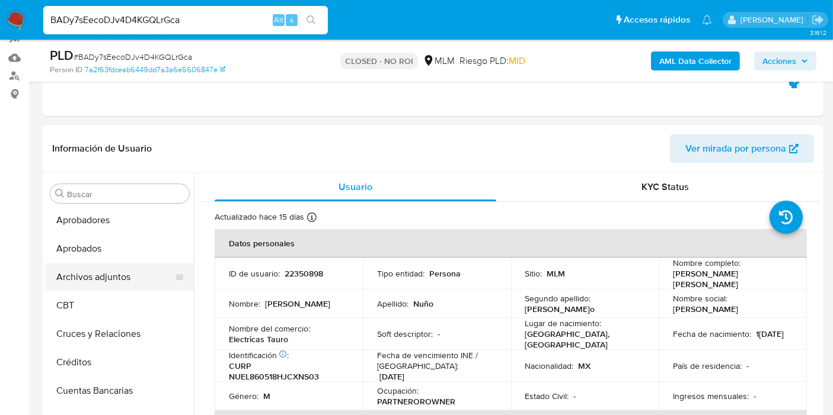
click at [104, 270] on button "Archivos adjuntos" at bounding box center [115, 277] width 139 height 28
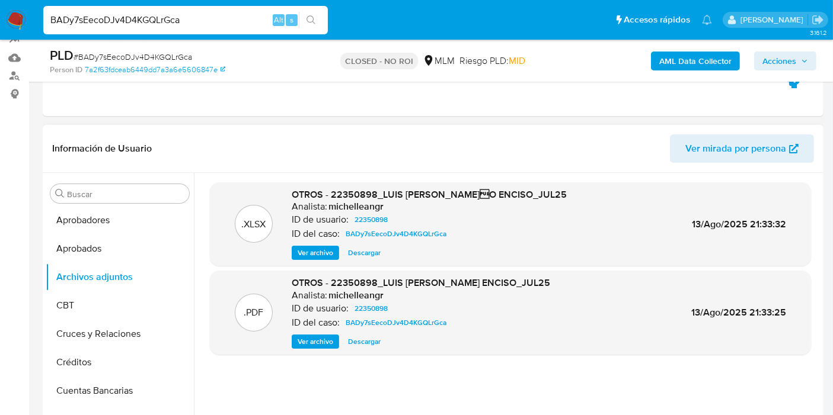
click at [298, 348] on span "Ver archivo" at bounding box center [316, 342] width 36 height 12
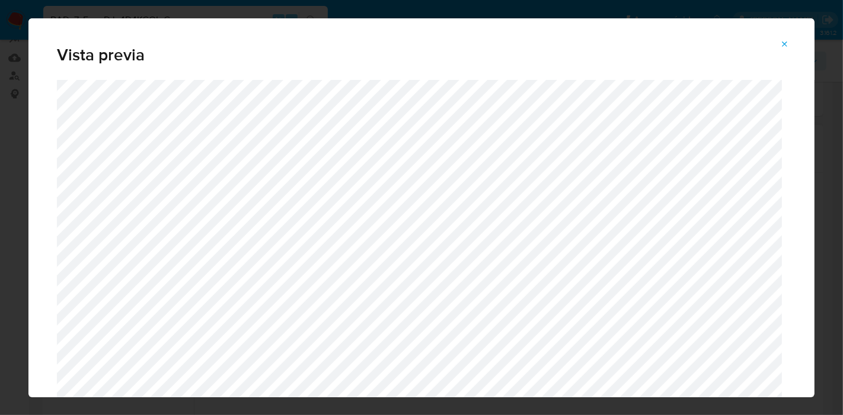
click at [788, 37] on span "Attachment preview" at bounding box center [784, 44] width 9 height 17
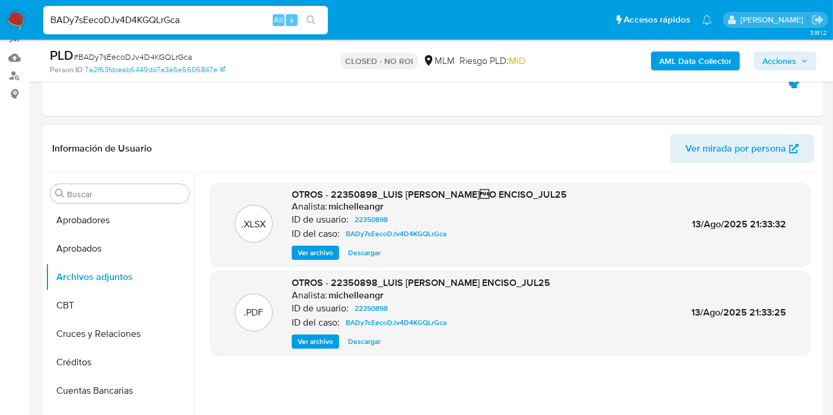
click at [198, 28] on div "BADy7sEecoDJv4D4KGQLrGca Alt s" at bounding box center [185, 20] width 284 height 28
click at [119, 30] on div "BADy7sEecoDJv4D4KGQLrGca Alt s" at bounding box center [185, 20] width 284 height 28
click at [127, 18] on input "BADy7sEecoDJv4D4KGQLrGca" at bounding box center [185, 19] width 284 height 15
click at [129, 19] on input "BADy7sEecoDJv4D4KGQLrGca" at bounding box center [185, 19] width 284 height 15
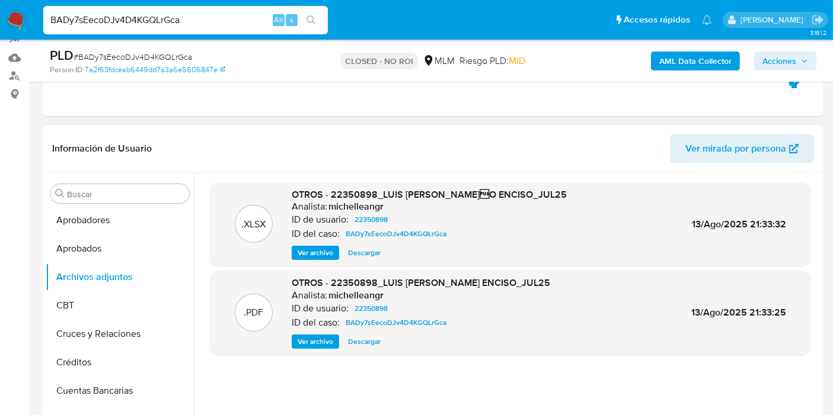
click at [145, 24] on input "BADy7sEecoDJv4D4KGQLrGca" at bounding box center [185, 19] width 284 height 15
paste input "w4zrZG3C27IecoSepEDPDofz"
type input "w4zrZG3C27IecoSepEDPDofz"
click at [313, 23] on icon "search-icon" at bounding box center [310, 19] width 9 height 9
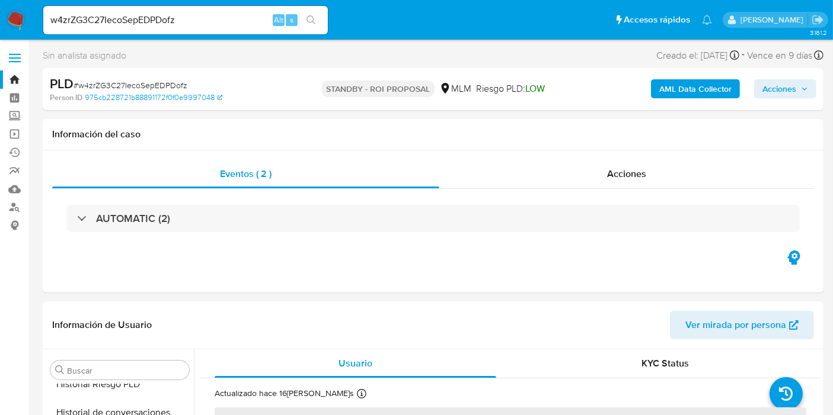
scroll to position [557, 0]
select select "10"
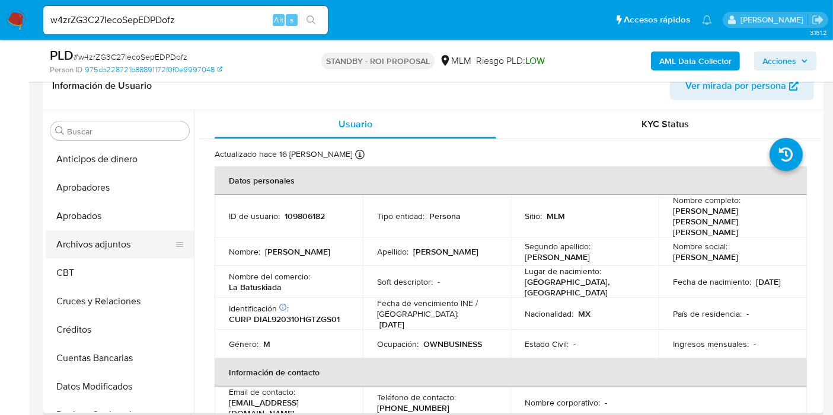
click at [85, 242] on button "Archivos adjuntos" at bounding box center [115, 245] width 139 height 28
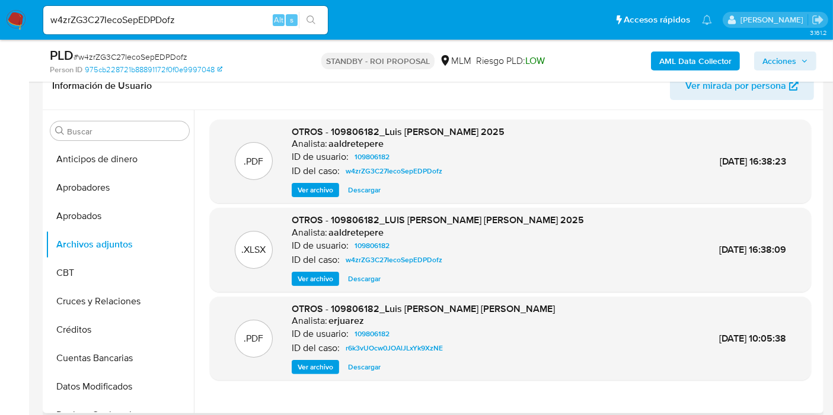
click at [323, 197] on div ".PDF OTROS - 109806182_Luis Fernando Diaz Aguirre_AGOSTO 2025 Analista: aaldret…" at bounding box center [510, 162] width 601 height 84
click at [320, 194] on span "Ver archivo" at bounding box center [316, 190] width 36 height 12
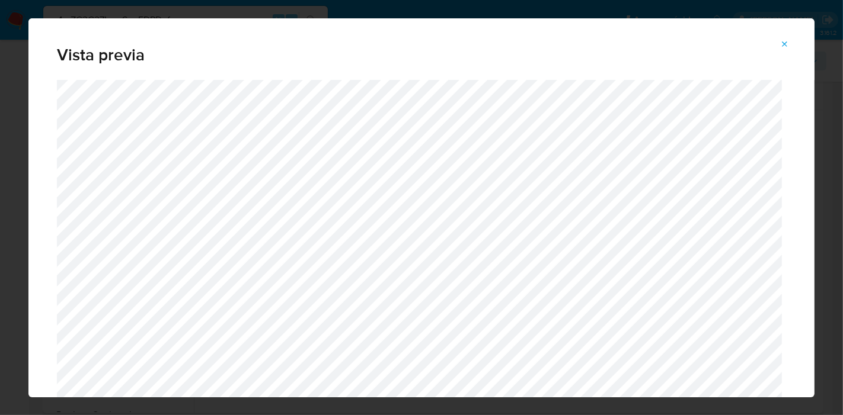
click at [784, 42] on icon "Attachment preview" at bounding box center [784, 44] width 9 height 9
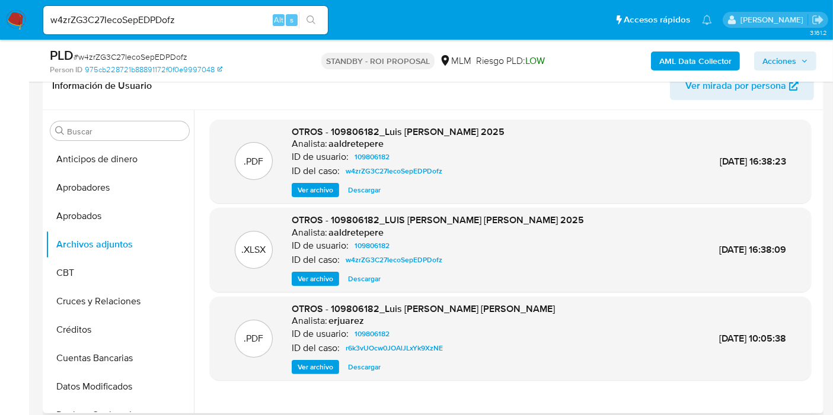
drag, startPoint x: 316, startPoint y: 187, endPoint x: 323, endPoint y: 191, distance: 7.7
click at [316, 187] on span "Ver archivo" at bounding box center [316, 190] width 36 height 12
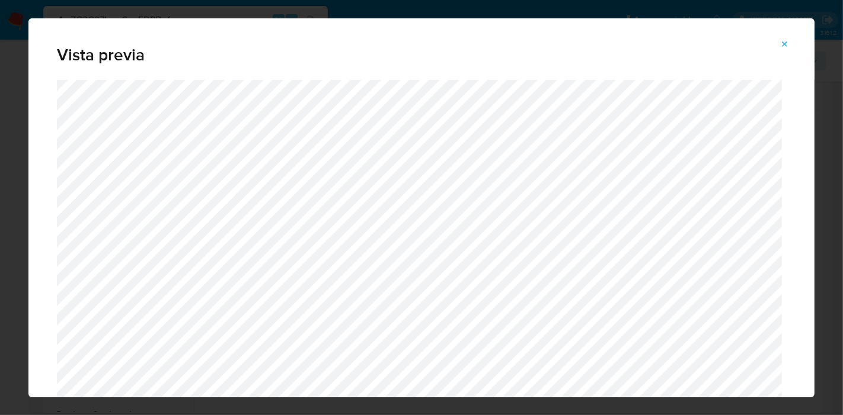
click at [786, 47] on icon "Attachment preview" at bounding box center [784, 44] width 9 height 9
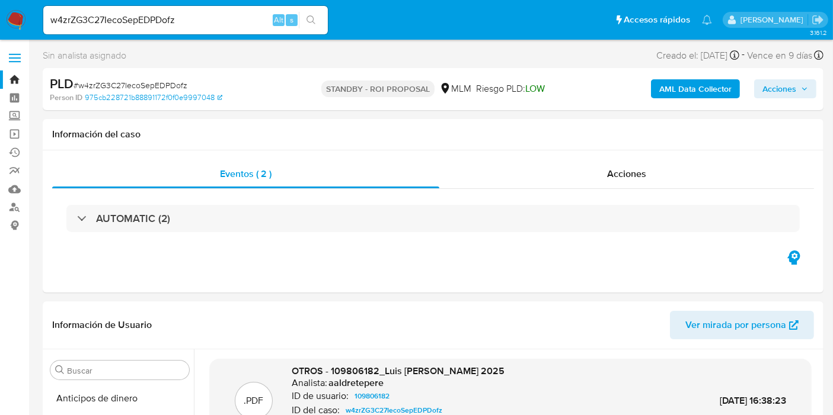
click at [96, 20] on input "w4zrZG3C27IecoSepEDPDofz" at bounding box center [185, 19] width 284 height 15
click at [98, 20] on input "w4zrZG3C27IecoSepEDPDofz" at bounding box center [185, 19] width 284 height 15
click at [110, 23] on input "w4zrZG3C27IecoSepEDPDofz" at bounding box center [185, 19] width 284 height 15
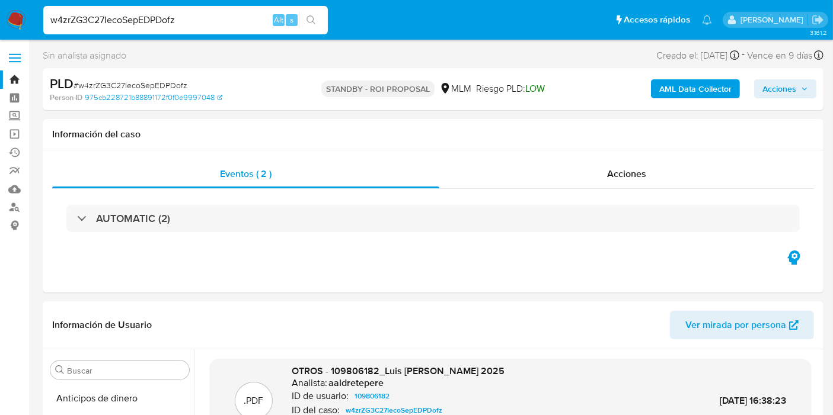
paste input "ZmKQFsDdHvFosKadRFypJxYe"
type input "ZmKQFsDdHvFosKadRFypJxYe"
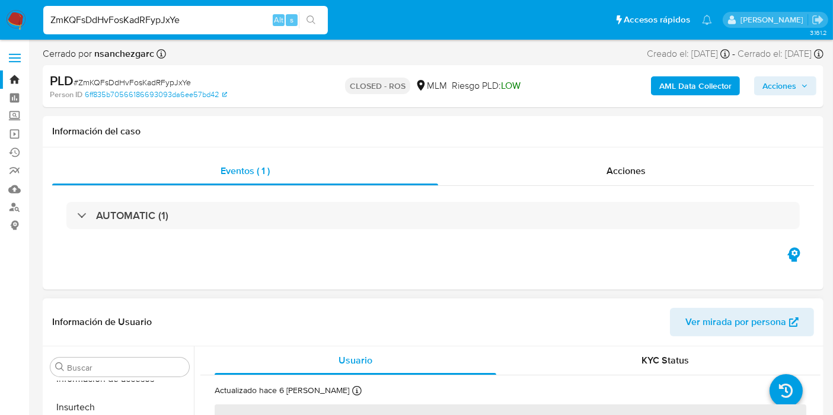
scroll to position [263, 0]
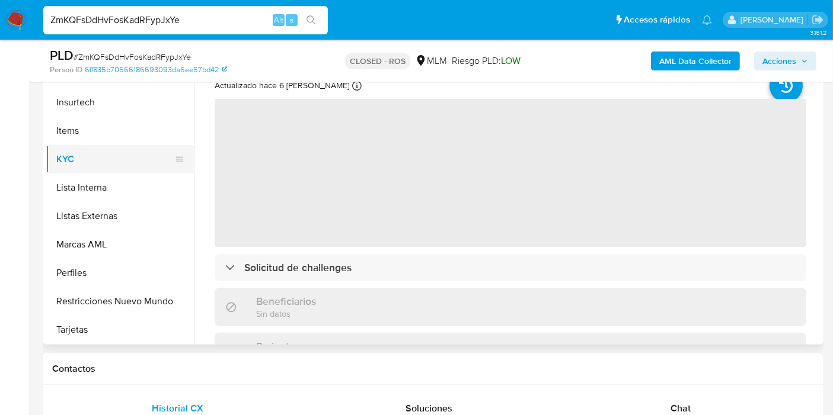
select select "10"
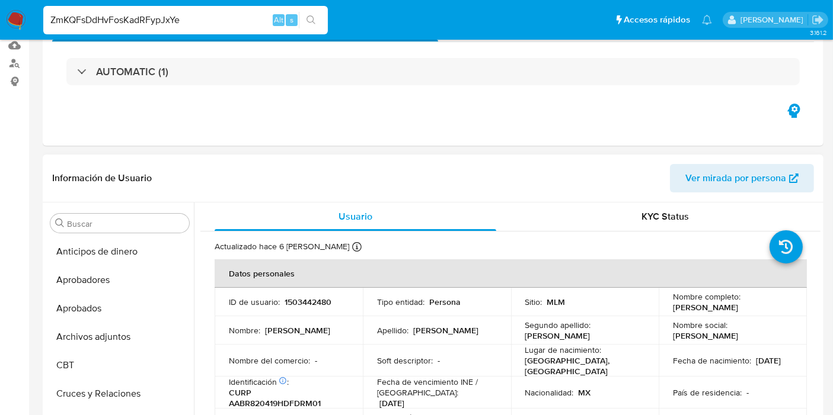
scroll to position [197, 0]
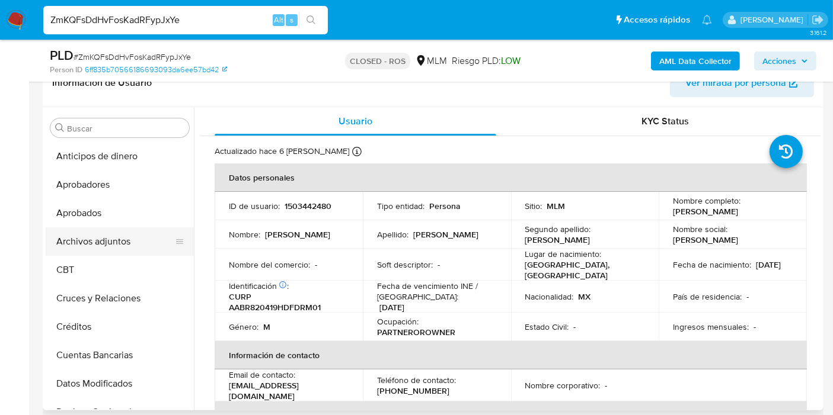
click at [111, 246] on button "Archivos adjuntos" at bounding box center [115, 242] width 139 height 28
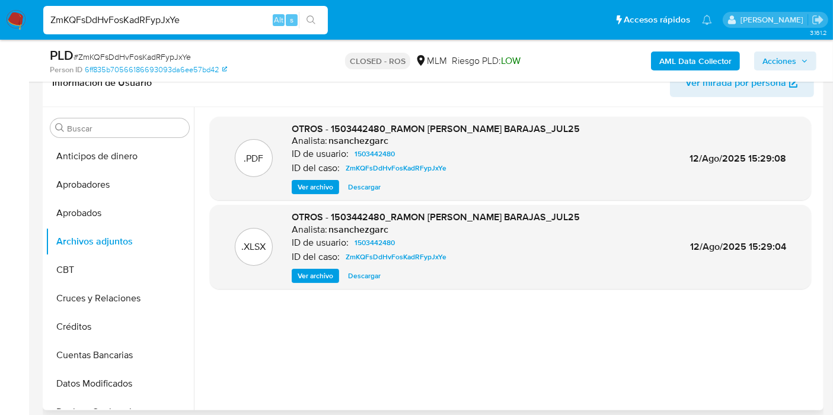
click at [306, 196] on div ".PDF OTROS - 1503442480_RAMON ADAME BARAJAS_JUL25 Analista: nsanchezgarc ID de …" at bounding box center [510, 159] width 601 height 84
click at [316, 183] on span "Ver archivo" at bounding box center [316, 187] width 36 height 12
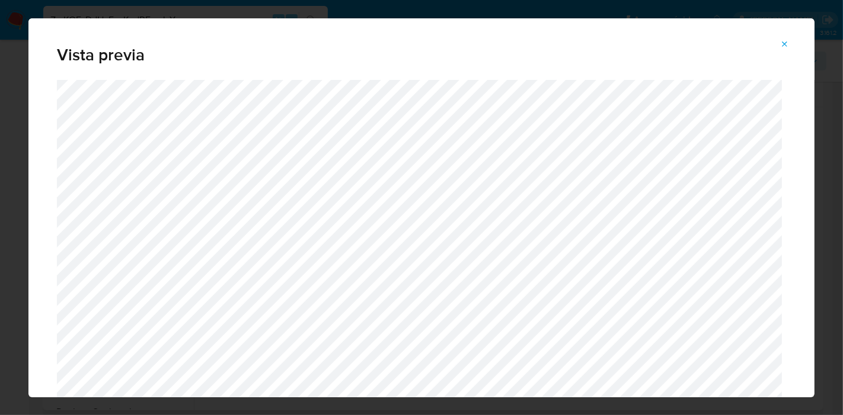
drag, startPoint x: 794, startPoint y: 43, endPoint x: 789, endPoint y: 47, distance: 7.1
click at [794, 43] on button "Attachment preview" at bounding box center [785, 44] width 26 height 19
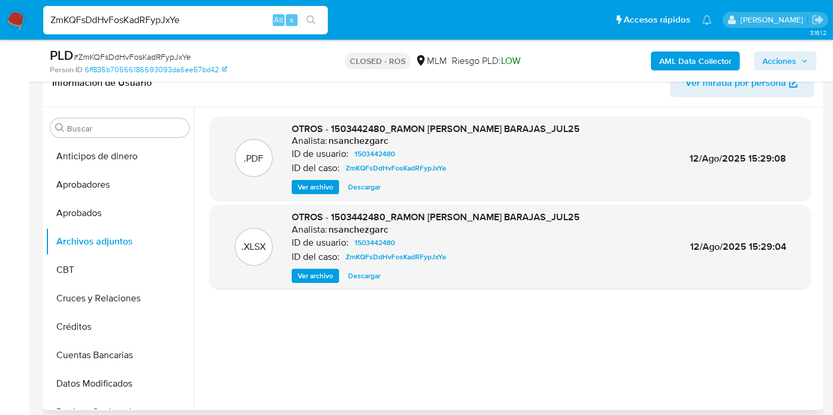
click at [98, 17] on input "ZmKQFsDdHvFosKadRFypJxYe" at bounding box center [185, 19] width 284 height 15
paste input "4ia9TnvL3dXCaZZ8Zivw8Hiv"
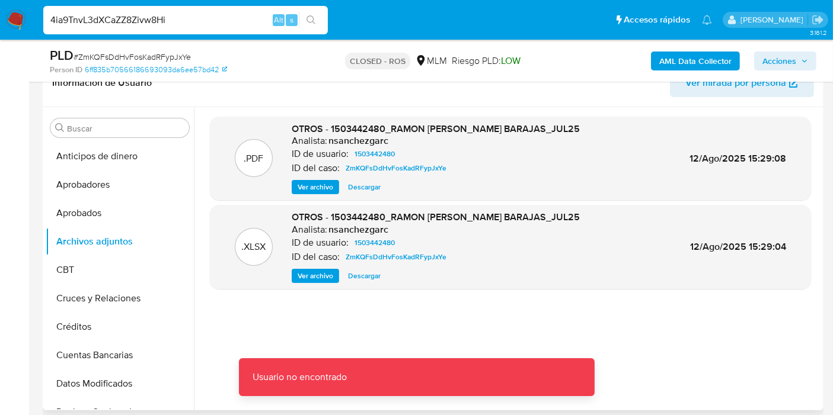
click at [117, 11] on div "4ia9TnvL3dXCaZZ8Zivw8Hi Alt s" at bounding box center [185, 20] width 284 height 28
click at [119, 11] on div "4ia9TnvL3dXCaZZ8Zivw8Hi Alt s" at bounding box center [185, 20] width 284 height 28
click at [117, 23] on input "4ia9TnvL3dXCaZZ8Zivw8Hi" at bounding box center [185, 19] width 284 height 15
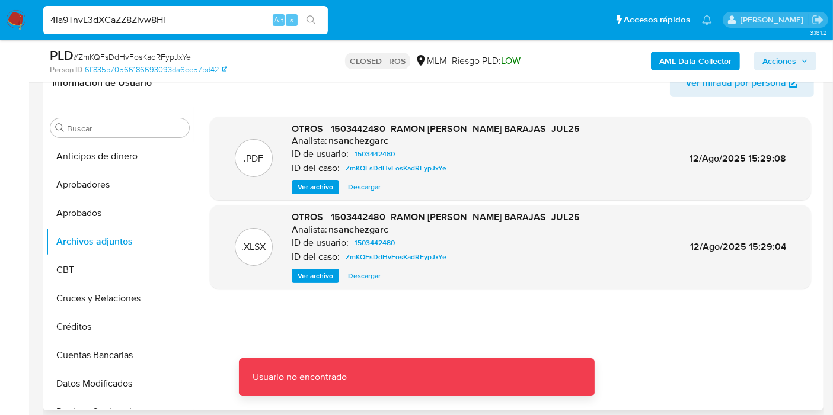
paste input "v"
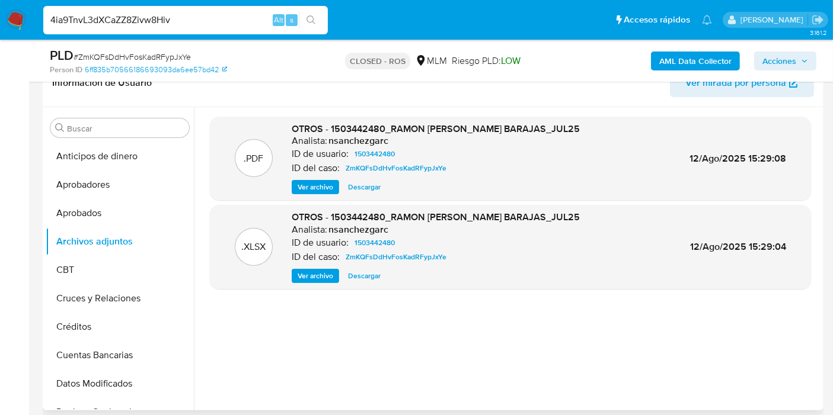
type input "4ia9TnvL3dXCaZZ8Zivw8Hiv"
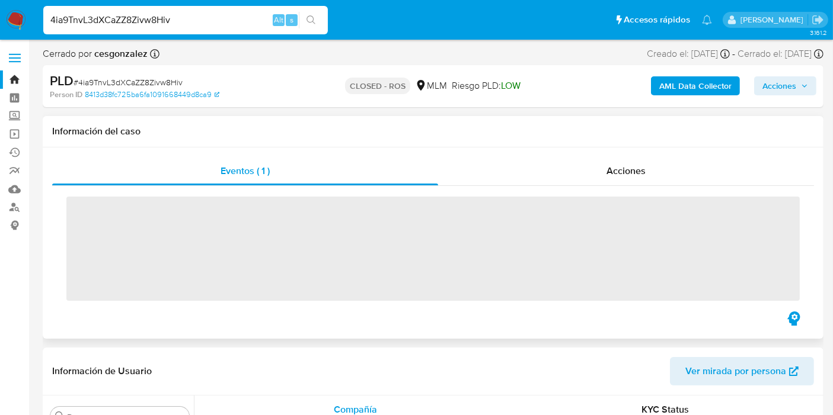
scroll to position [557, 0]
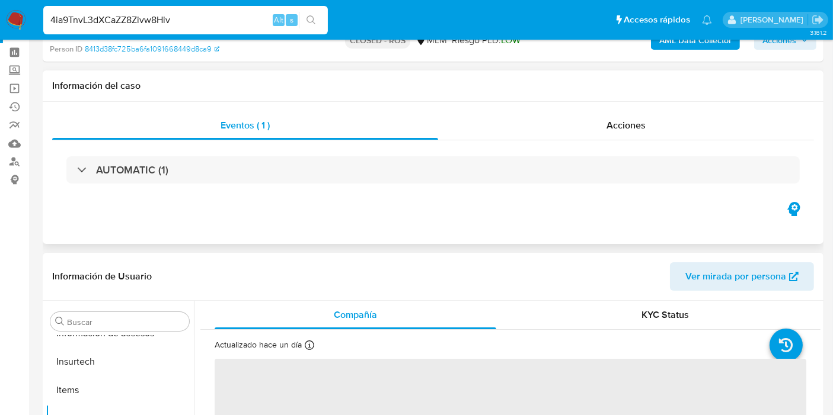
select select "10"
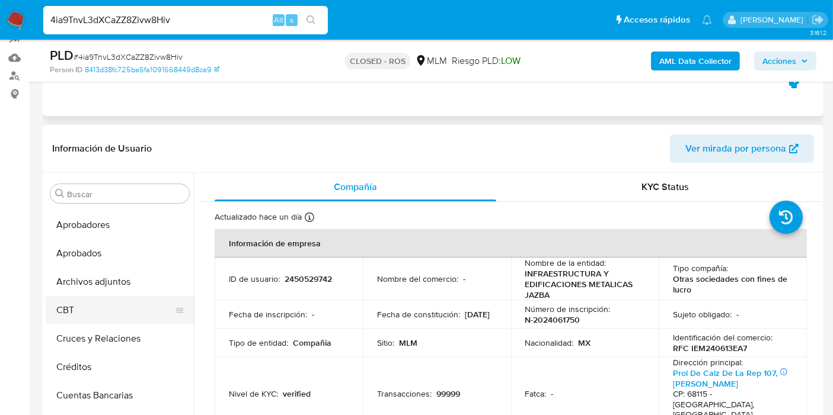
scroll to position [66, 0]
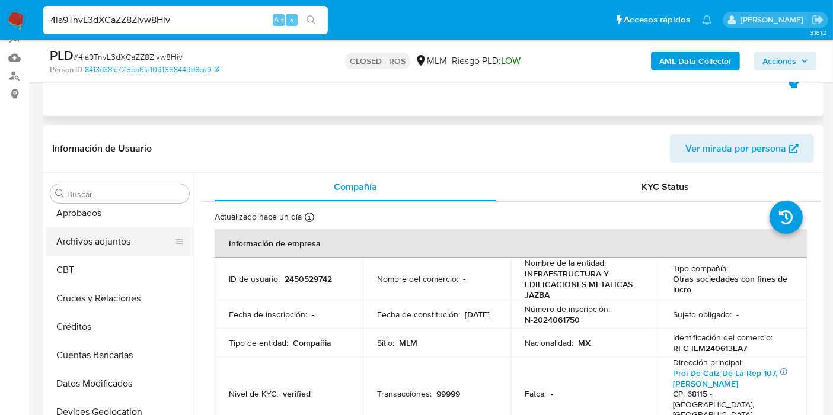
click at [112, 248] on button "Archivos adjuntos" at bounding box center [115, 242] width 139 height 28
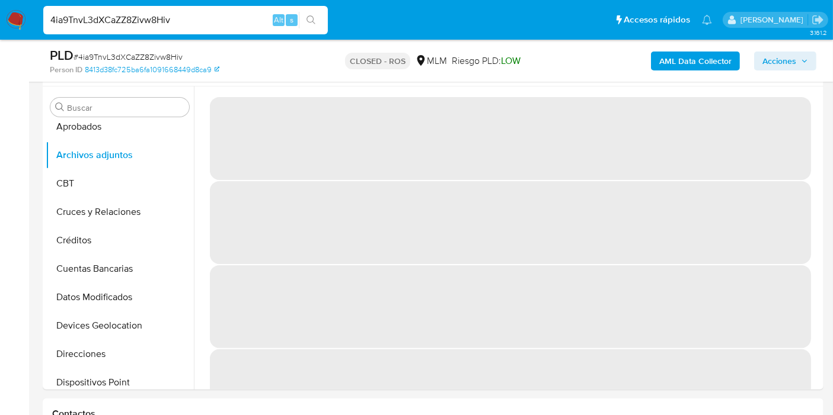
scroll to position [197, 0]
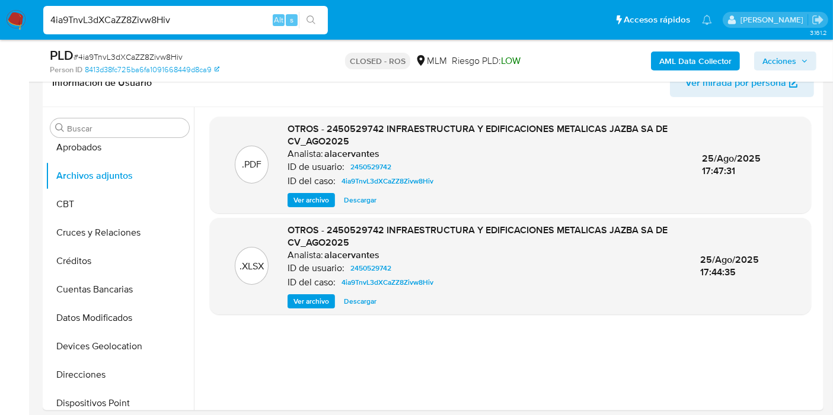
click at [300, 202] on span "Ver archivo" at bounding box center [311, 200] width 36 height 12
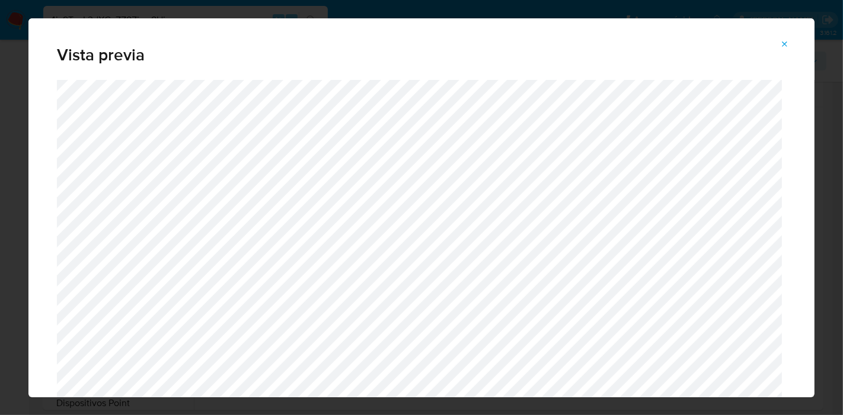
click at [780, 46] on icon "Attachment preview" at bounding box center [784, 44] width 9 height 9
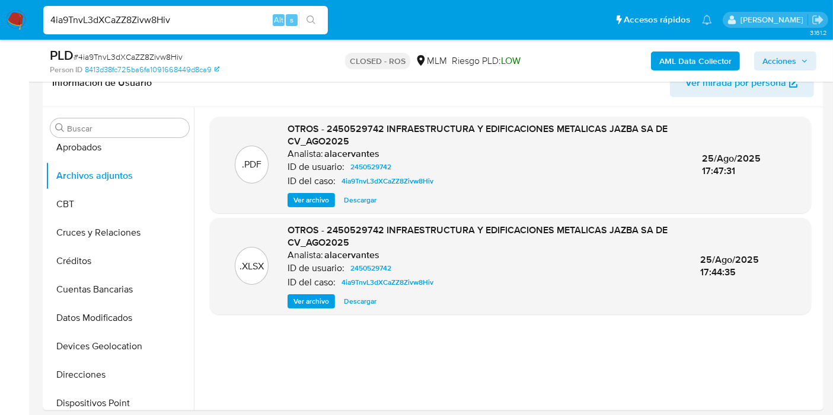
click at [130, 19] on input "4ia9TnvL3dXCaZZ8Zivw8Hiv" at bounding box center [185, 19] width 284 height 15
paste input "h7MTInHk9zNPAjTMZ45lRprq"
type input "h7MTInHk9zNPAjTMZ45lRprq"
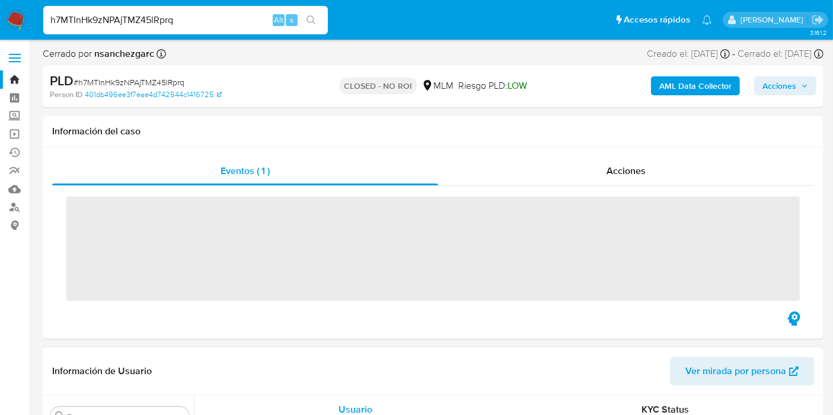
scroll to position [557, 0]
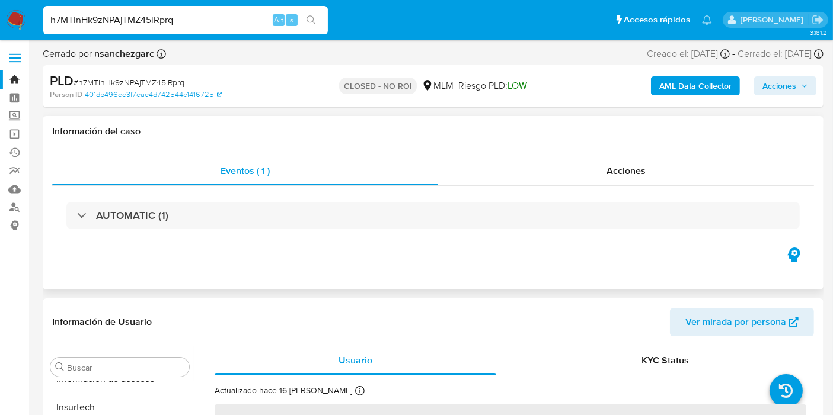
select select "10"
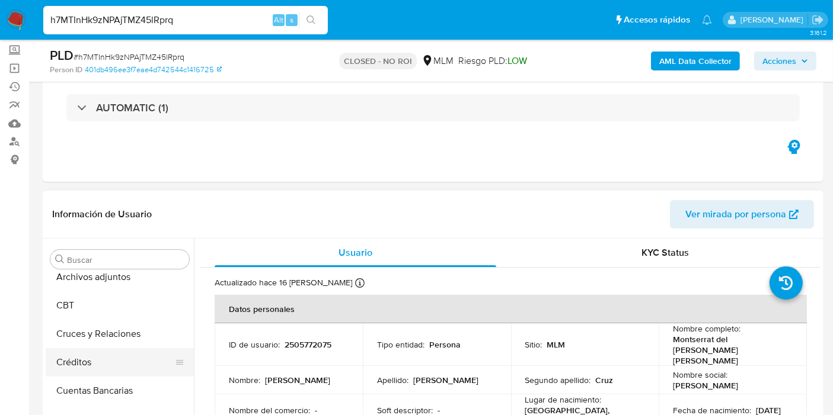
scroll to position [0, 0]
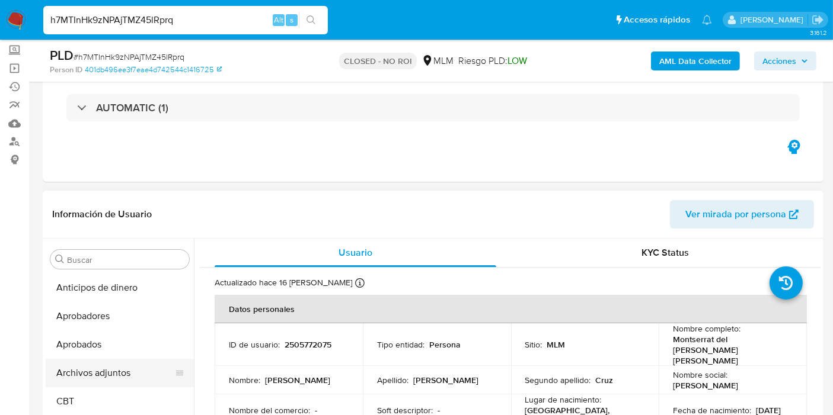
click at [107, 365] on button "Archivos adjuntos" at bounding box center [115, 373] width 139 height 28
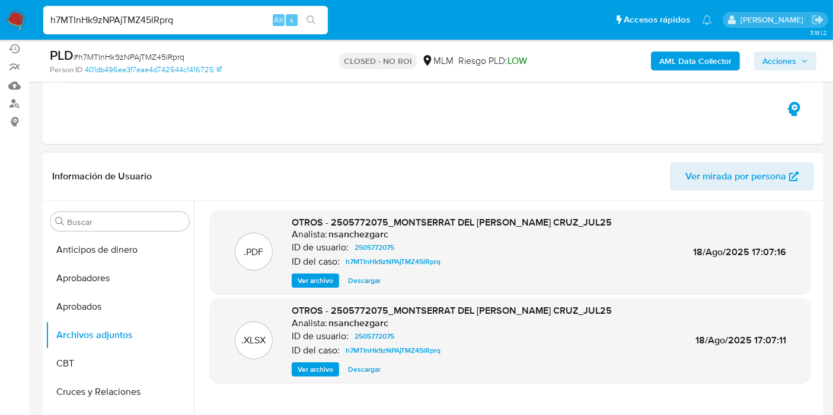
scroll to position [132, 0]
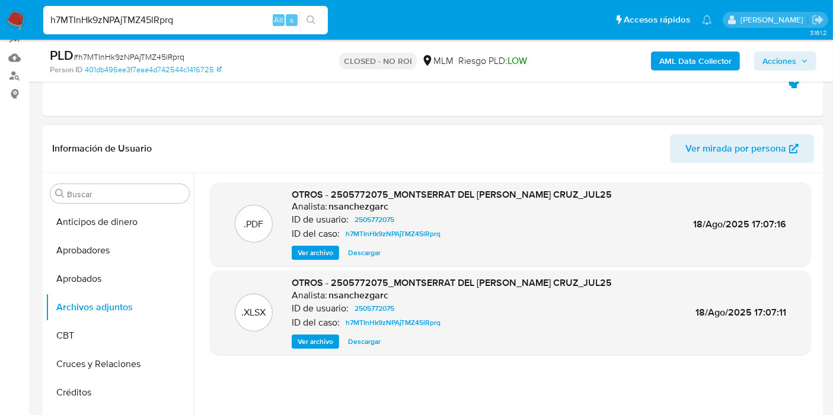
drag, startPoint x: 325, startPoint y: 257, endPoint x: 331, endPoint y: 263, distance: 8.4
click at [325, 257] on span "Ver archivo" at bounding box center [316, 253] width 36 height 12
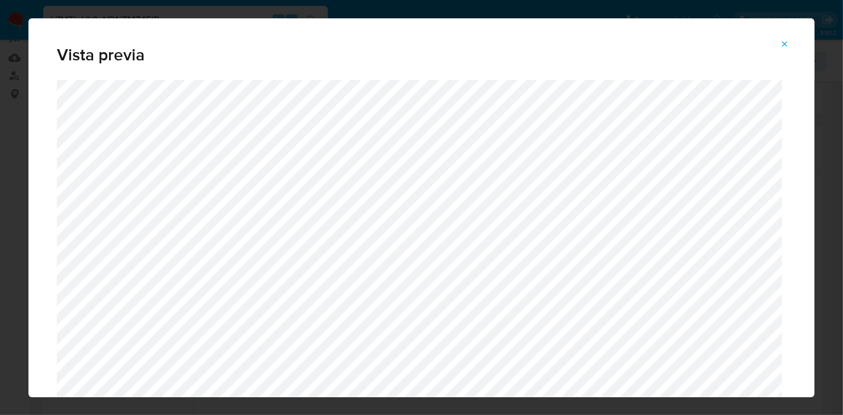
drag, startPoint x: 786, startPoint y: 40, endPoint x: 772, endPoint y: 41, distance: 14.3
click at [786, 40] on icon "Attachment preview" at bounding box center [784, 44] width 9 height 9
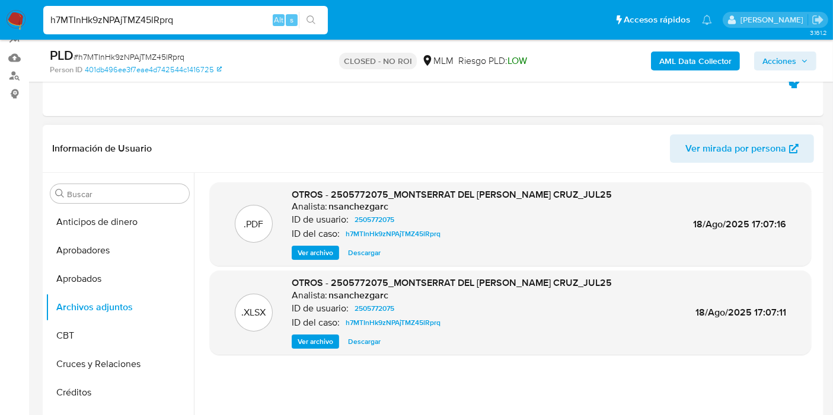
click at [164, 9] on div "h7MTInHk9zNPAjTMZ45lRprq Alt s" at bounding box center [185, 20] width 284 height 28
click at [155, 18] on input "h7MTInHk9zNPAjTMZ45lRprq" at bounding box center [185, 19] width 284 height 15
click at [155, 11] on div "h7MTInHk9zNPAjTMZ45lRprq Alt s" at bounding box center [185, 20] width 284 height 28
click at [158, 18] on input "h7MTInHk9zNPAjTMZ45lRprq" at bounding box center [185, 19] width 284 height 15
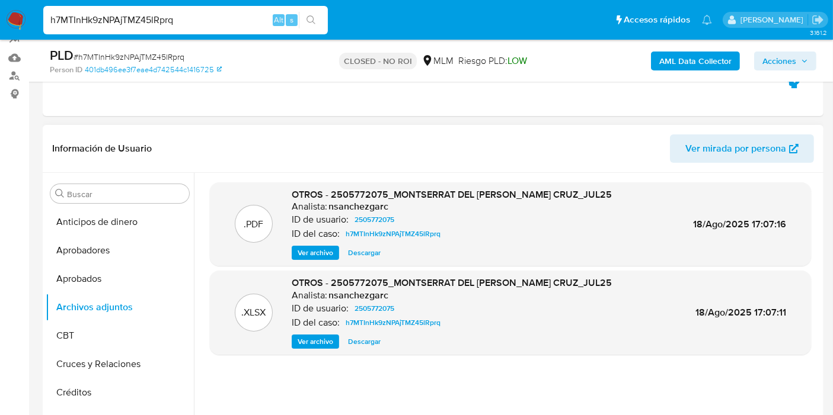
click at [158, 18] on input "h7MTInHk9zNPAjTMZ45lRprq" at bounding box center [185, 19] width 284 height 15
paste input "LlrLJFJOHATqOIfOZo3JwQ2H"
type input "LlrLJFJOHATqOIfOZo3JwQ2H"
click at [311, 21] on icon "search-icon" at bounding box center [310, 19] width 9 height 9
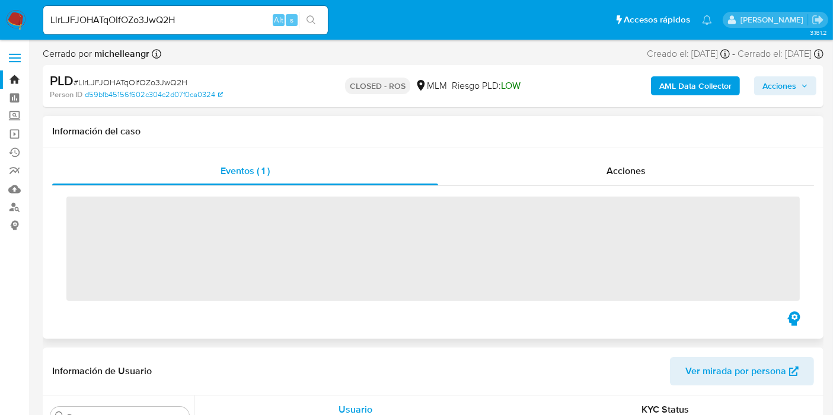
scroll to position [557, 0]
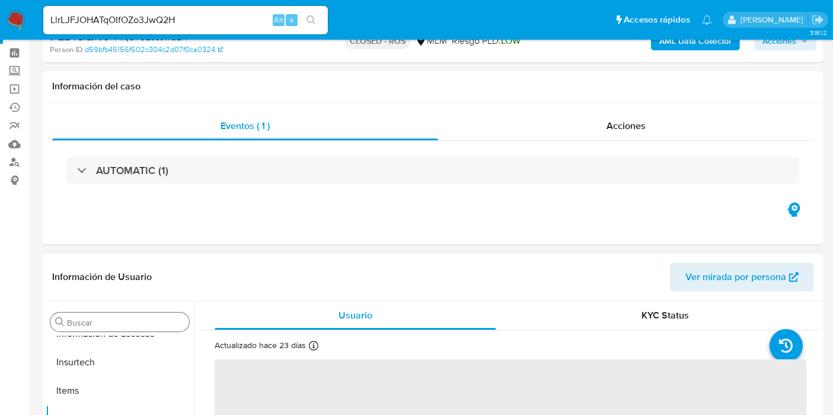
select select "10"
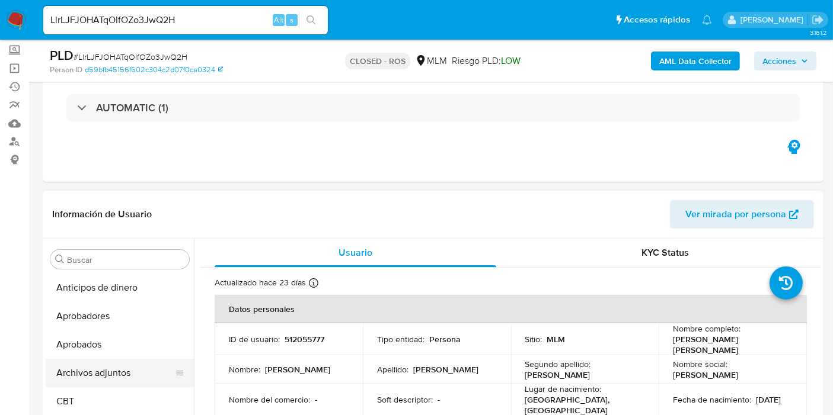
scroll to position [0, 0]
click at [102, 366] on button "Archivos adjuntos" at bounding box center [115, 373] width 139 height 28
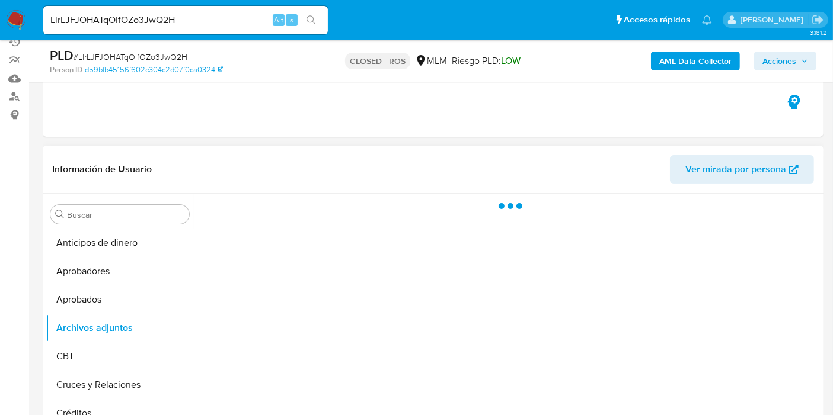
scroll to position [132, 0]
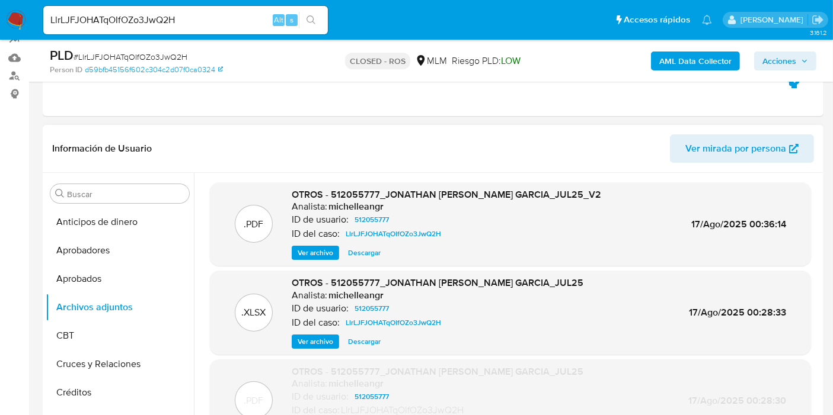
click at [325, 255] on span "Ver archivo" at bounding box center [316, 253] width 36 height 12
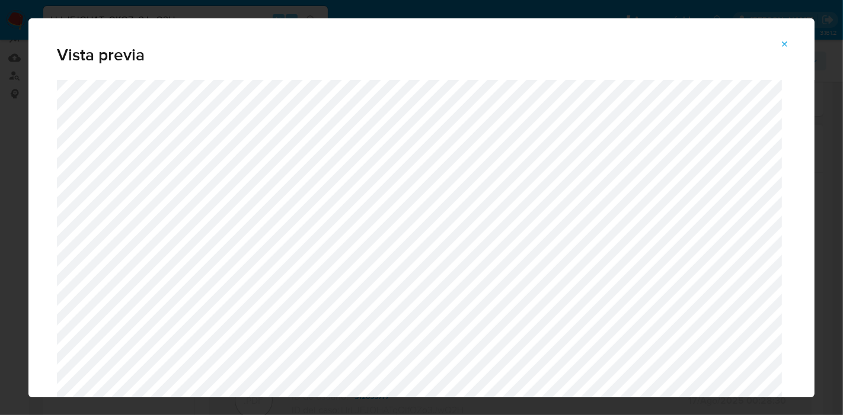
click at [785, 40] on icon "Attachment preview" at bounding box center [784, 44] width 9 height 9
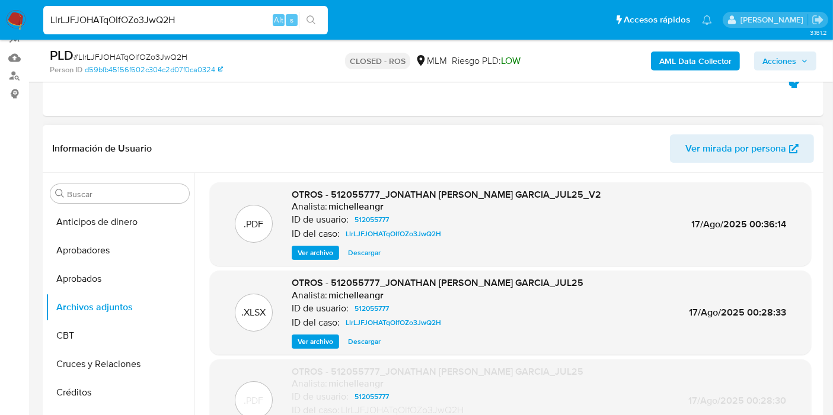
click at [184, 20] on input "LlrLJFJOHATqOIfOZo3JwQ2H" at bounding box center [185, 19] width 284 height 15
paste input "4BX0JodwnPDEUhP5HR9Wo8e"
type input "L4BX0JodwnPDEUhP5HR9Wo8e"
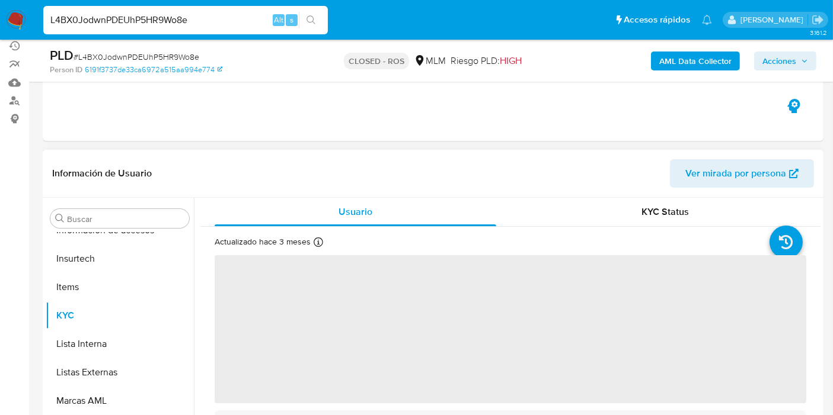
scroll to position [197, 0]
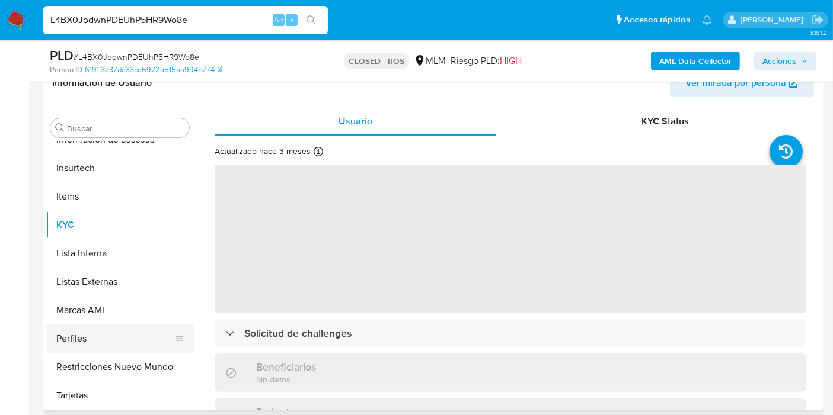
select select "10"
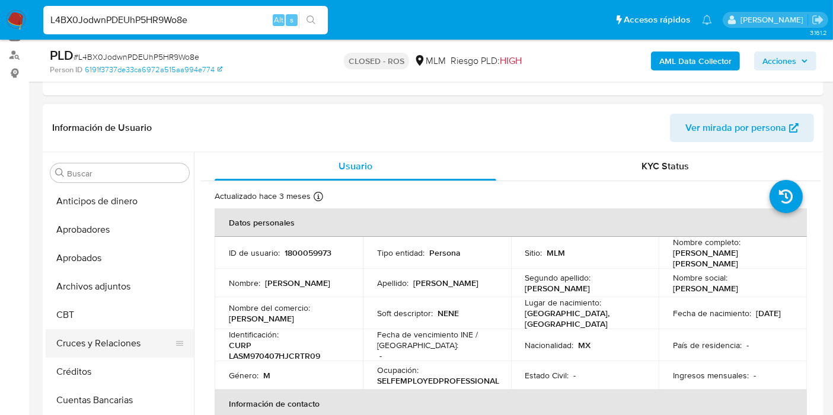
scroll to position [132, 0]
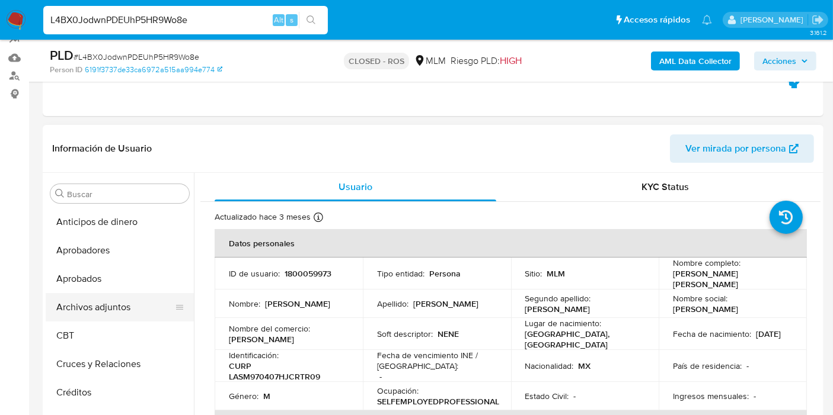
click at [126, 302] on button "Archivos adjuntos" at bounding box center [115, 307] width 139 height 28
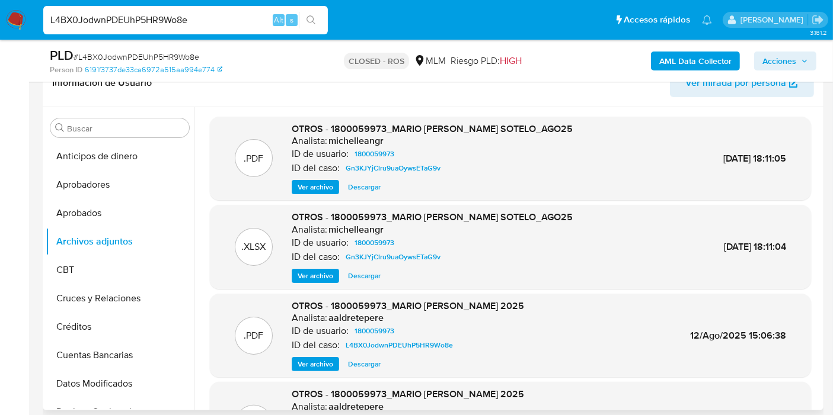
scroll to position [66, 0]
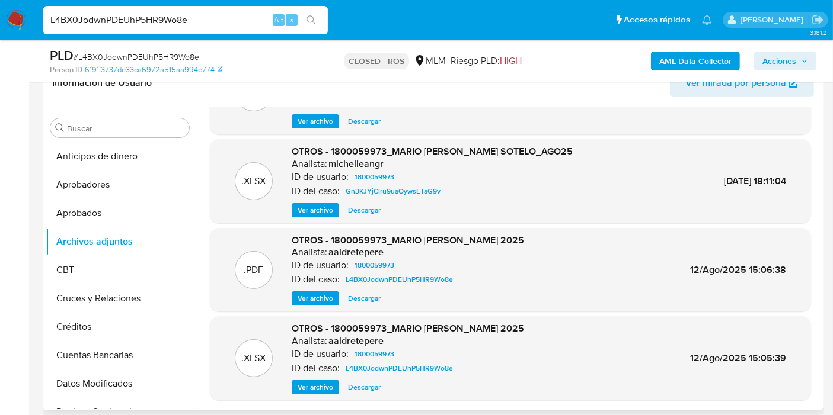
click at [319, 293] on span "Ver archivo" at bounding box center [316, 299] width 36 height 12
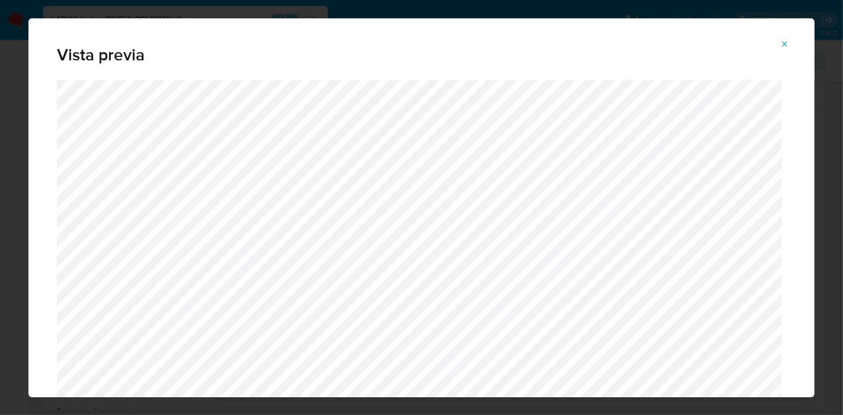
click at [787, 53] on button "Attachment preview" at bounding box center [785, 44] width 26 height 19
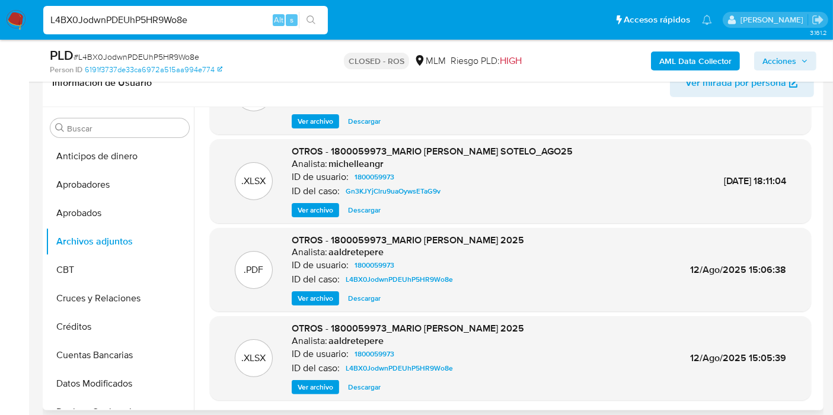
click at [110, 26] on input "L4BX0JodwnPDEUhP5HR9Wo8e" at bounding box center [185, 19] width 284 height 15
paste input "sR5NsMpUkfmEVsaqXnTvtyTw"
type input "sR5NsMpUkfmEVsaqXnTvtyTw"
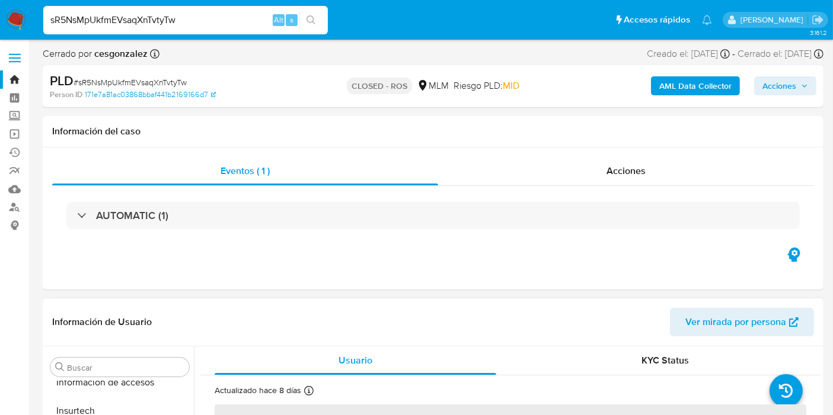
scroll to position [557, 0]
select select "10"
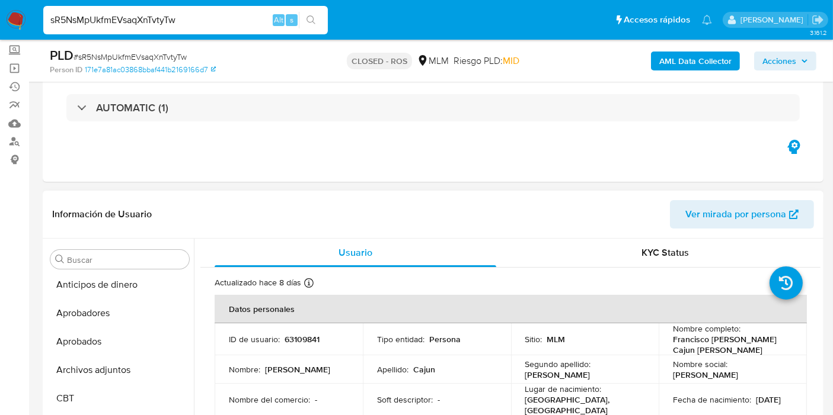
scroll to position [0, 0]
click at [101, 372] on button "Archivos adjuntos" at bounding box center [115, 373] width 139 height 28
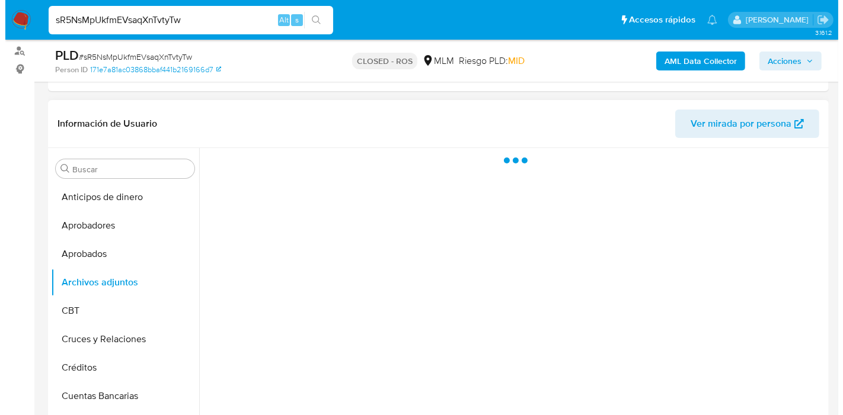
scroll to position [197, 0]
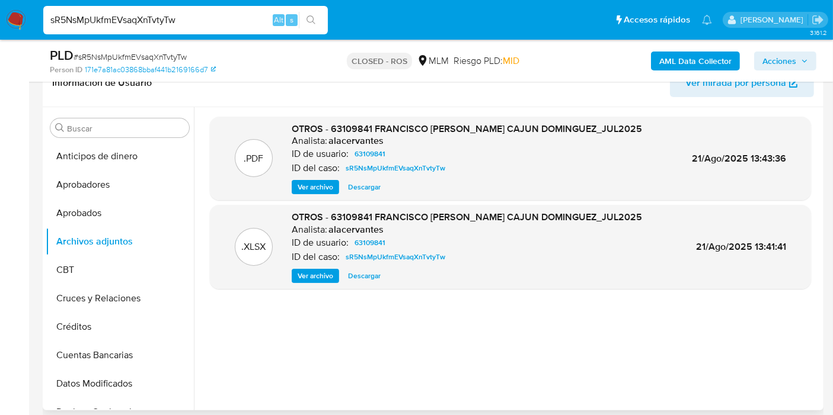
click at [328, 190] on span "Ver archivo" at bounding box center [316, 187] width 36 height 12
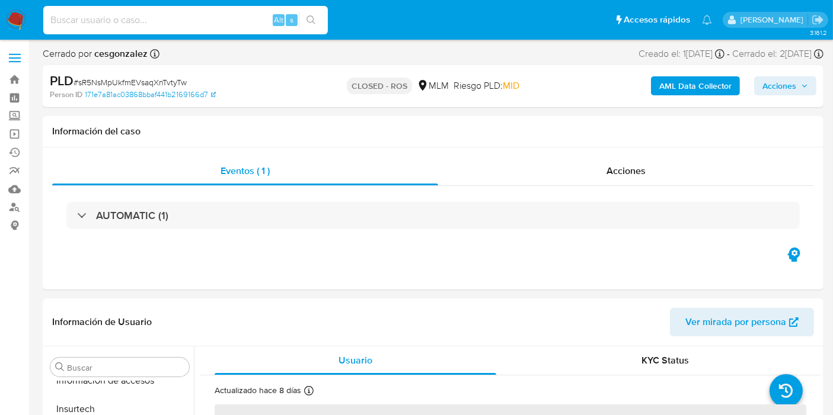
click at [133, 16] on input at bounding box center [185, 19] width 284 height 15
paste input "vY5EAYsIItCiex7VWVjnUt3t"
type input "vY5EAYsIItCiex7VWVjnUt3t"
select select "10"
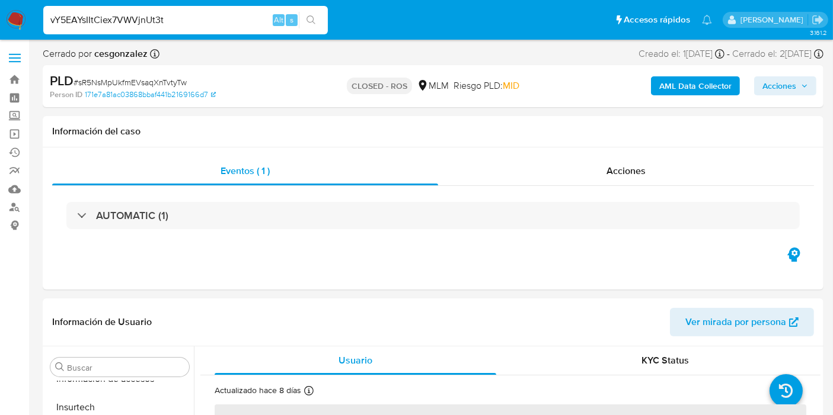
type input "vY5EAYsIItCiex7VWVjnUt3t"
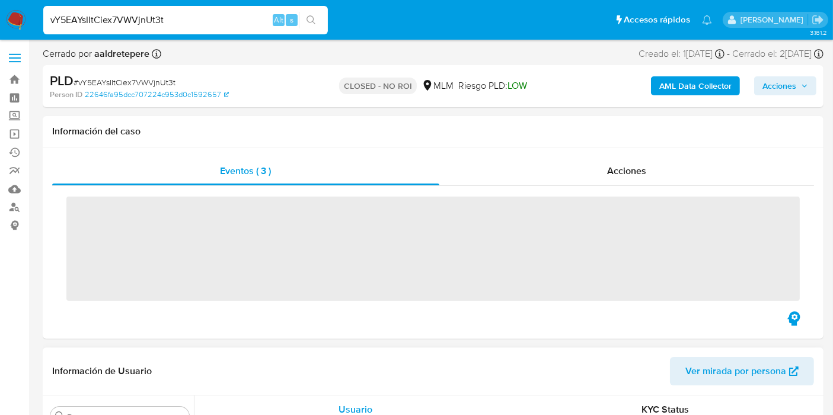
scroll to position [557, 0]
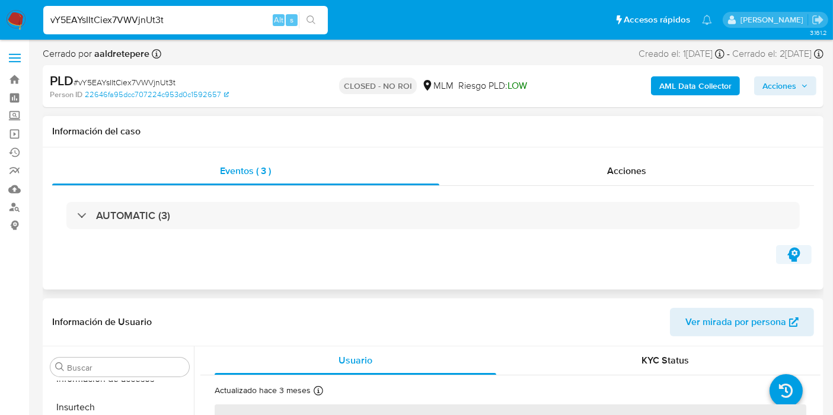
select select "10"
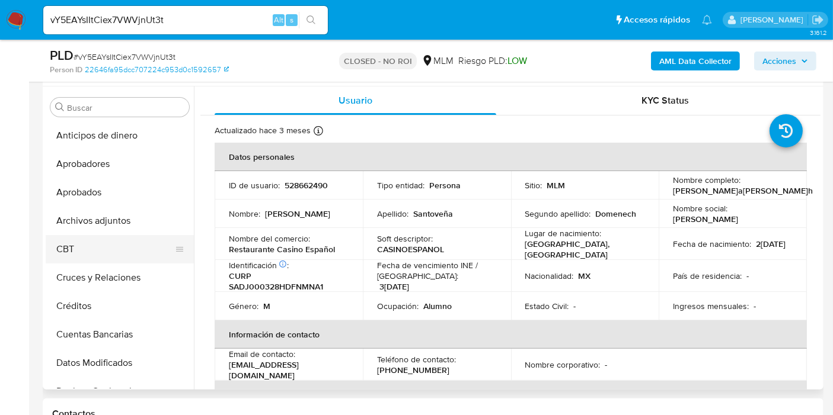
scroll to position [197, 0]
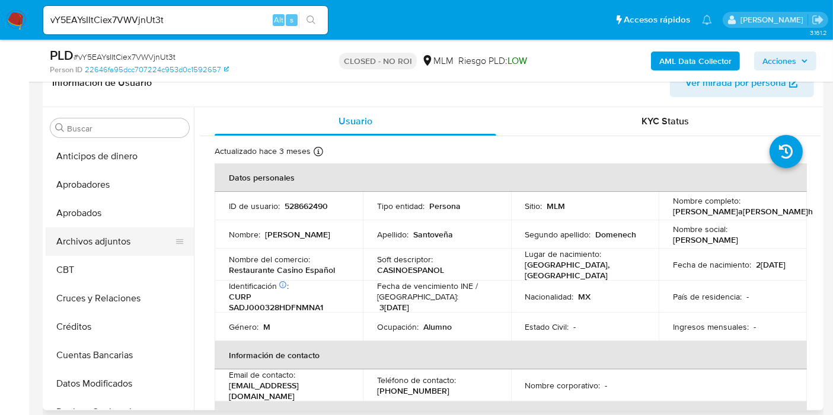
click at [100, 245] on button "Archivos adjuntos" at bounding box center [115, 242] width 139 height 28
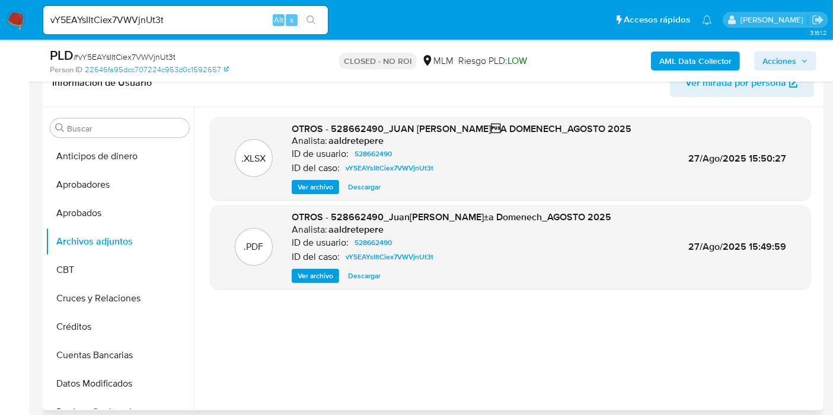
click at [303, 282] on span "Ver archivo" at bounding box center [316, 276] width 36 height 12
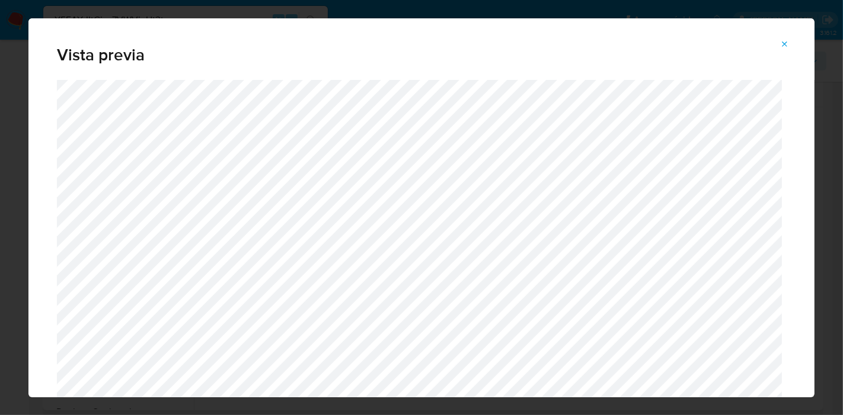
click at [793, 44] on button "Attachment preview" at bounding box center [785, 44] width 26 height 19
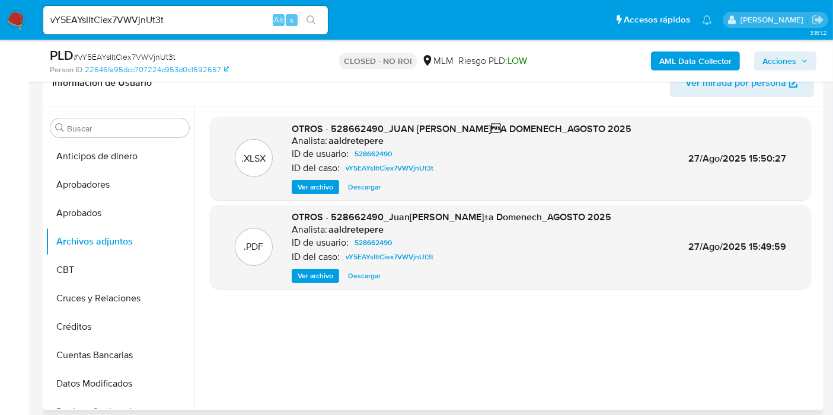
click at [206, 20] on input "vY5EAYsIItCiex7VWVjnUt3t" at bounding box center [185, 19] width 284 height 15
paste input "Te3QKW0NU24dvZp8X1ii6YAP"
type input "Te3QKW0NU24dvZp8X1ii6YAP"
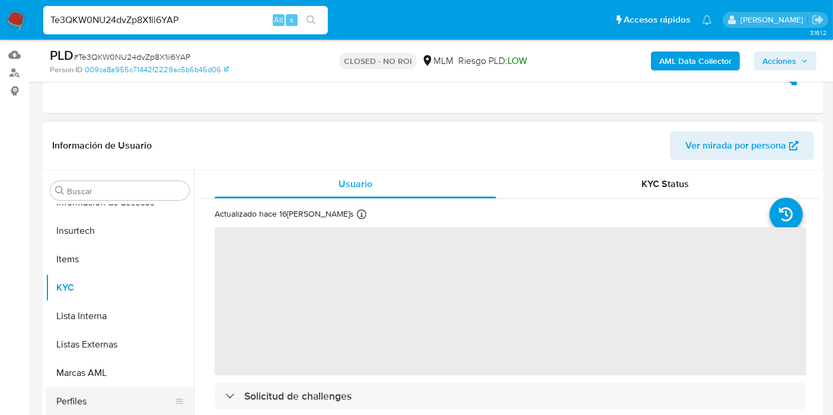
scroll to position [197, 0]
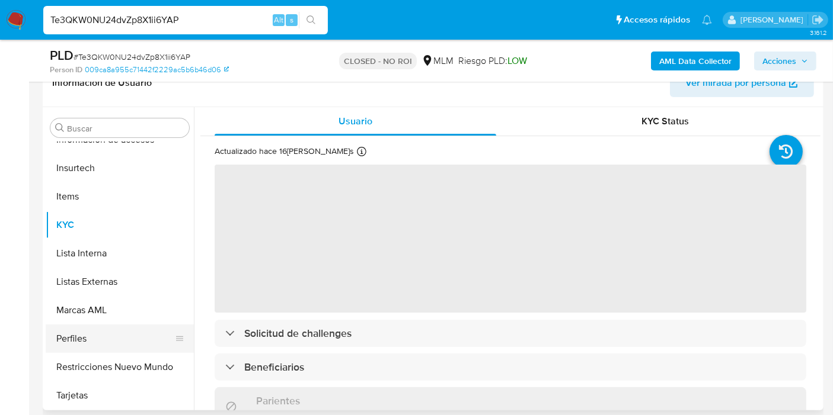
select select "10"
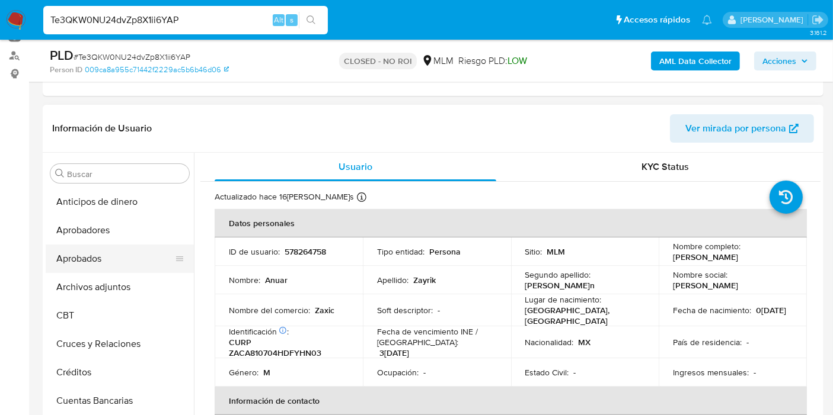
scroll to position [132, 0]
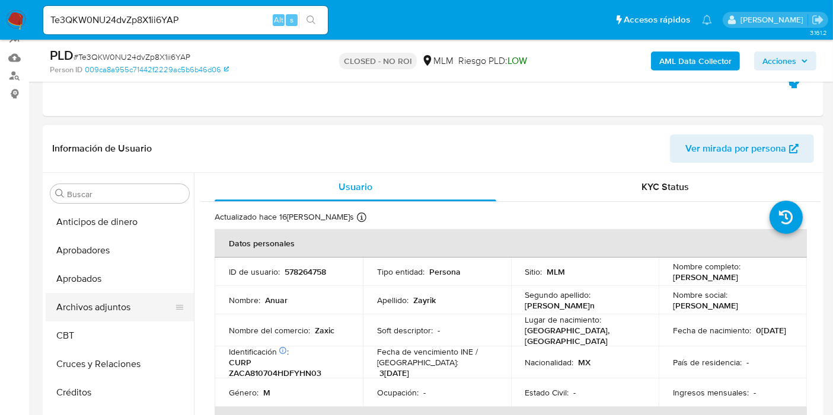
click at [89, 303] on button "Archivos adjuntos" at bounding box center [115, 307] width 139 height 28
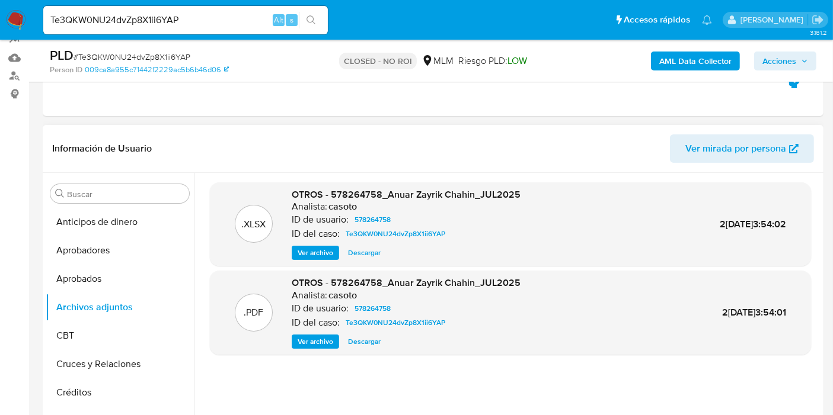
click at [329, 347] on span "Ver archivo" at bounding box center [316, 342] width 36 height 12
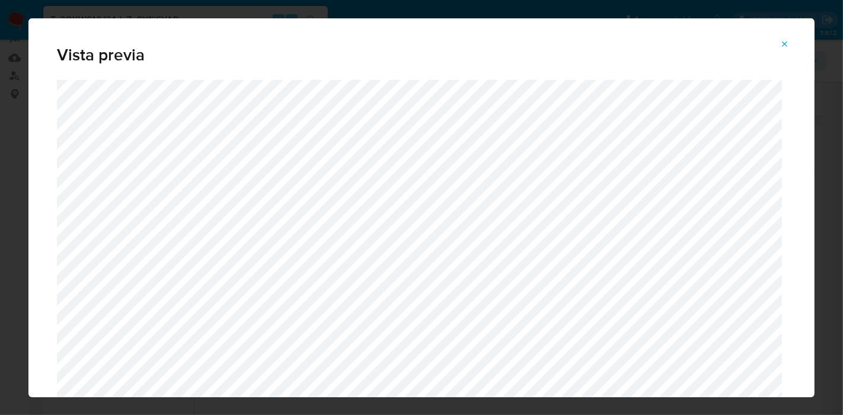
click at [790, 50] on button "Attachment preview" at bounding box center [785, 44] width 26 height 19
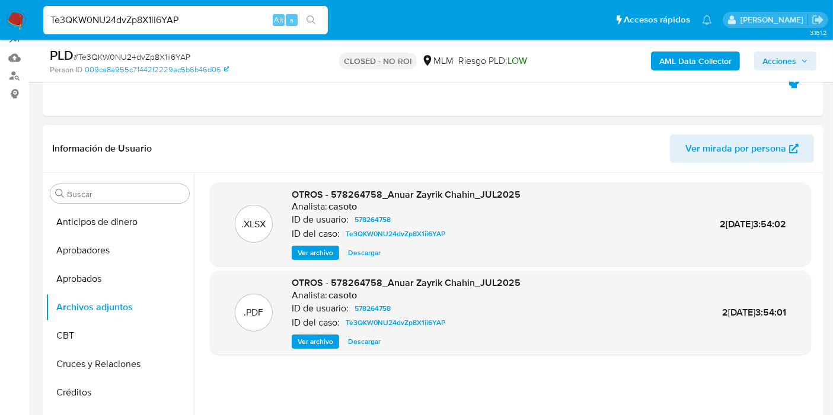
click at [81, 14] on input "Te3QKW0NU24dvZp8X1ii6YAP" at bounding box center [185, 19] width 284 height 15
paste input "I1wAh3vWqLDs2CRdBmlVtkbY"
type input "I1wAh3vWqLDs2CRdBmlVtkbY"
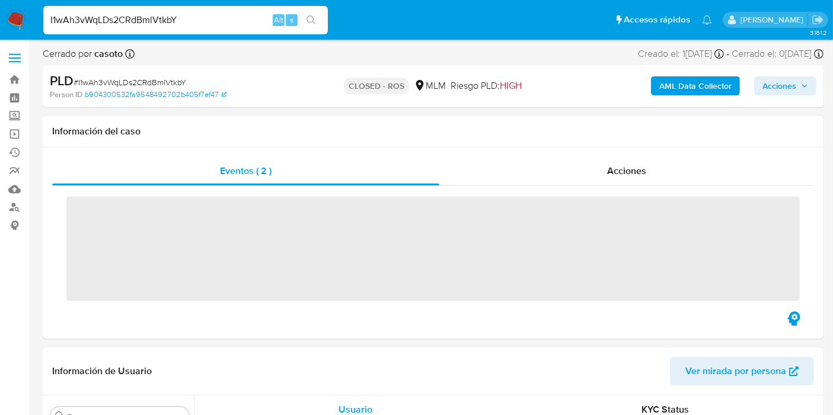
scroll to position [557, 0]
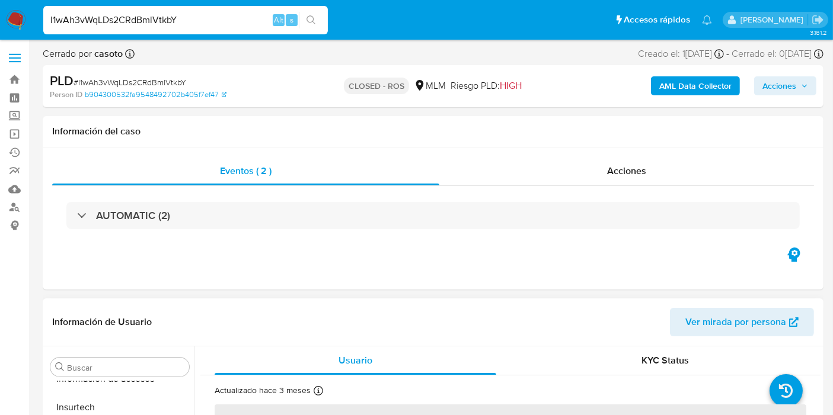
select select "10"
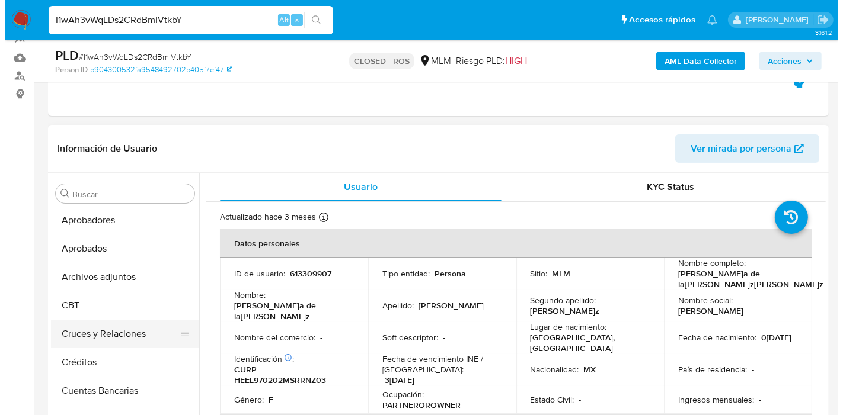
scroll to position [0, 0]
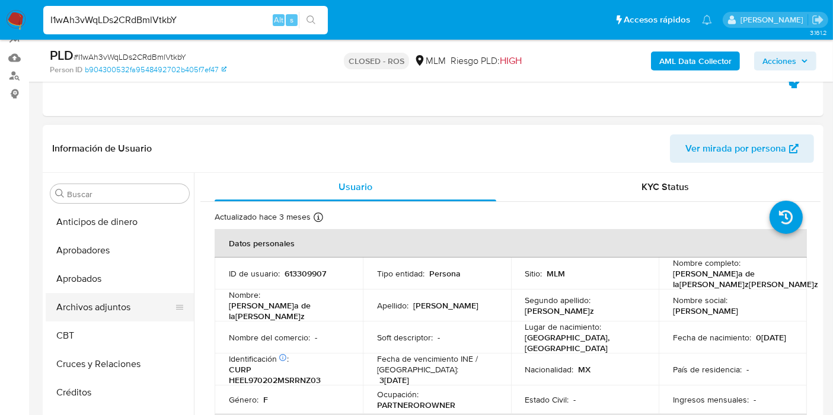
click at [115, 310] on button "Archivos adjuntos" at bounding box center [115, 307] width 139 height 28
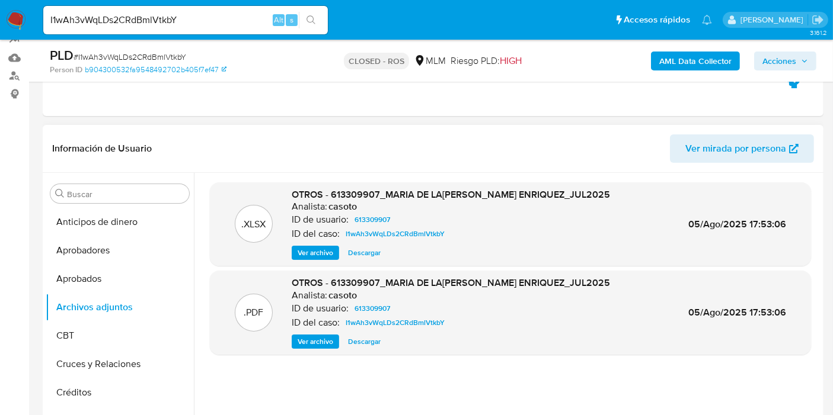
click at [309, 339] on span "Ver archivo" at bounding box center [316, 342] width 36 height 12
